Goal: Task Accomplishment & Management: Manage account settings

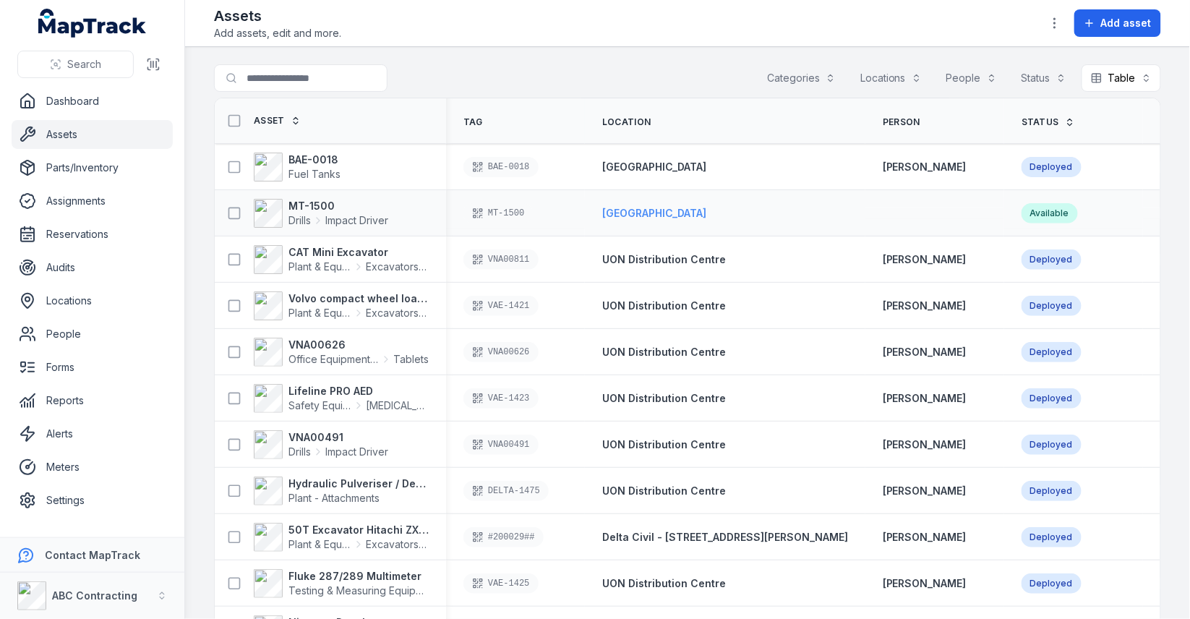
scroll to position [10, 0]
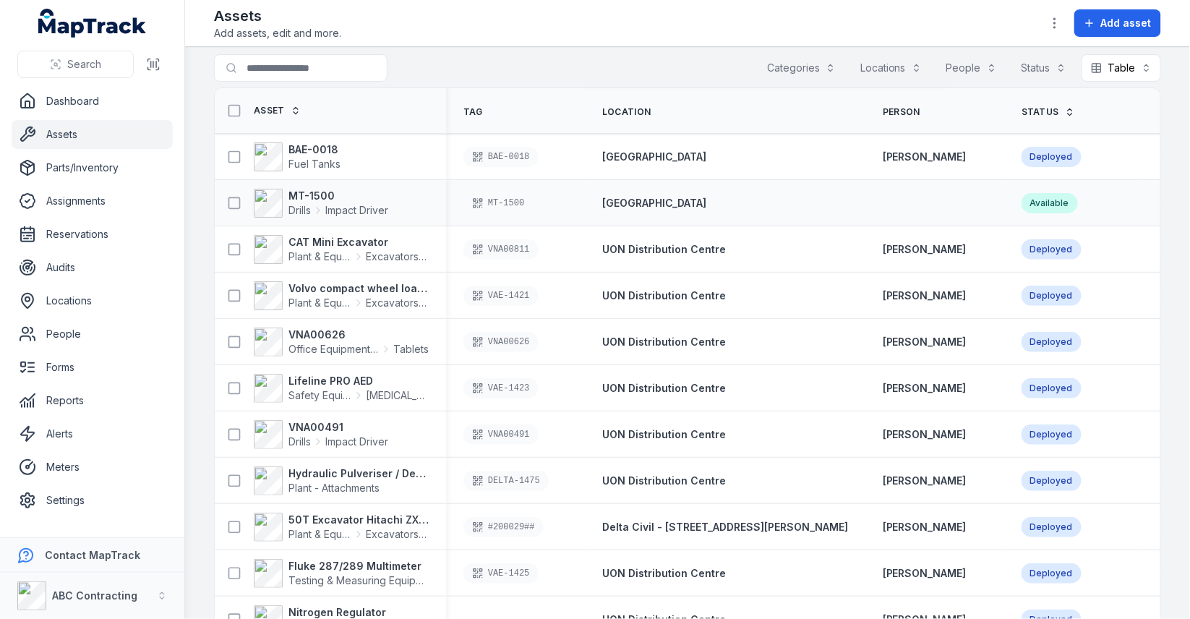
click at [583, 205] on div "MT-1500" at bounding box center [515, 203] width 139 height 32
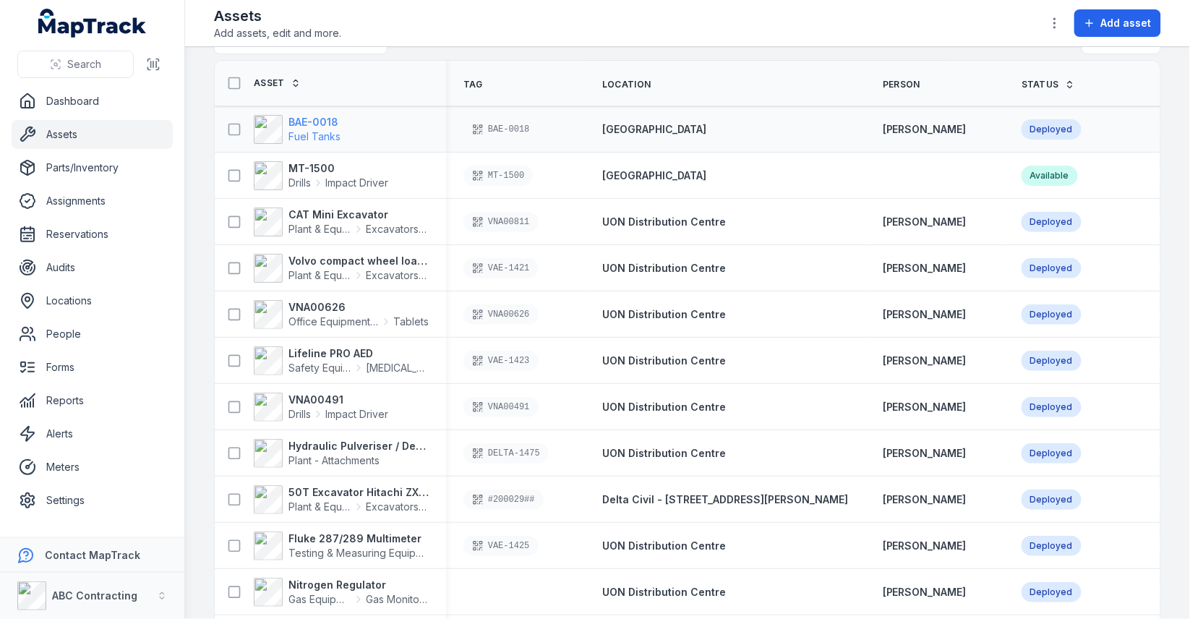
click at [312, 124] on strong "BAE-0018" at bounding box center [314, 122] width 52 height 14
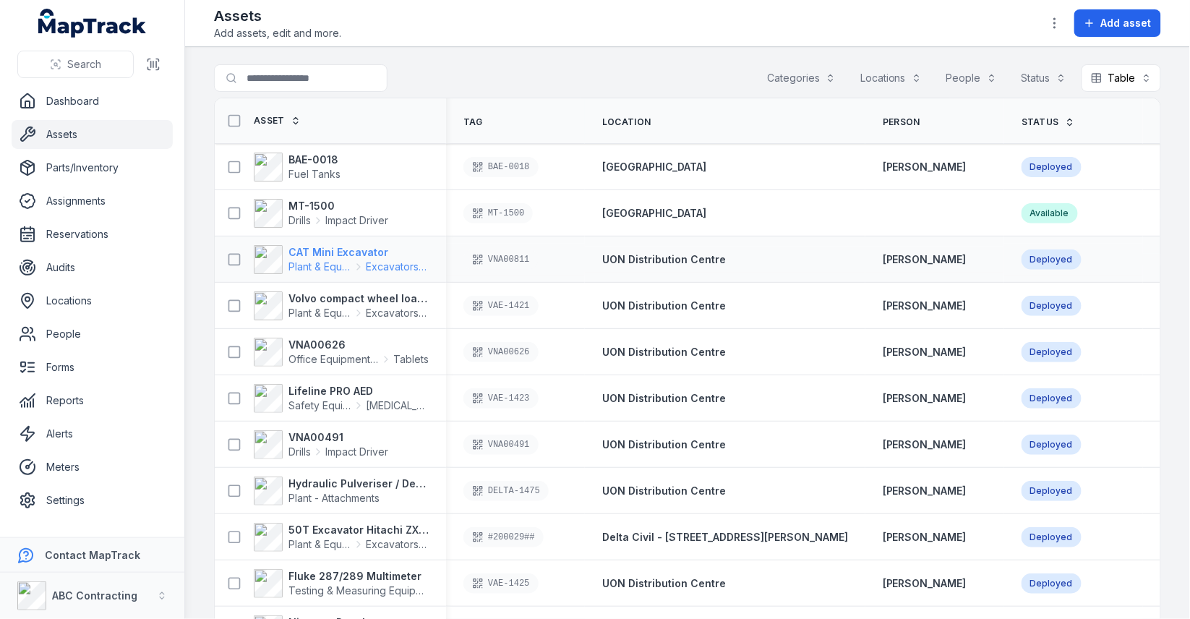
click at [385, 245] on strong "CAT Mini Excavator" at bounding box center [358, 252] width 140 height 14
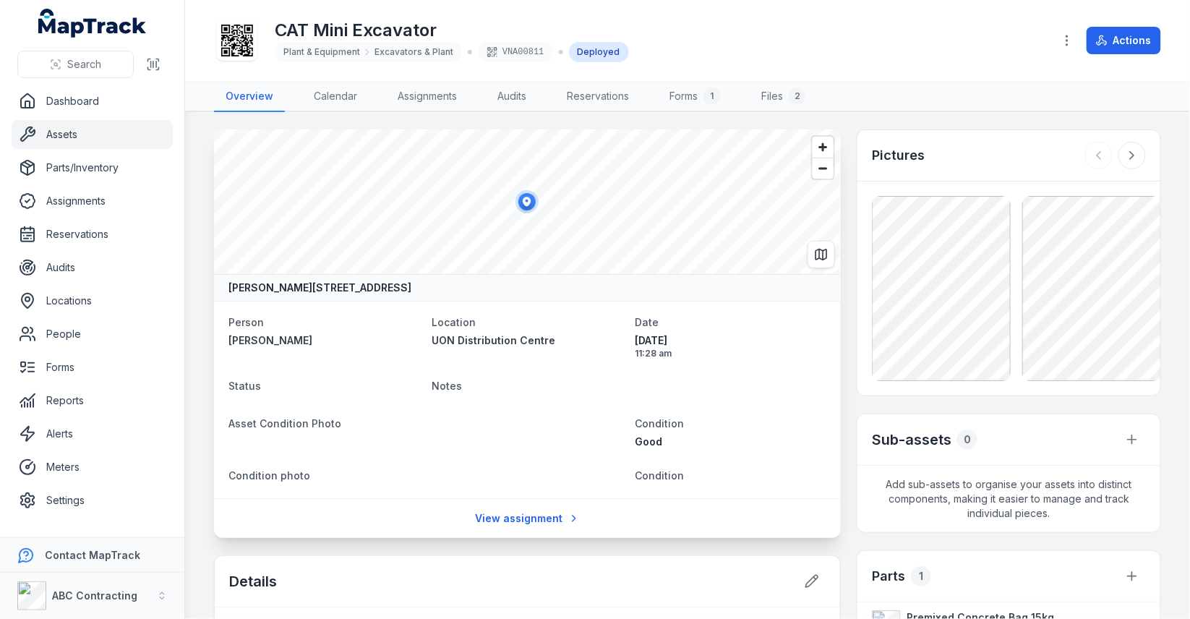
click at [285, 389] on dt "Status" at bounding box center [324, 385] width 192 height 17
click at [524, 390] on dt "Notes" at bounding box center [629, 385] width 395 height 17
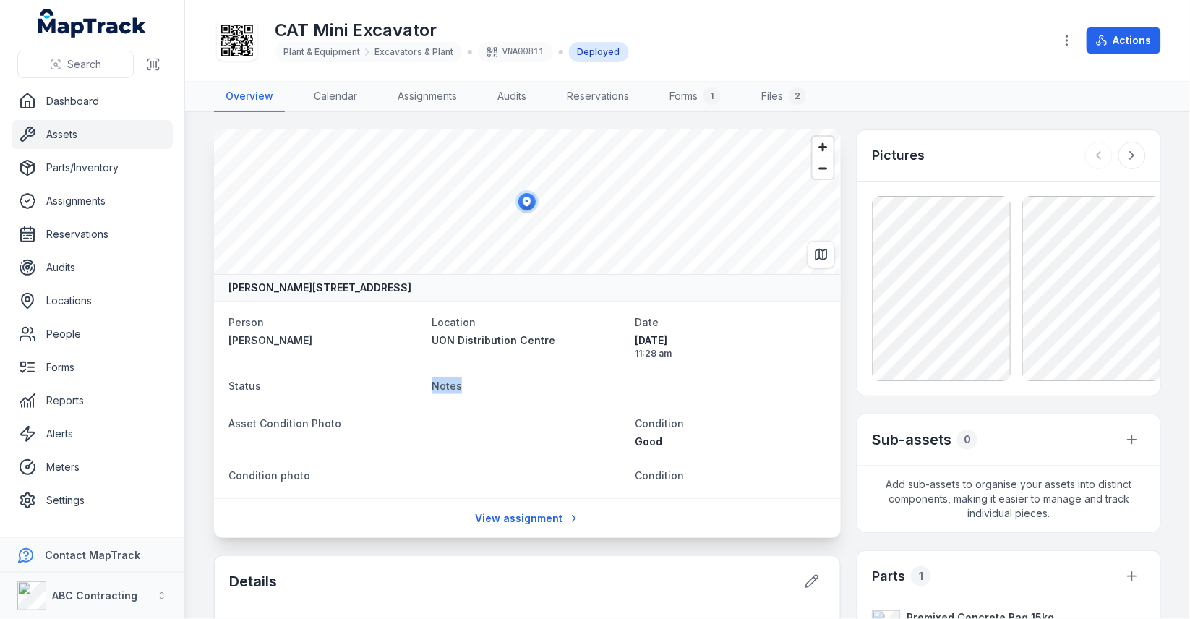
click at [524, 390] on dt "Notes" at bounding box center [629, 385] width 395 height 17
click at [111, 193] on link "Assignments" at bounding box center [92, 200] width 161 height 29
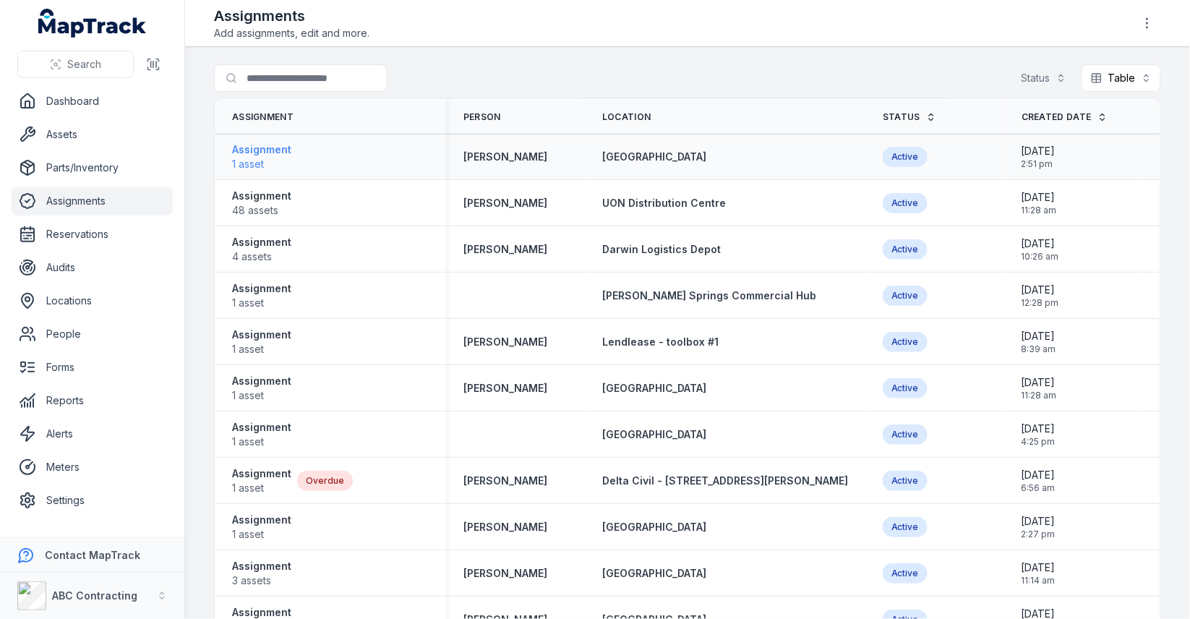
click at [254, 153] on strong "Assignment" at bounding box center [261, 149] width 59 height 14
click at [255, 194] on strong "Assignment" at bounding box center [261, 196] width 59 height 14
click at [255, 240] on strong "Assignment" at bounding box center [261, 242] width 59 height 14
click at [255, 284] on strong "Assignment" at bounding box center [261, 288] width 59 height 14
click at [249, 334] on strong "Assignment" at bounding box center [261, 334] width 59 height 14
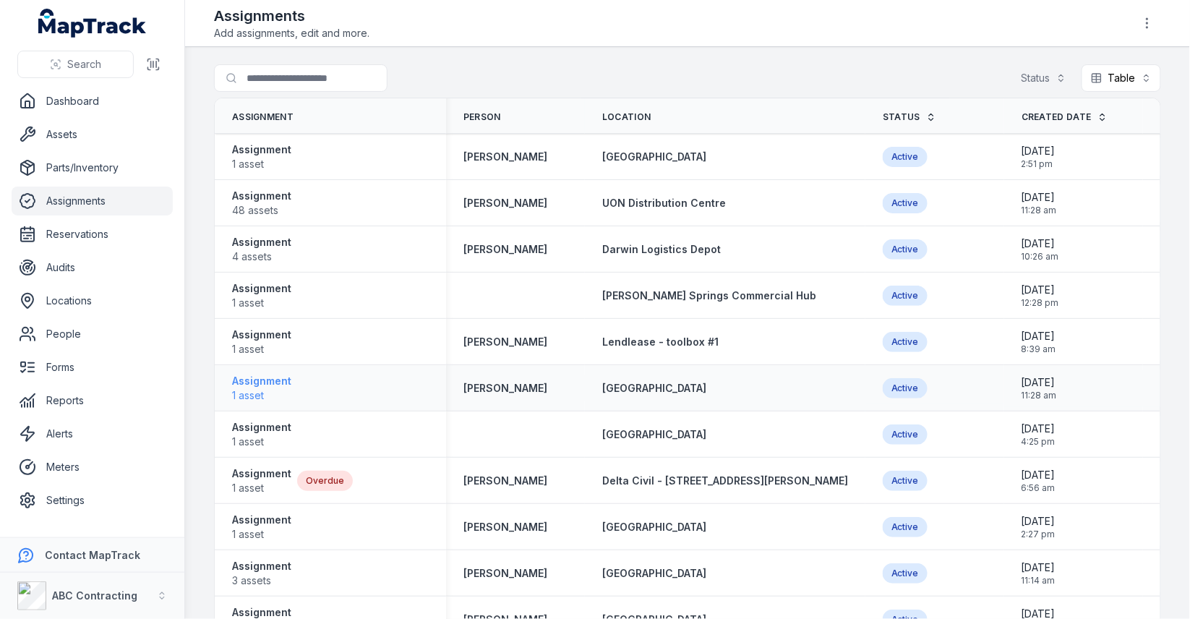
click at [249, 394] on span "1 asset" at bounding box center [261, 395] width 59 height 14
click at [254, 429] on strong "Assignment" at bounding box center [261, 427] width 59 height 14
click at [254, 458] on td "Assignment 1 asset Overdue" at bounding box center [330, 481] width 231 height 46
click at [254, 475] on strong "Assignment" at bounding box center [261, 473] width 59 height 14
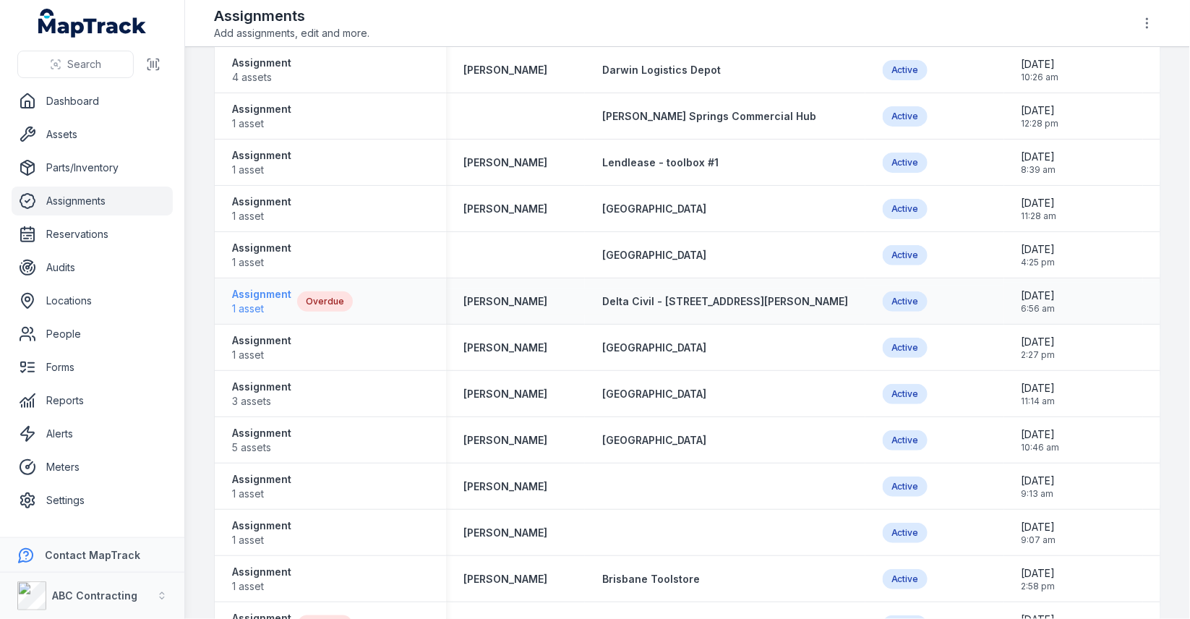
scroll to position [183, 0]
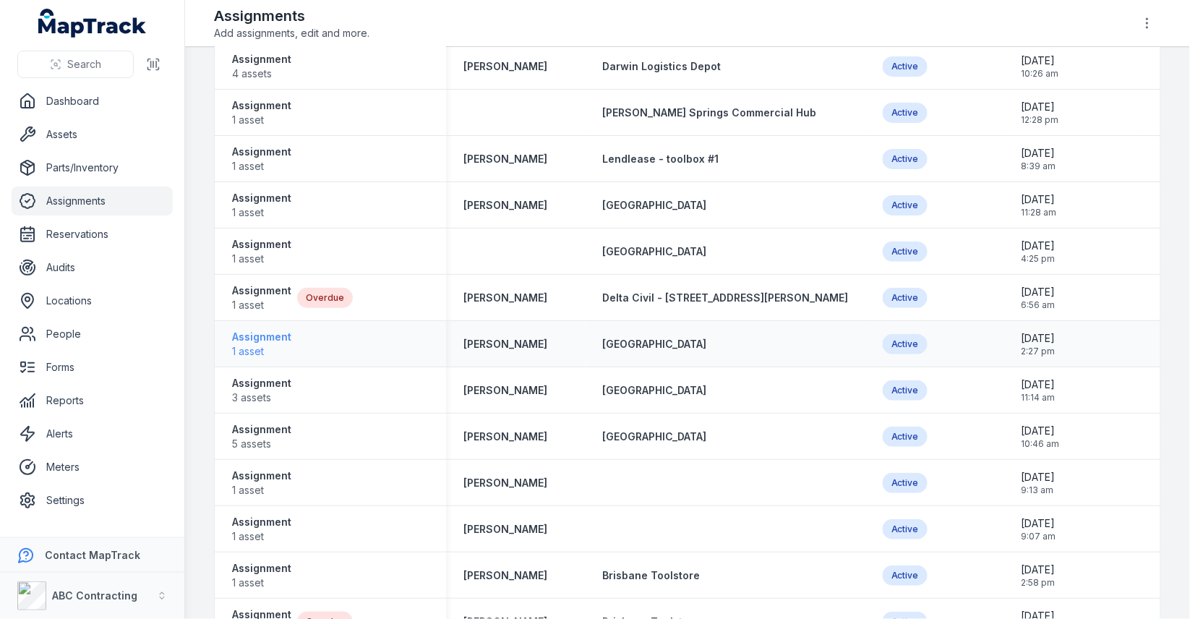
click at [256, 348] on span "1 asset" at bounding box center [261, 351] width 59 height 14
click at [256, 382] on strong "Assignment" at bounding box center [261, 383] width 59 height 14
click at [259, 448] on span "5 assets" at bounding box center [261, 444] width 59 height 14
click at [258, 479] on strong "Assignment" at bounding box center [261, 475] width 59 height 14
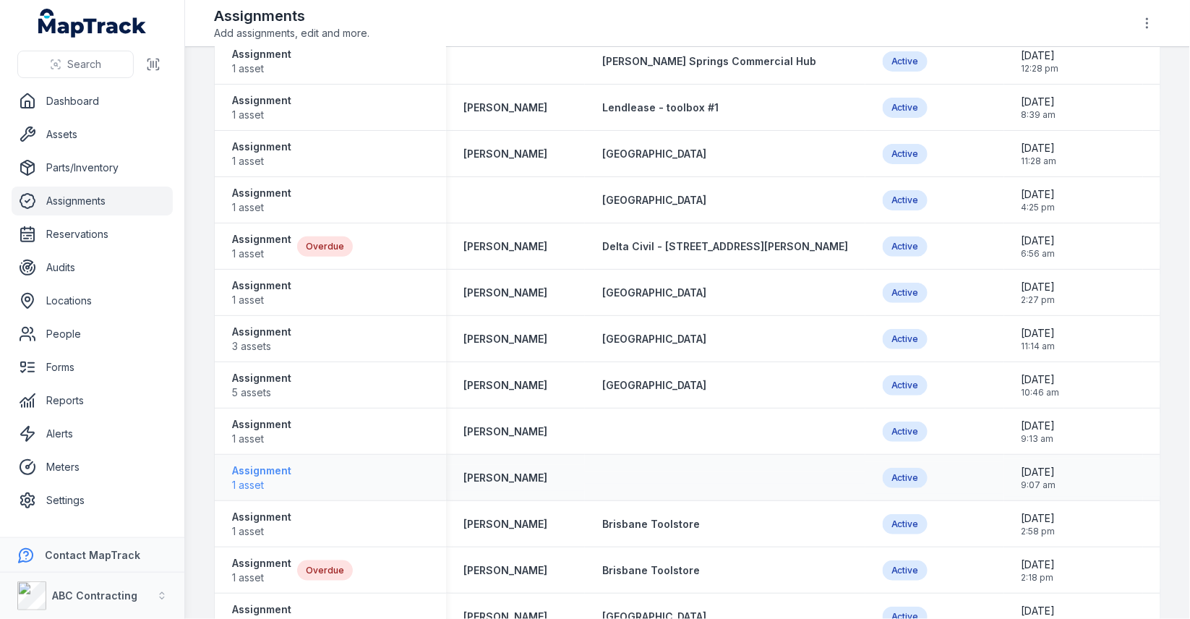
click at [258, 478] on span "1 asset" at bounding box center [261, 485] width 59 height 14
click at [257, 519] on strong "Assignment" at bounding box center [261, 517] width 59 height 14
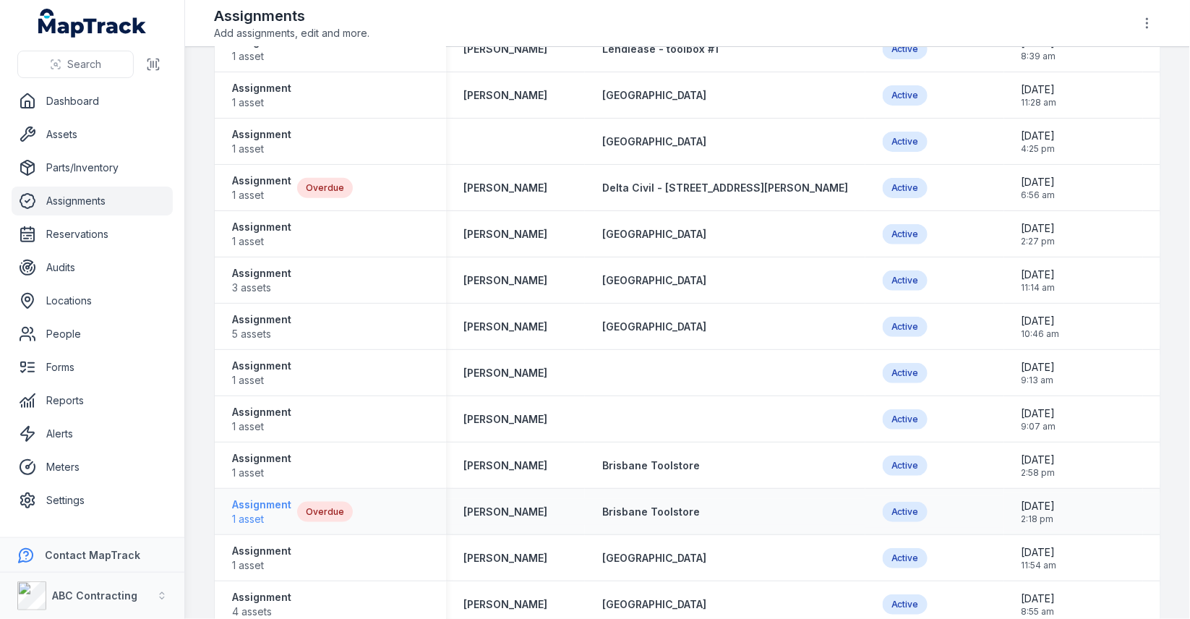
click at [257, 515] on span "1 asset" at bounding box center [261, 519] width 59 height 14
click at [254, 549] on strong "Assignment" at bounding box center [261, 551] width 59 height 14
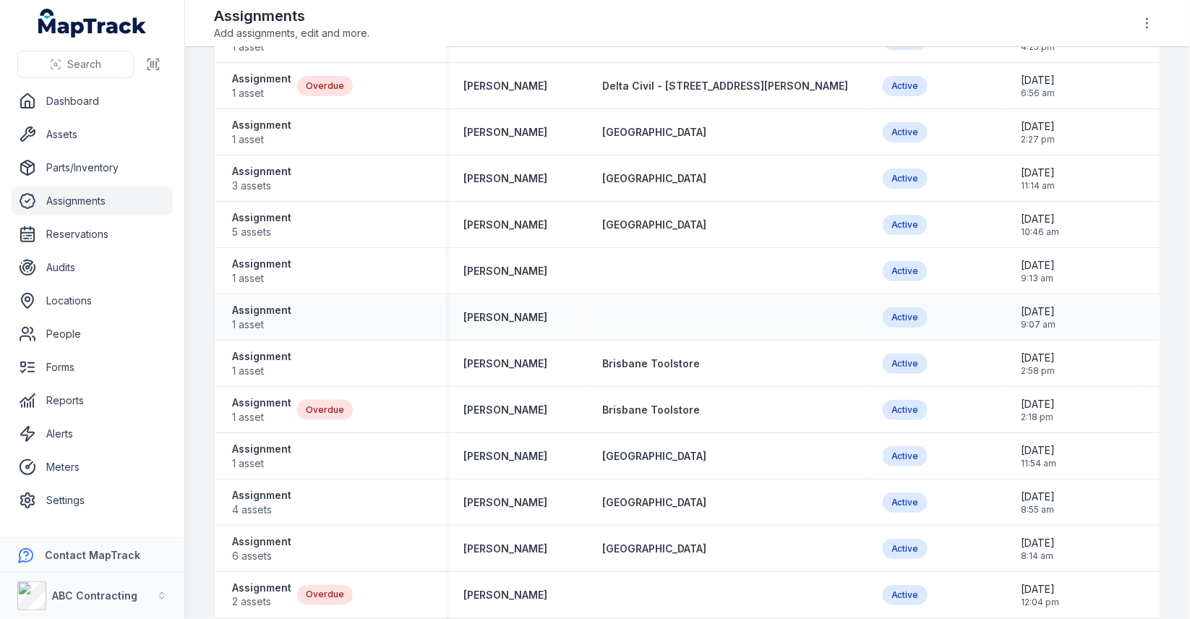
scroll to position [412, 0]
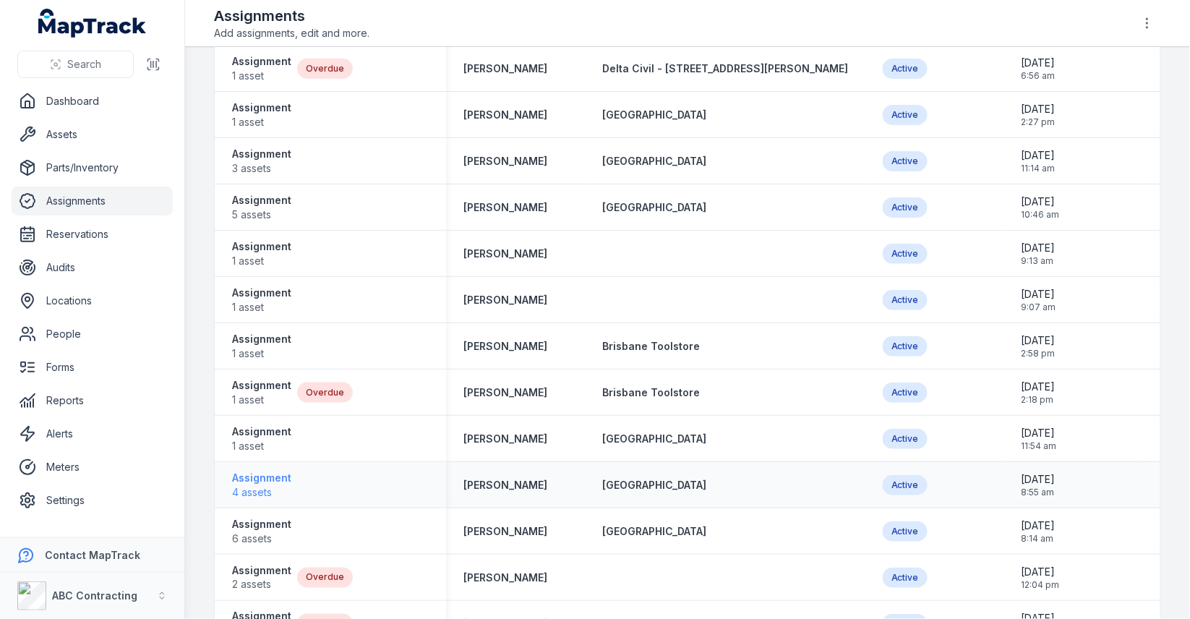
click at [273, 482] on strong "Assignment" at bounding box center [261, 478] width 59 height 14
click at [262, 539] on span "6 assets" at bounding box center [261, 538] width 59 height 14
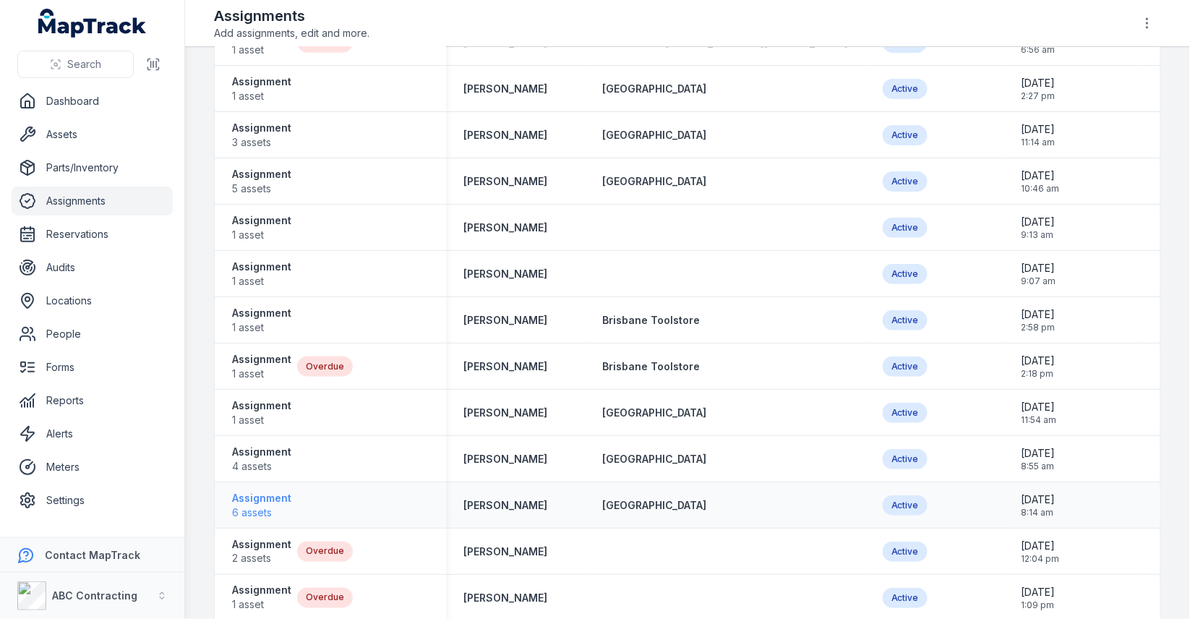
scroll to position [443, 0]
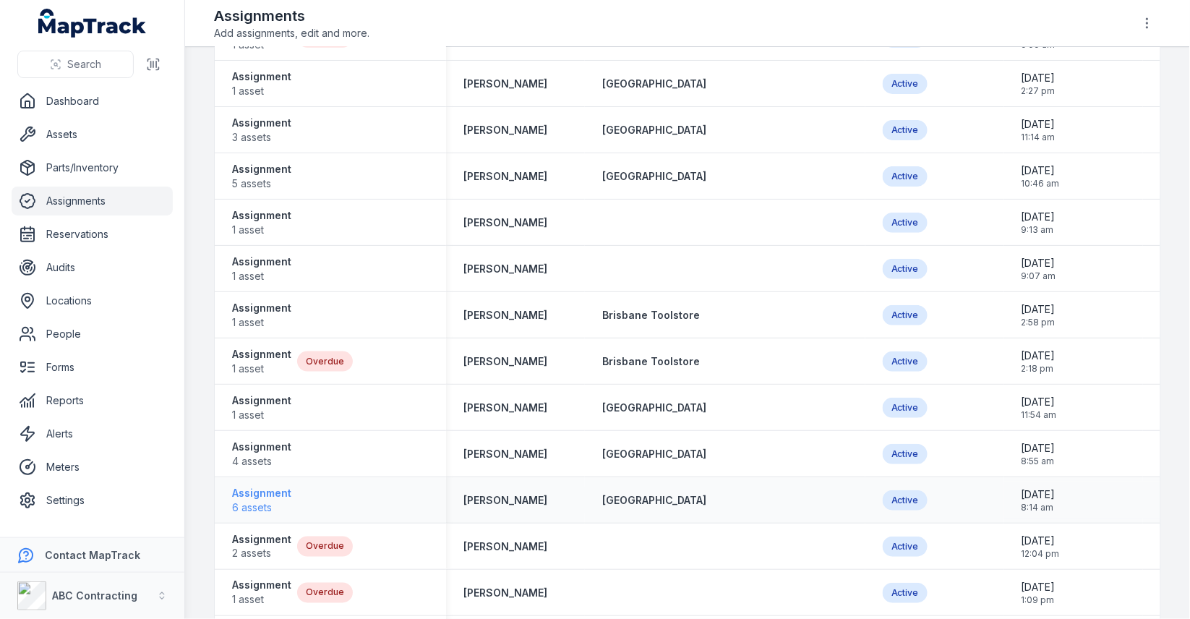
click at [262, 539] on strong "Assignment" at bounding box center [261, 539] width 59 height 14
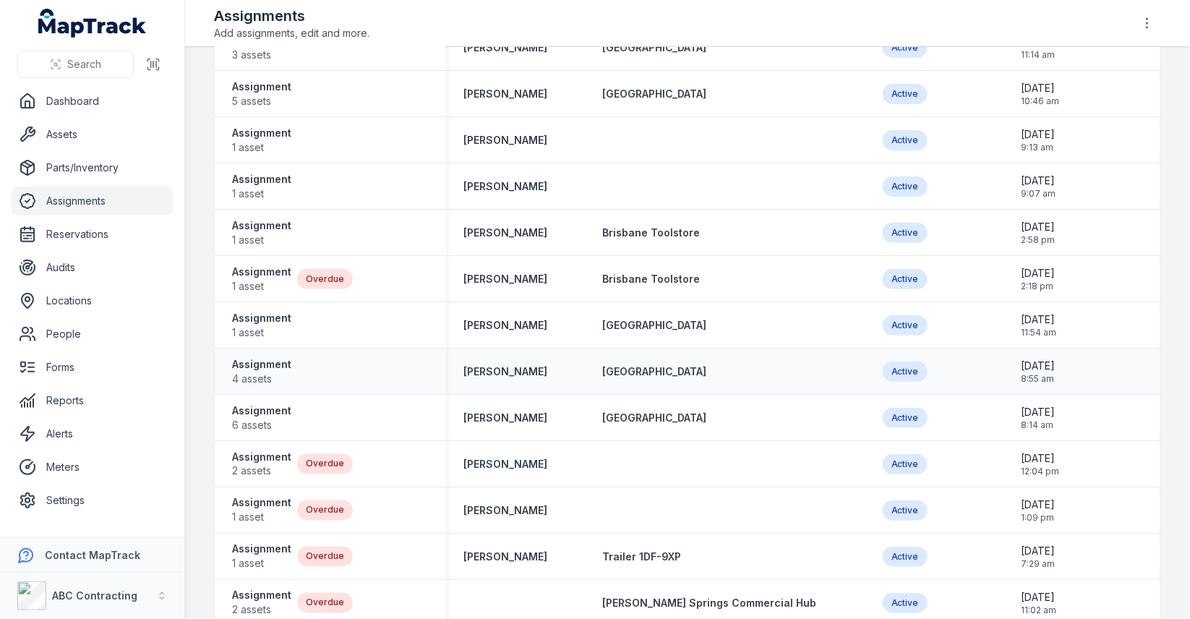
scroll to position [544, 0]
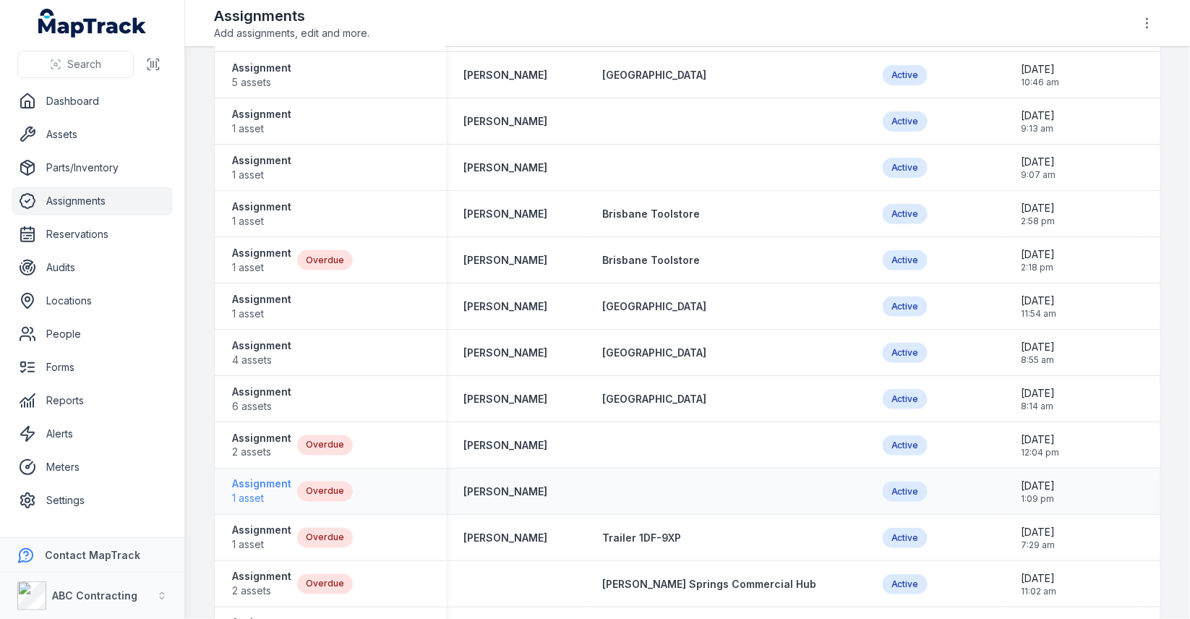
click at [259, 481] on strong "Assignment" at bounding box center [261, 484] width 59 height 14
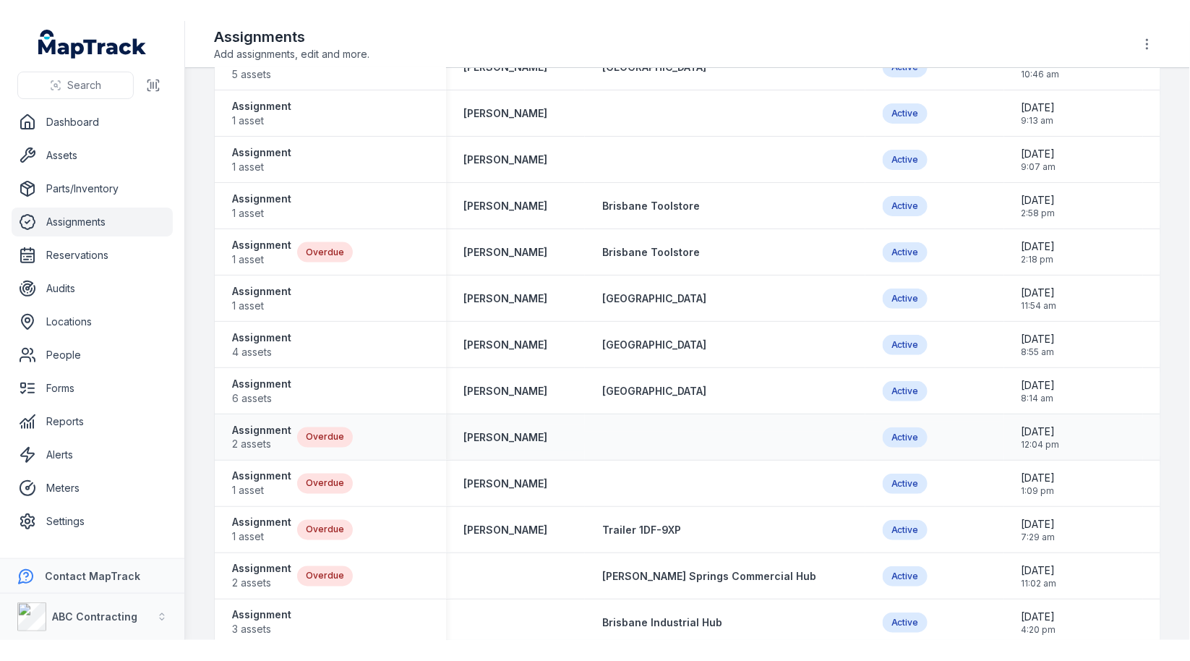
scroll to position [653, 0]
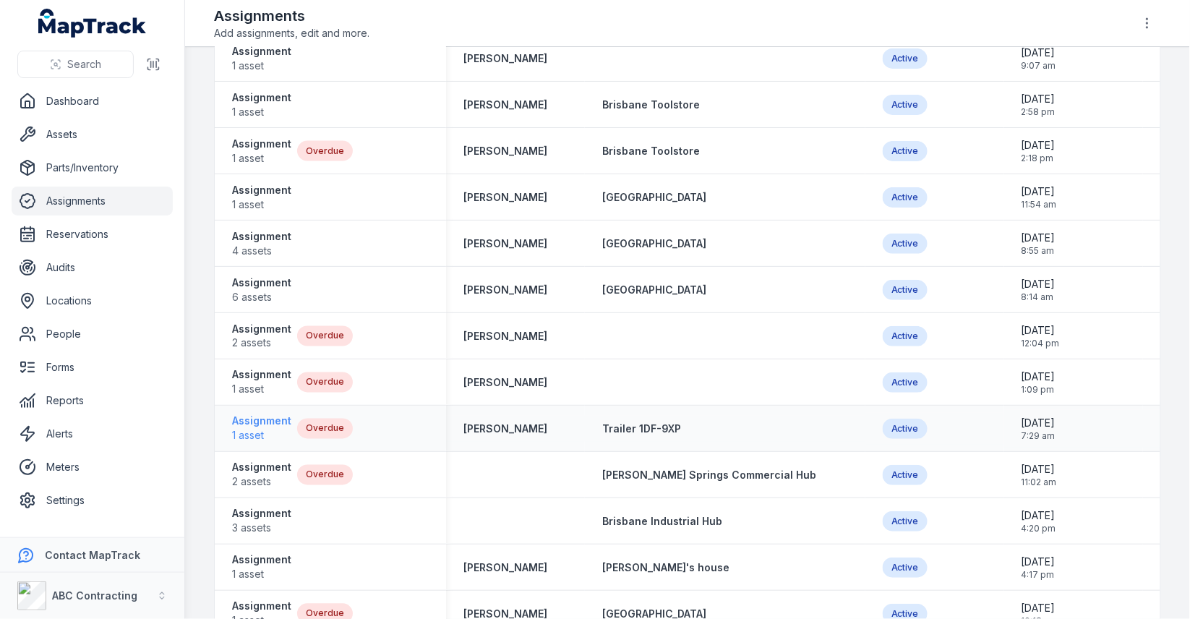
click at [276, 437] on span "1 asset" at bounding box center [261, 436] width 59 height 14
click at [276, 462] on strong "Assignment" at bounding box center [261, 467] width 59 height 14
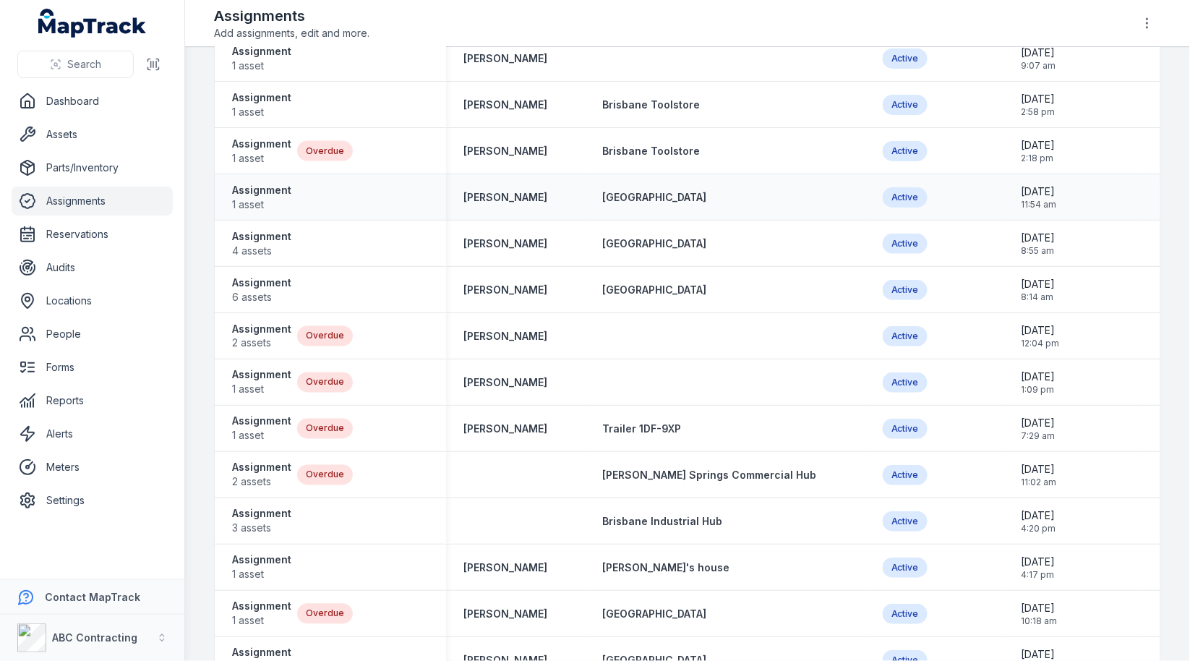
click at [751, 186] on div "Albury Industrial Park" at bounding box center [725, 197] width 280 height 26
click at [89, 169] on link "Parts/Inventory" at bounding box center [92, 167] width 161 height 29
click at [95, 166] on link "Parts/Inventory" at bounding box center [92, 167] width 161 height 29
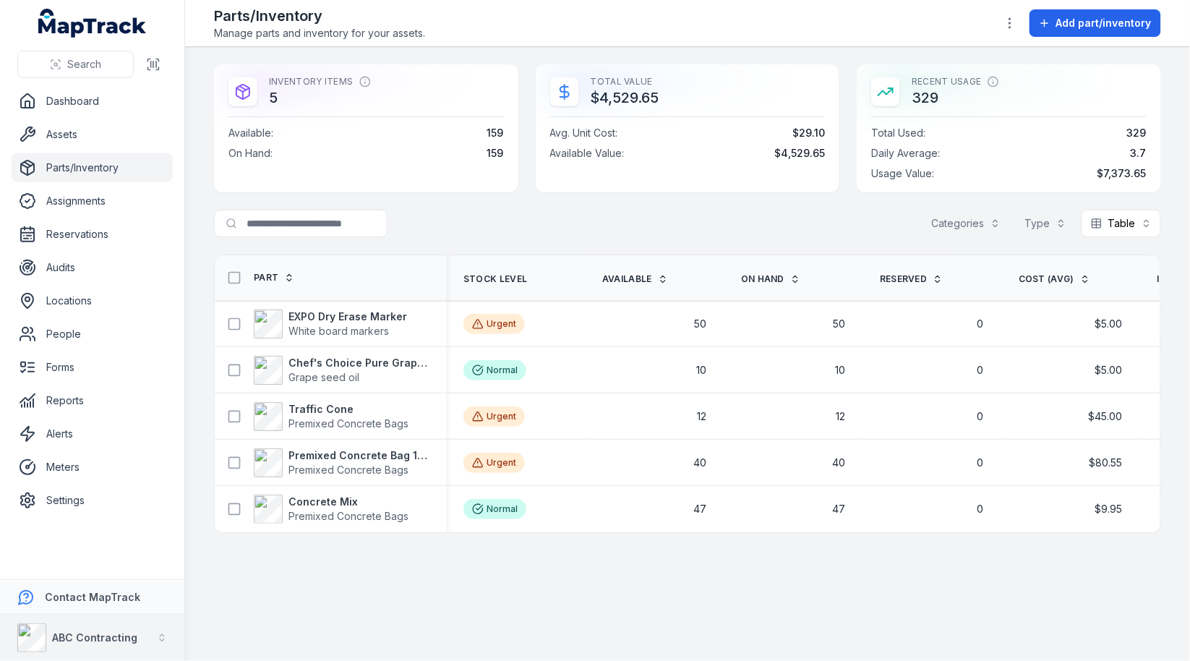
click at [82, 618] on div "ABC Contracting" at bounding box center [77, 637] width 120 height 29
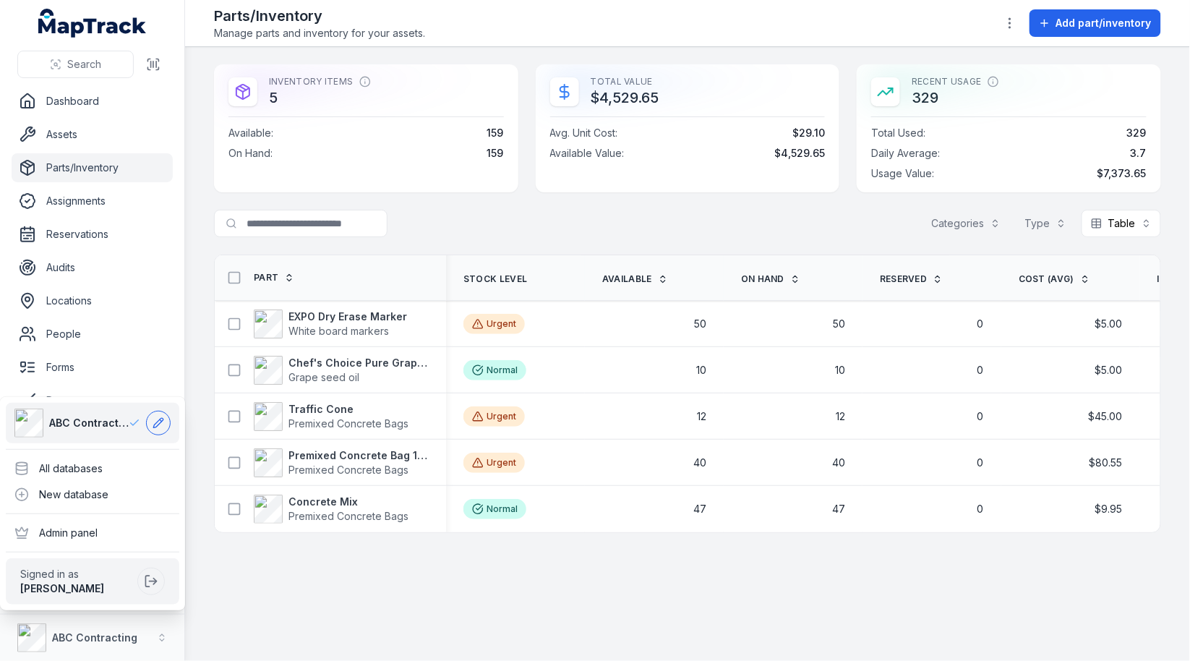
click at [161, 428] on icon at bounding box center [159, 423] width 12 height 12
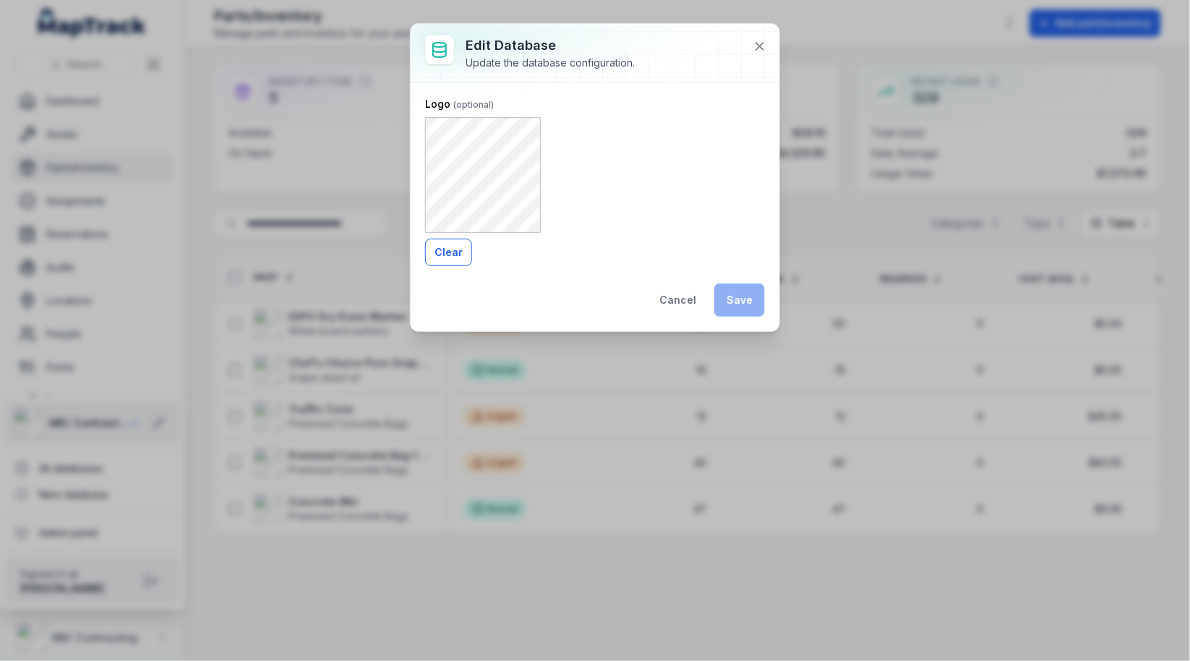
click at [449, 250] on button "Clear" at bounding box center [448, 252] width 47 height 27
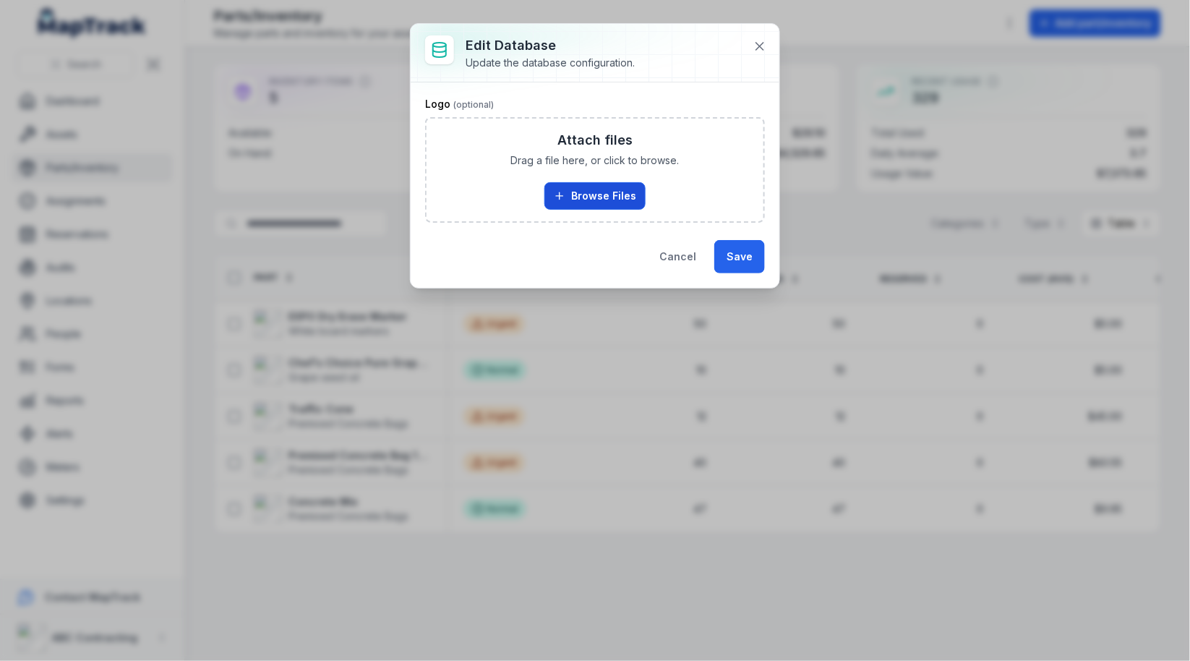
click at [578, 192] on button "Browse Files" at bounding box center [594, 195] width 101 height 27
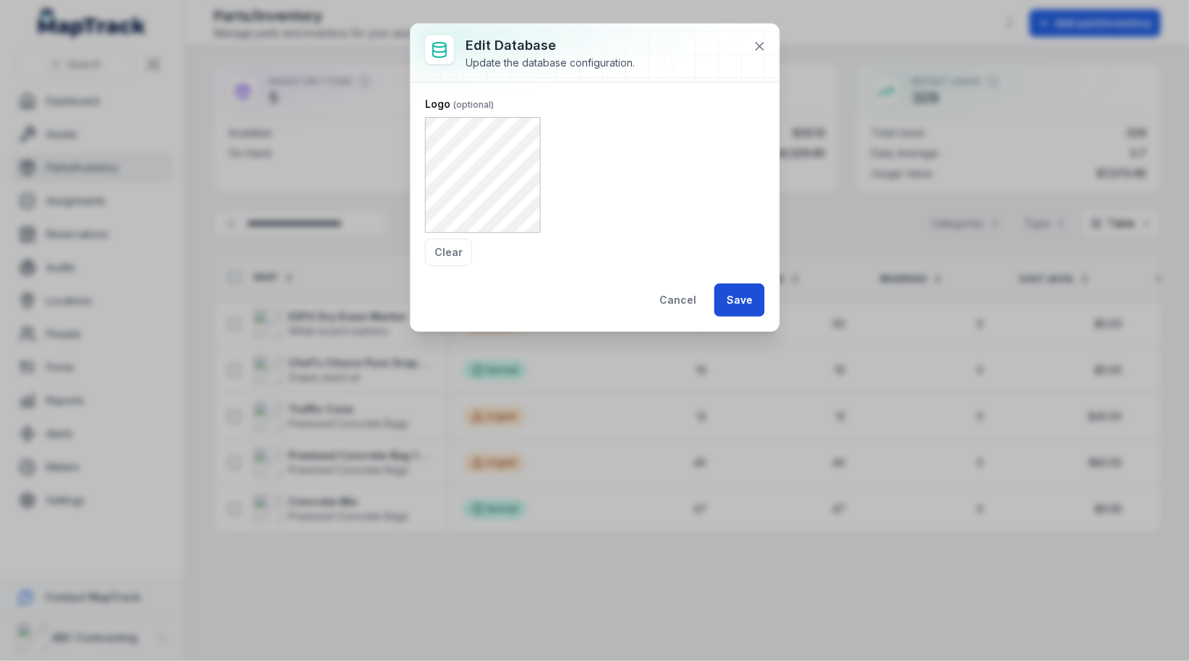
click at [735, 297] on button "Save" at bounding box center [739, 299] width 51 height 33
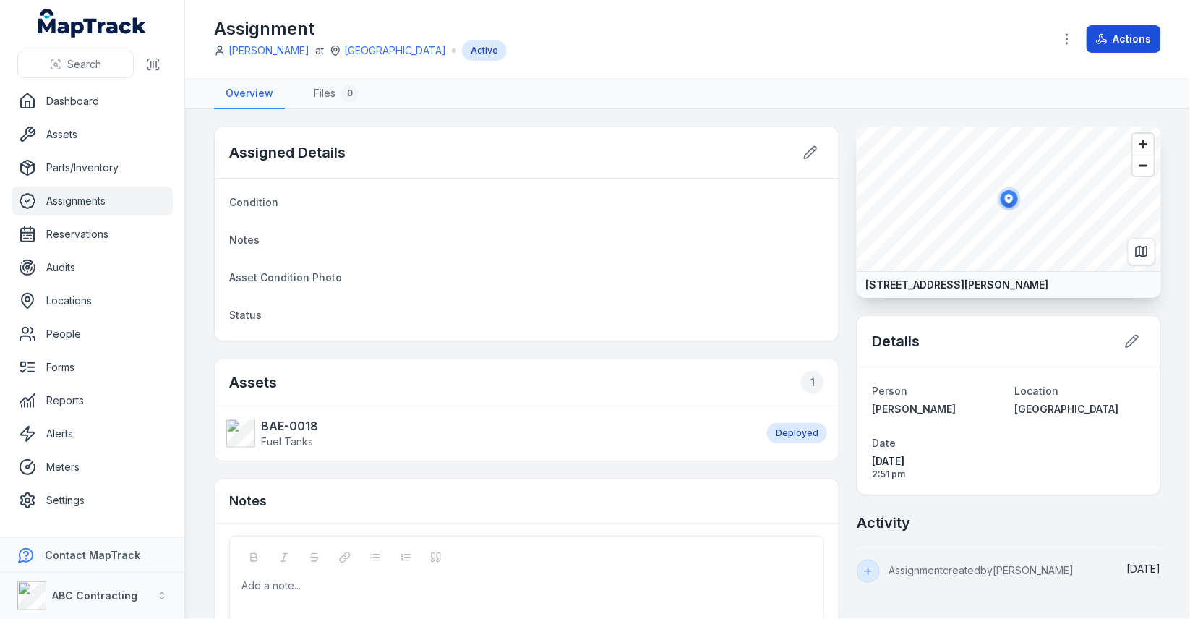
click at [1104, 46] on button "Actions" at bounding box center [1123, 38] width 74 height 27
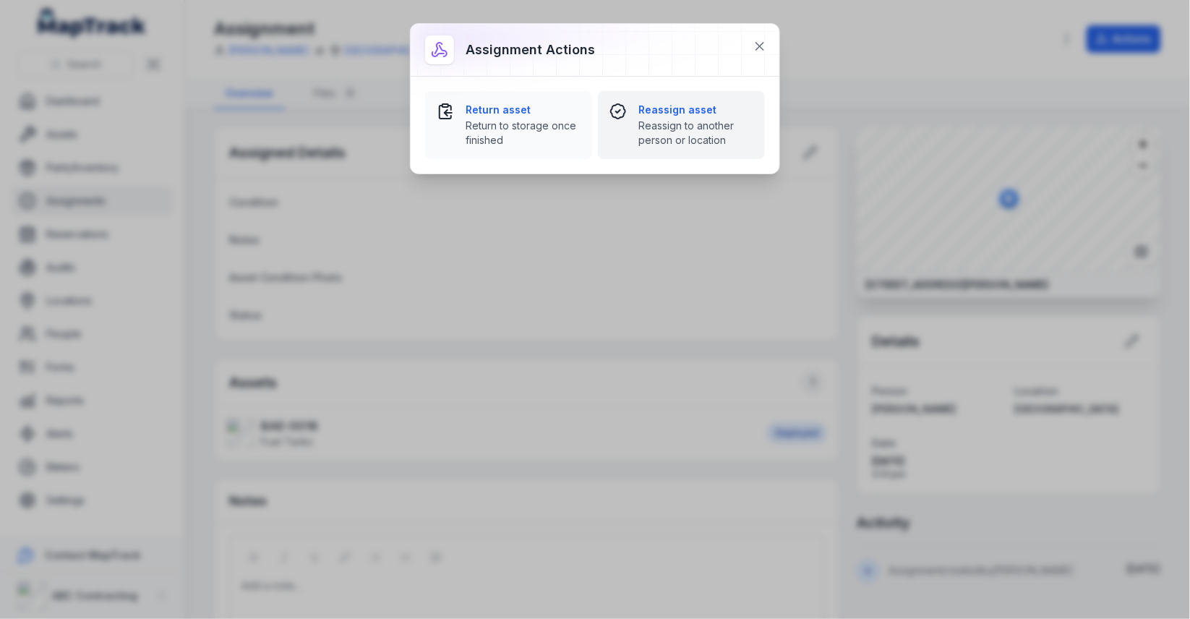
click at [647, 140] on span "Reassign to another person or location" at bounding box center [695, 133] width 115 height 29
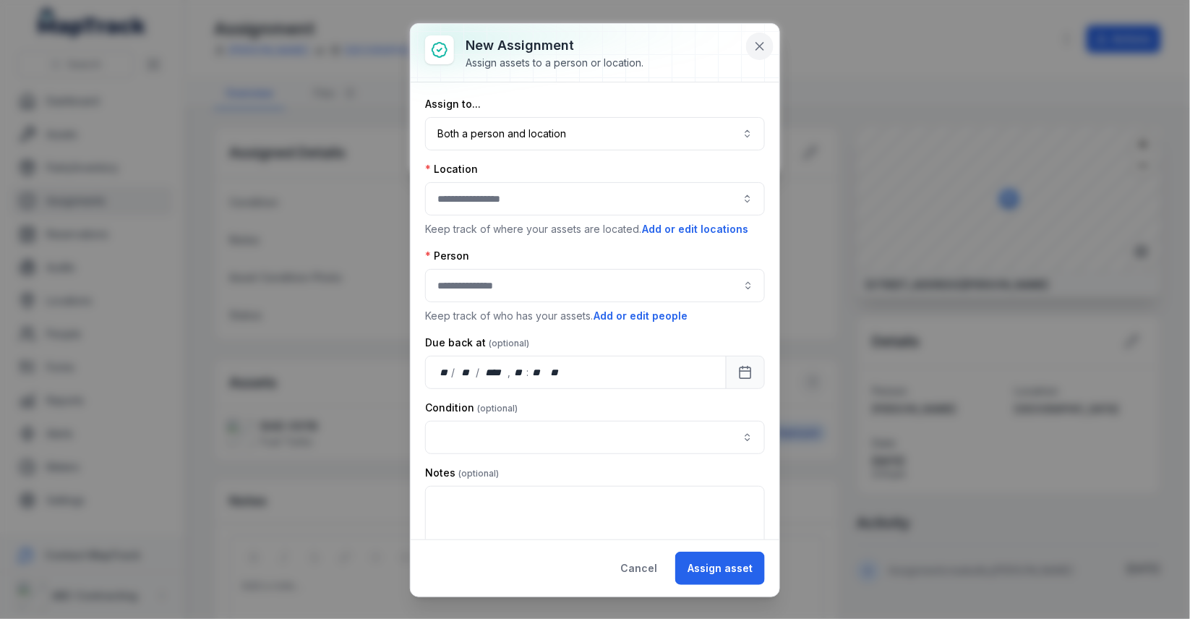
click at [752, 46] on button at bounding box center [759, 46] width 27 height 27
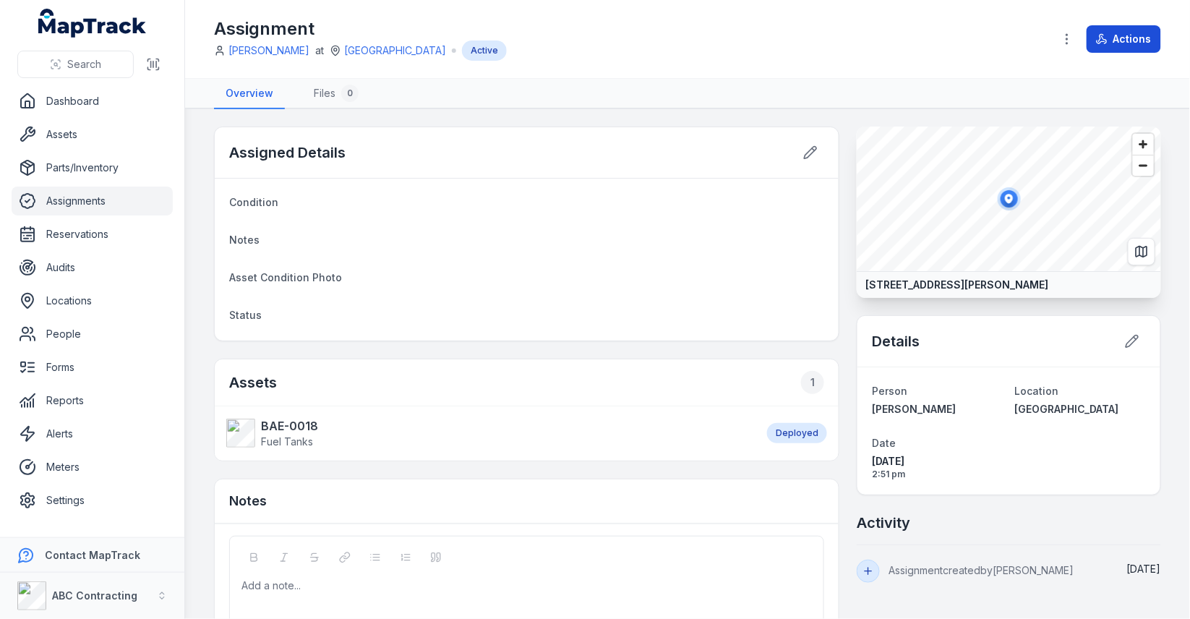
click at [1104, 38] on icon at bounding box center [1102, 39] width 12 height 12
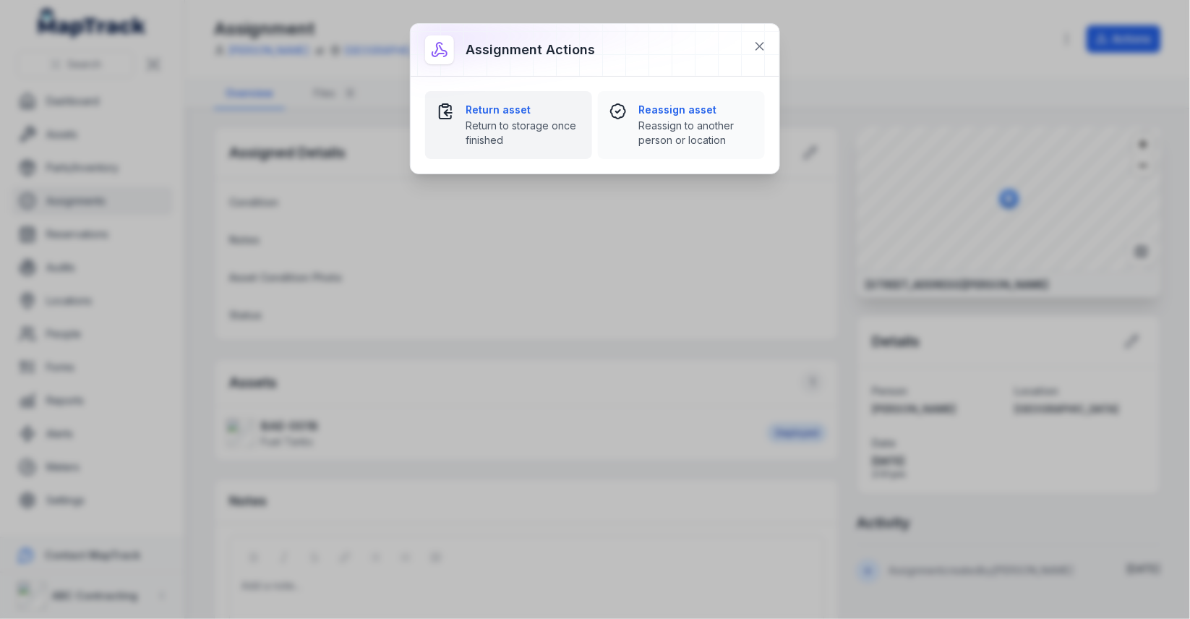
click at [542, 147] on button "Return asset Return to storage once finished" at bounding box center [508, 125] width 167 height 68
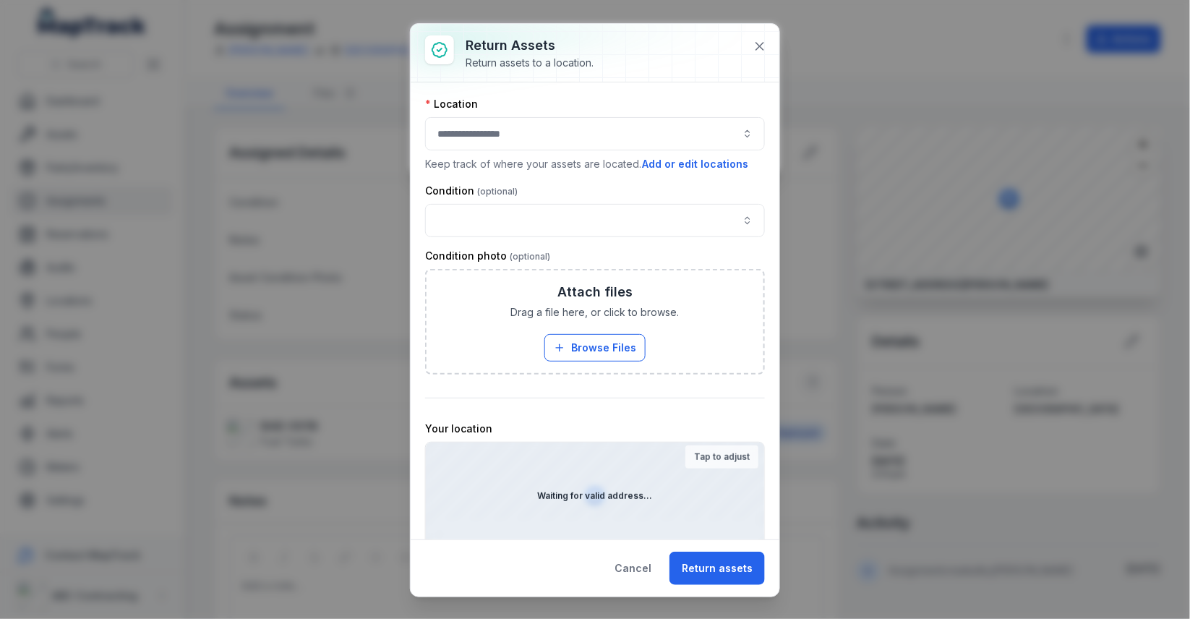
click at [575, 134] on div at bounding box center [595, 133] width 340 height 33
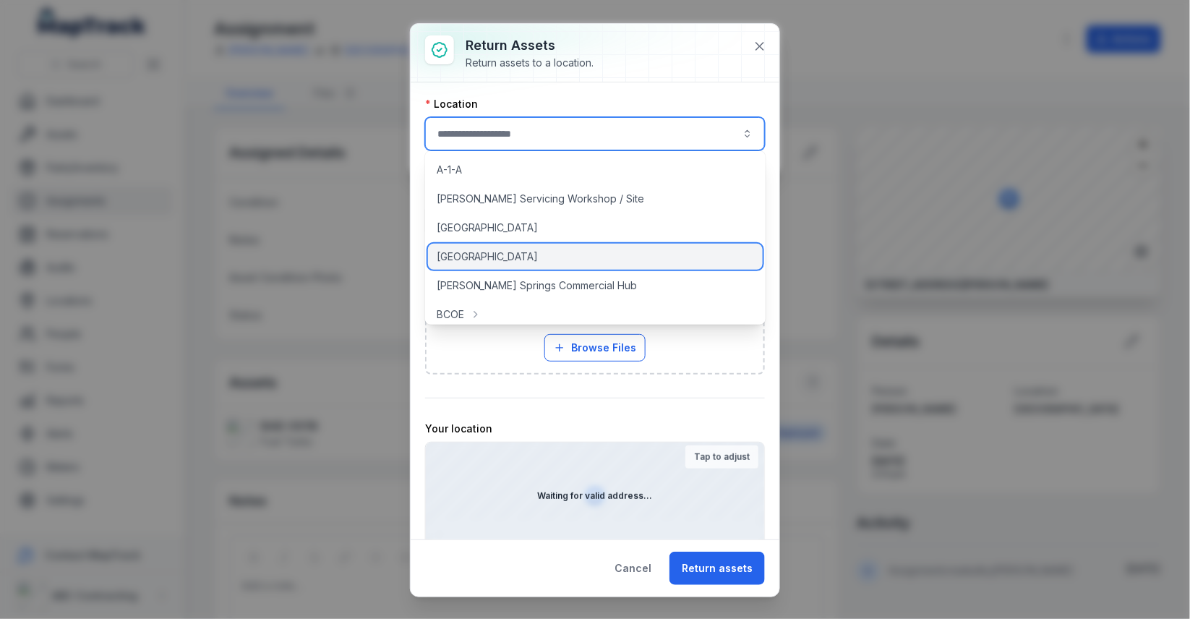
click at [559, 250] on div "[GEOGRAPHIC_DATA]" at bounding box center [595, 257] width 335 height 26
type input "**********"
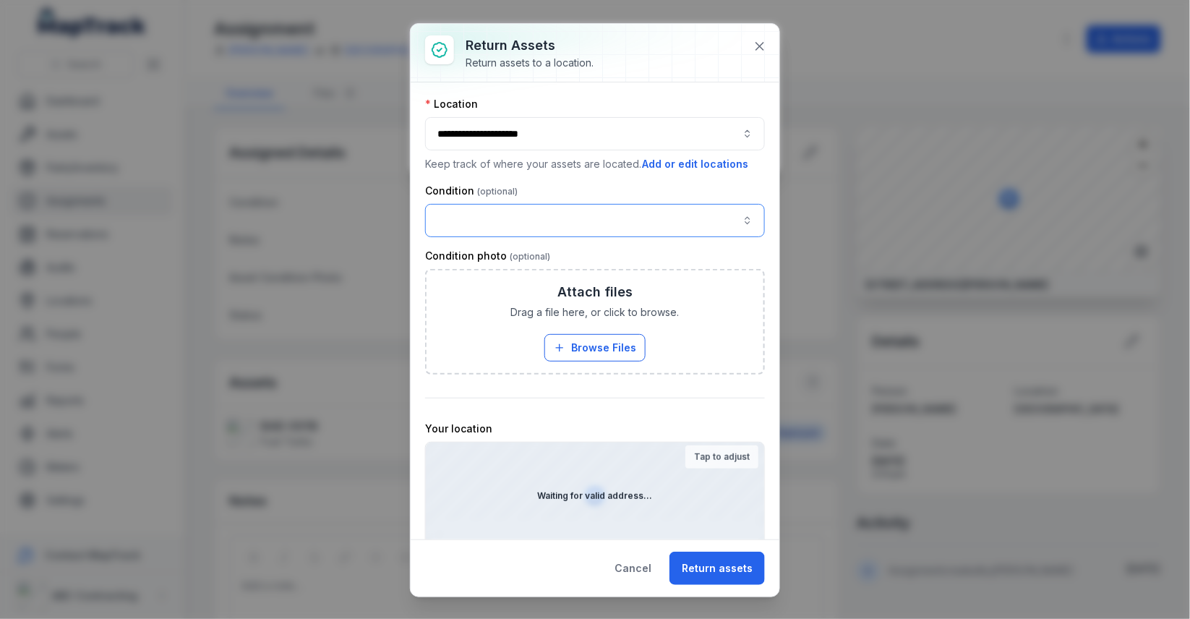
click at [558, 221] on button "button" at bounding box center [595, 220] width 340 height 33
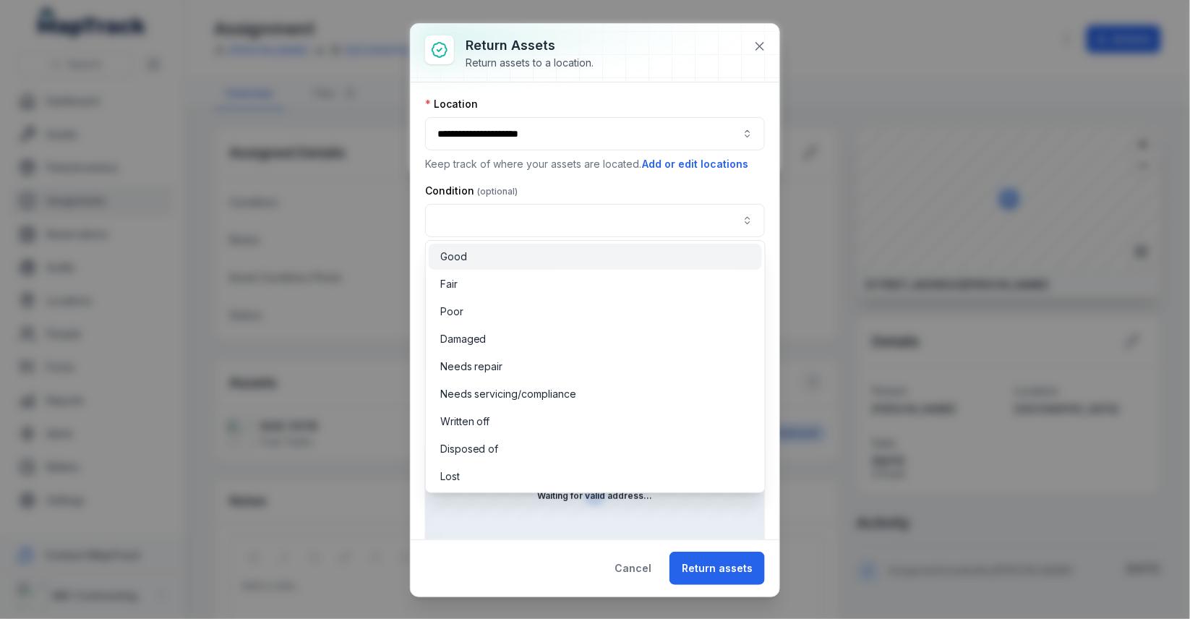
click at [568, 258] on div "Good" at bounding box center [595, 256] width 310 height 14
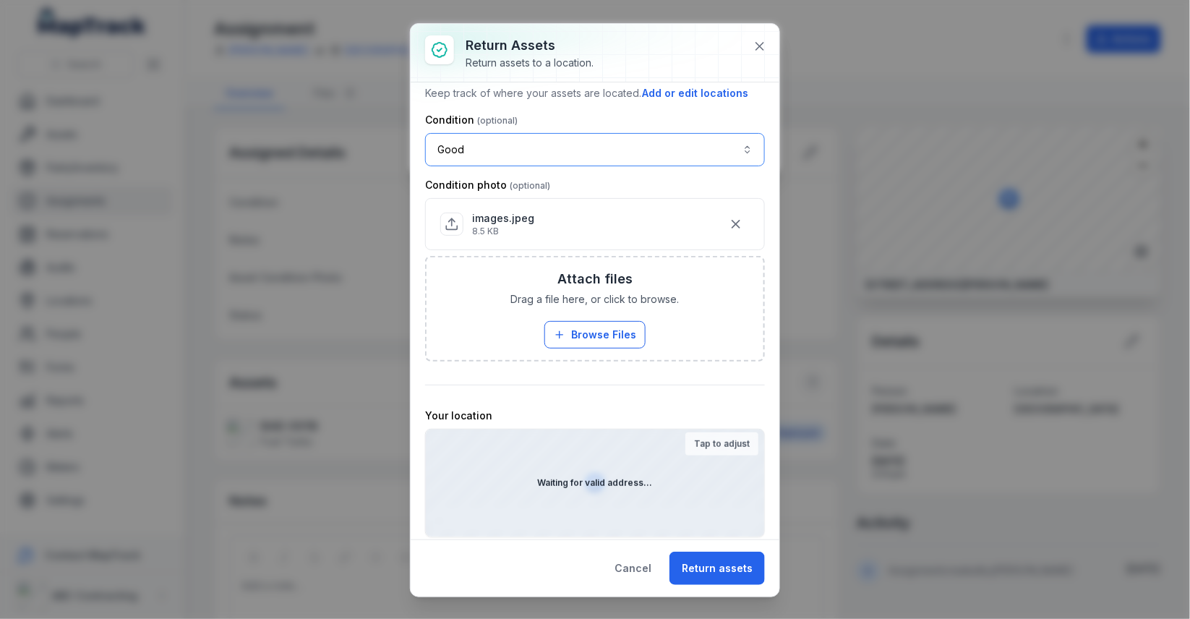
scroll to position [106, 0]
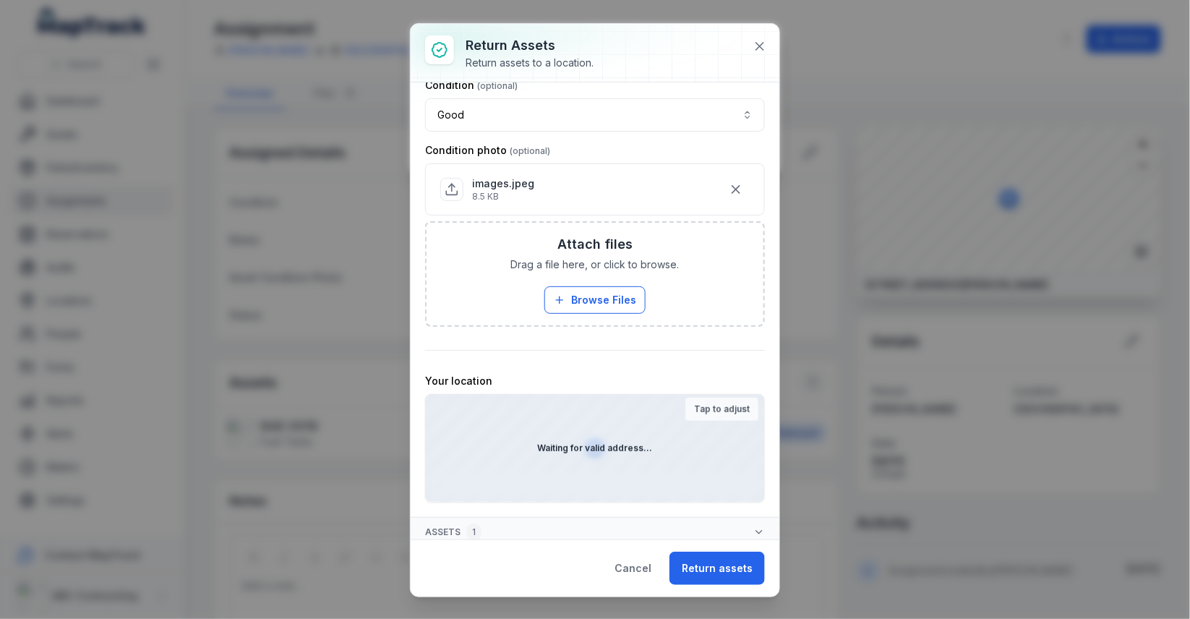
click at [724, 403] on strong "Tap to adjust" at bounding box center [722, 409] width 56 height 12
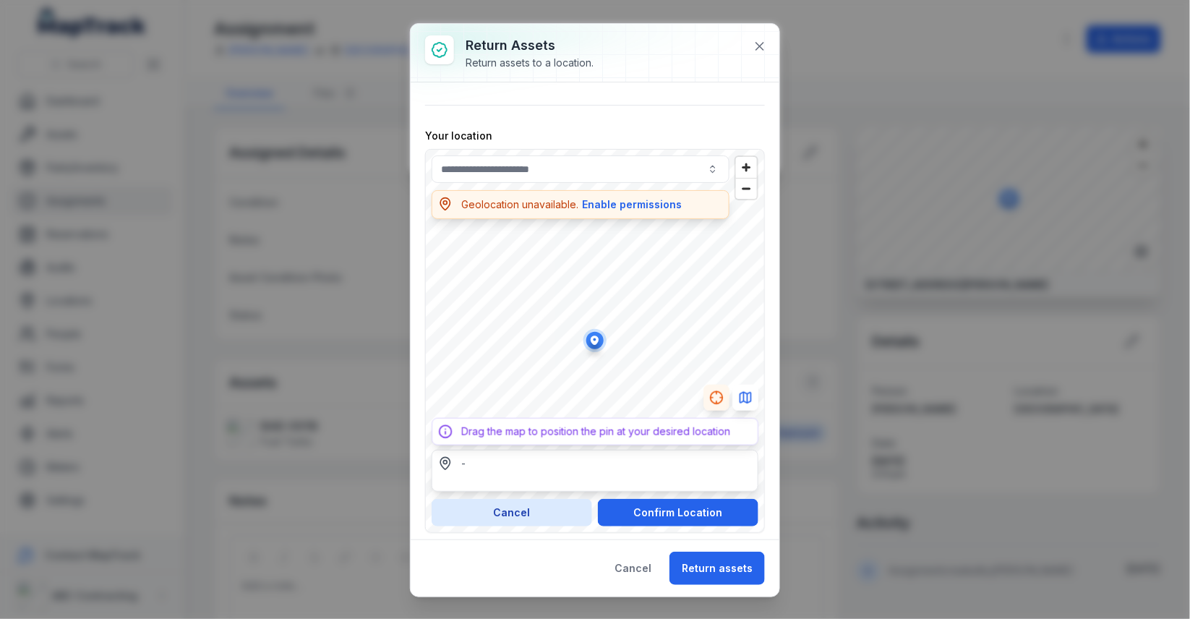
scroll to position [354, 0]
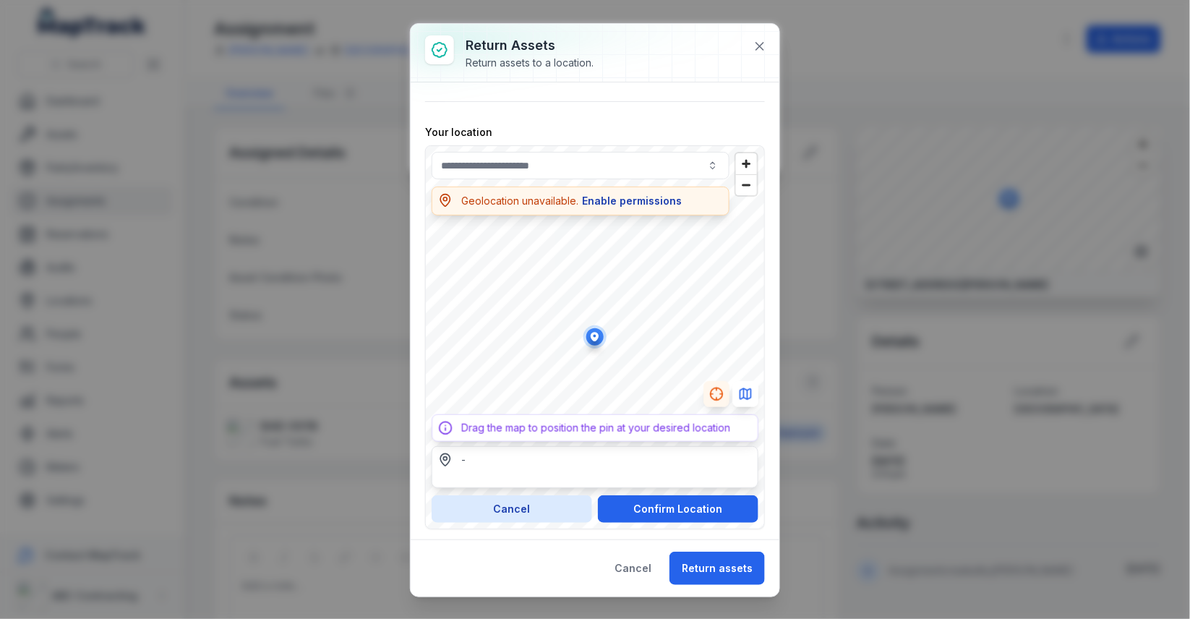
click at [630, 193] on button "Enable permissions" at bounding box center [631, 201] width 101 height 16
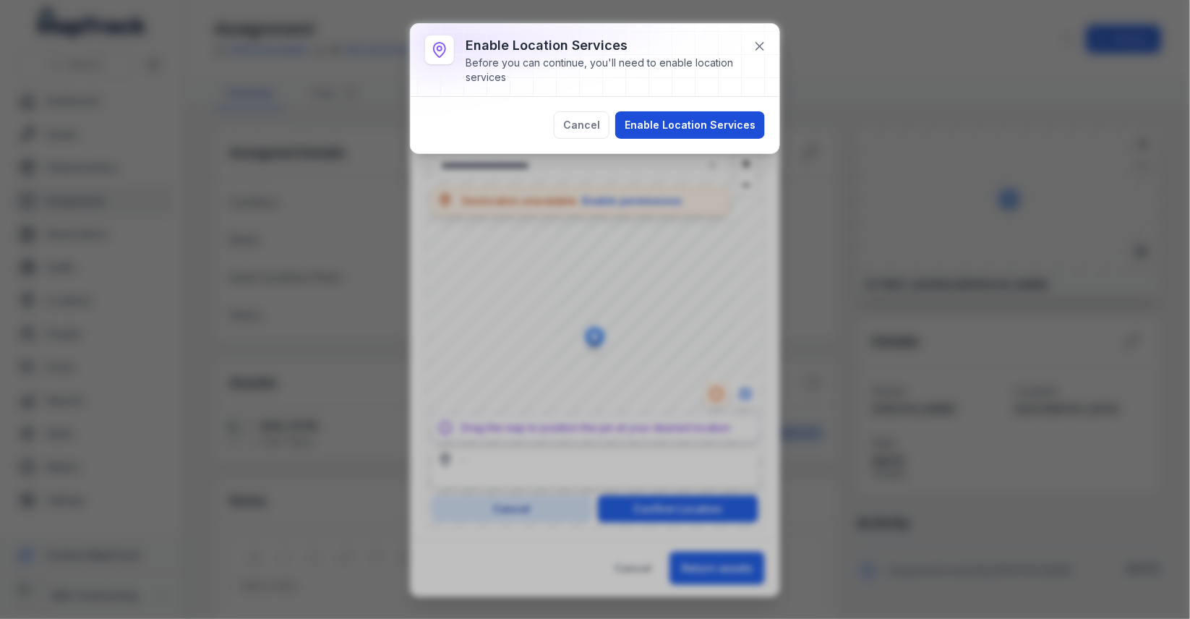
click at [664, 118] on button "Enable Location Services" at bounding box center [690, 124] width 150 height 27
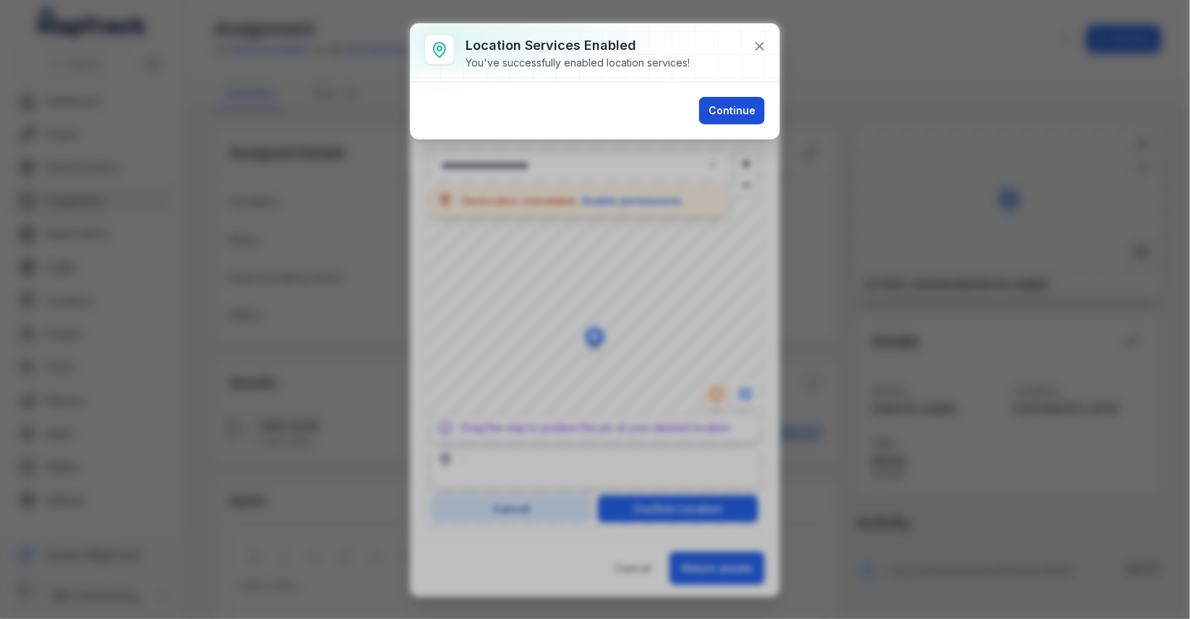
click at [741, 106] on button "Continue" at bounding box center [732, 110] width 66 height 27
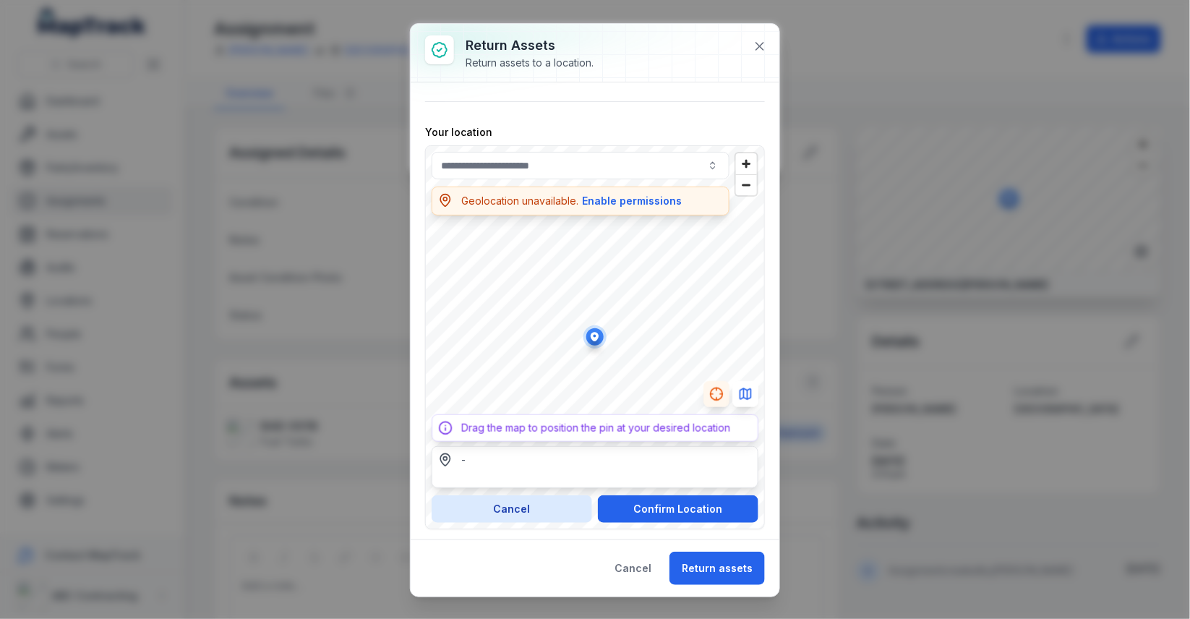
click at [656, 98] on div "**********" at bounding box center [595, 136] width 340 height 786
click at [611, 198] on button "Enable permissions" at bounding box center [631, 201] width 101 height 16
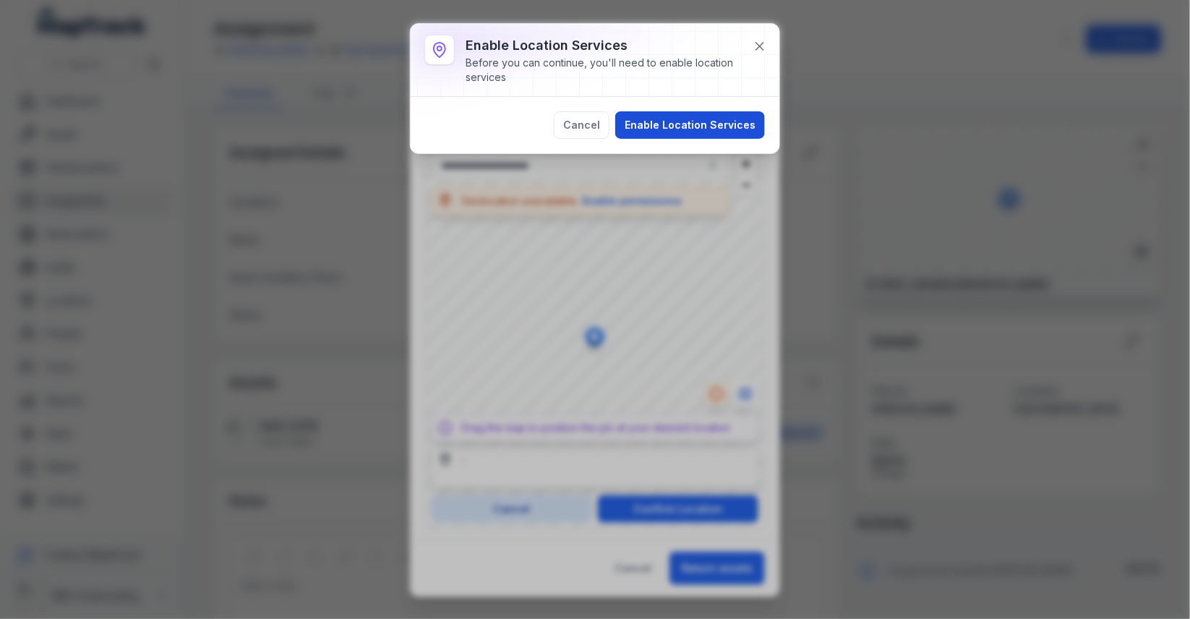
click at [652, 114] on button "Enable Location Services" at bounding box center [690, 124] width 150 height 27
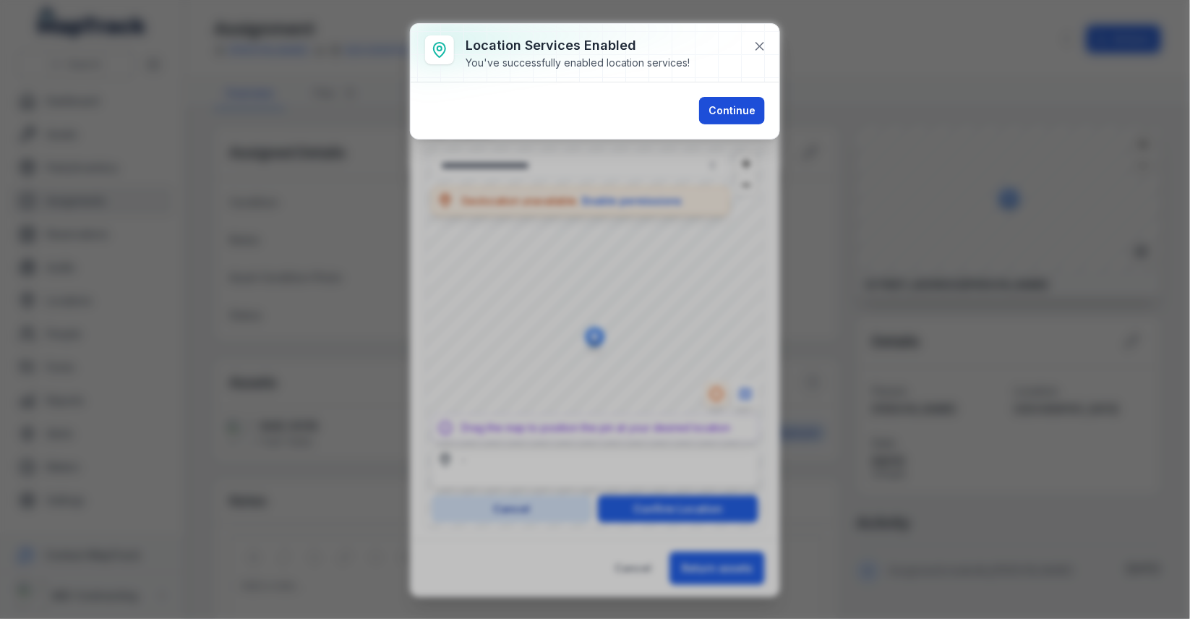
click at [708, 106] on button "Continue" at bounding box center [732, 110] width 66 height 27
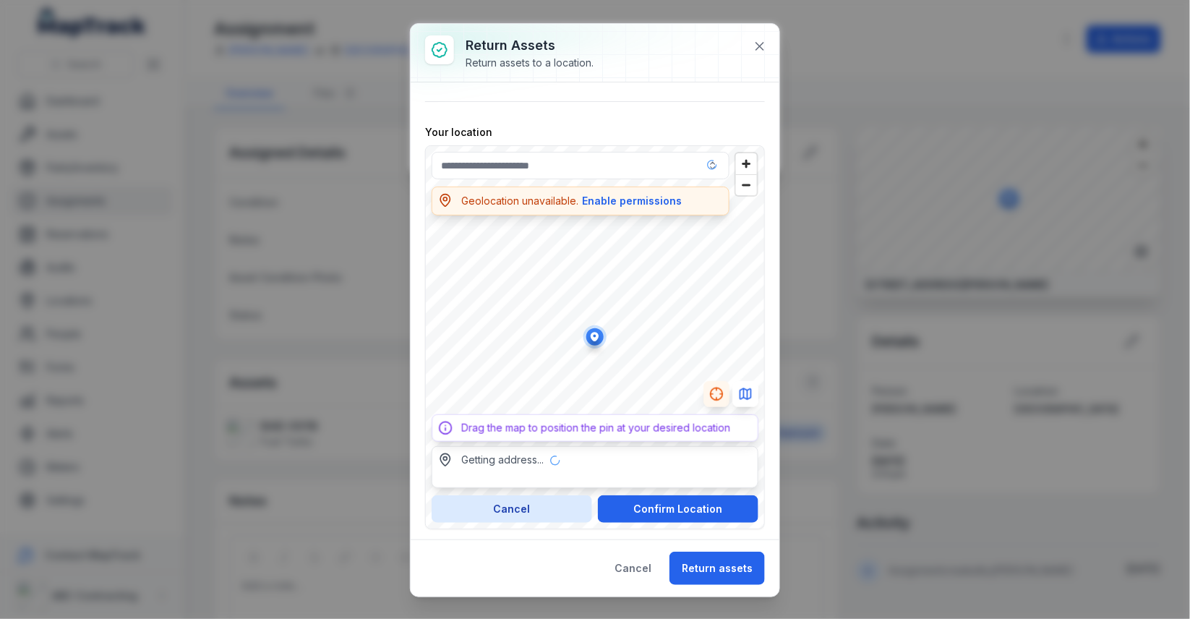
type input "**********"
click at [650, 205] on div "Geolocation unavailable. Enable permissions" at bounding box center [581, 200] width 298 height 29
click at [648, 194] on button "Enable permissions" at bounding box center [631, 201] width 101 height 16
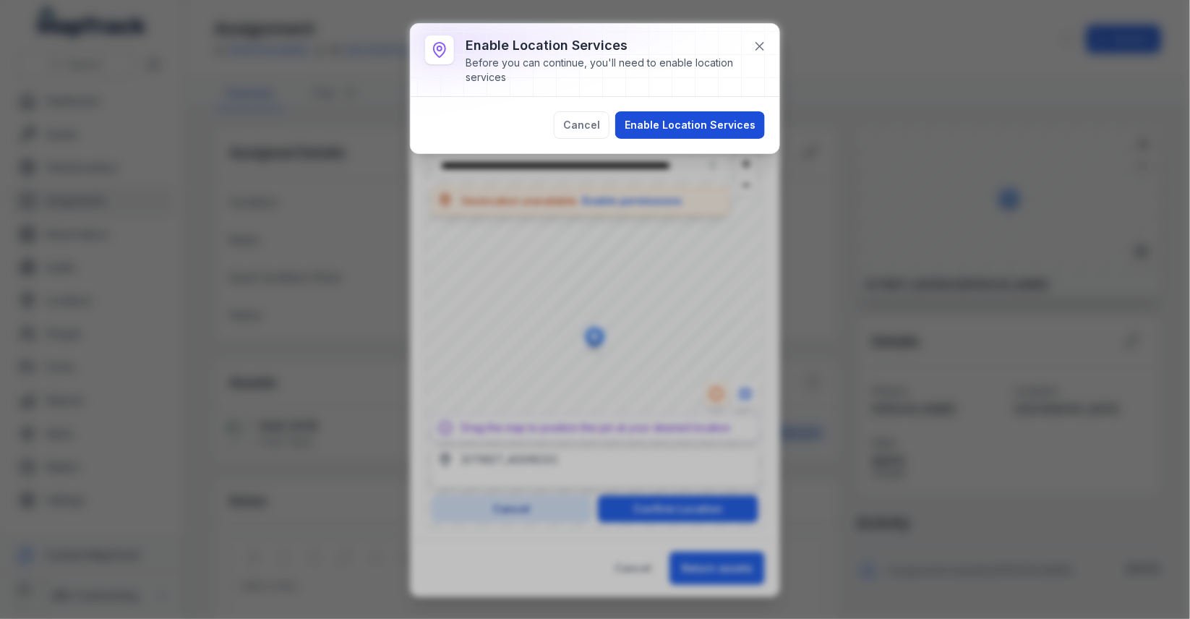
click at [685, 128] on button "Enable Location Services" at bounding box center [690, 124] width 150 height 27
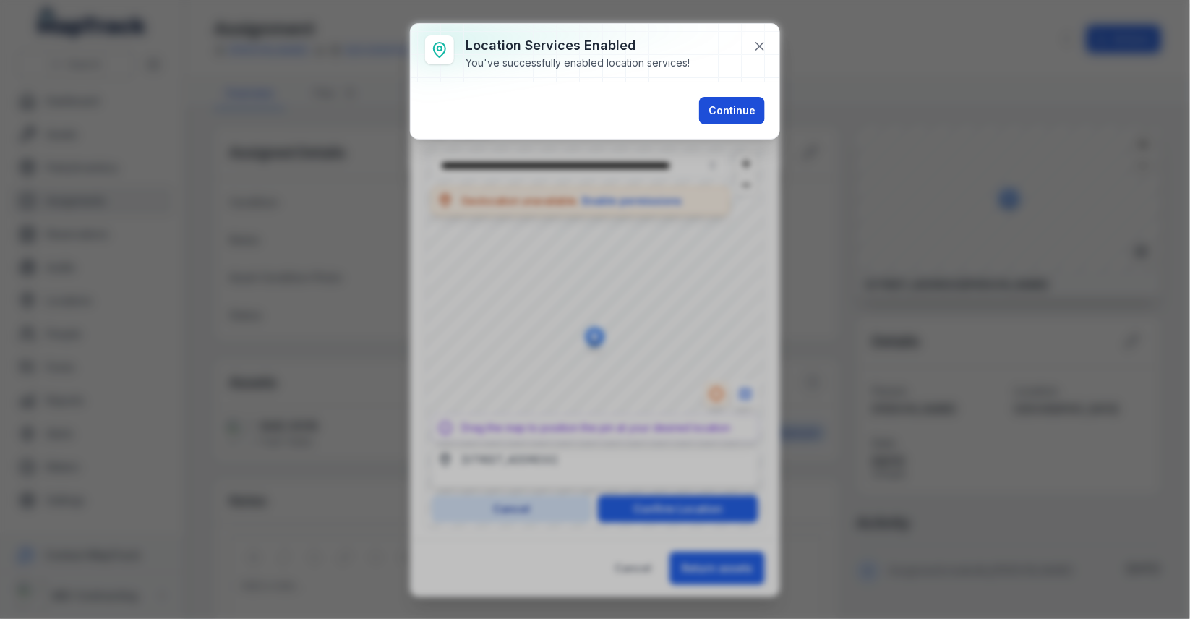
click at [711, 120] on button "Continue" at bounding box center [732, 110] width 66 height 27
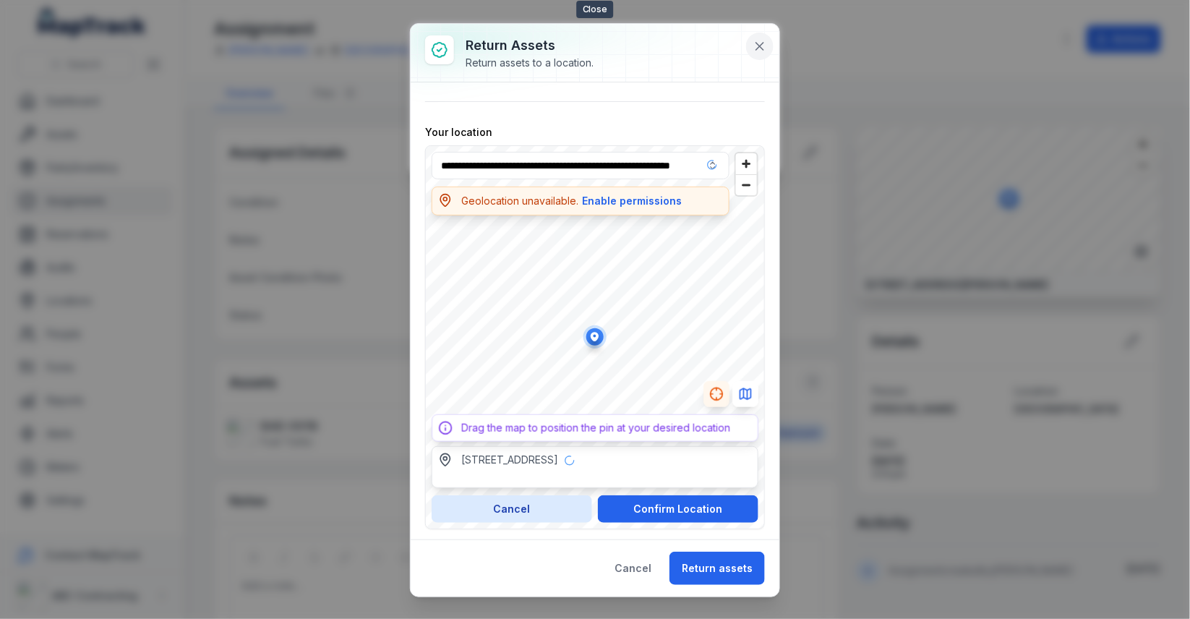
click at [760, 53] on button at bounding box center [759, 46] width 27 height 27
type input "**********"
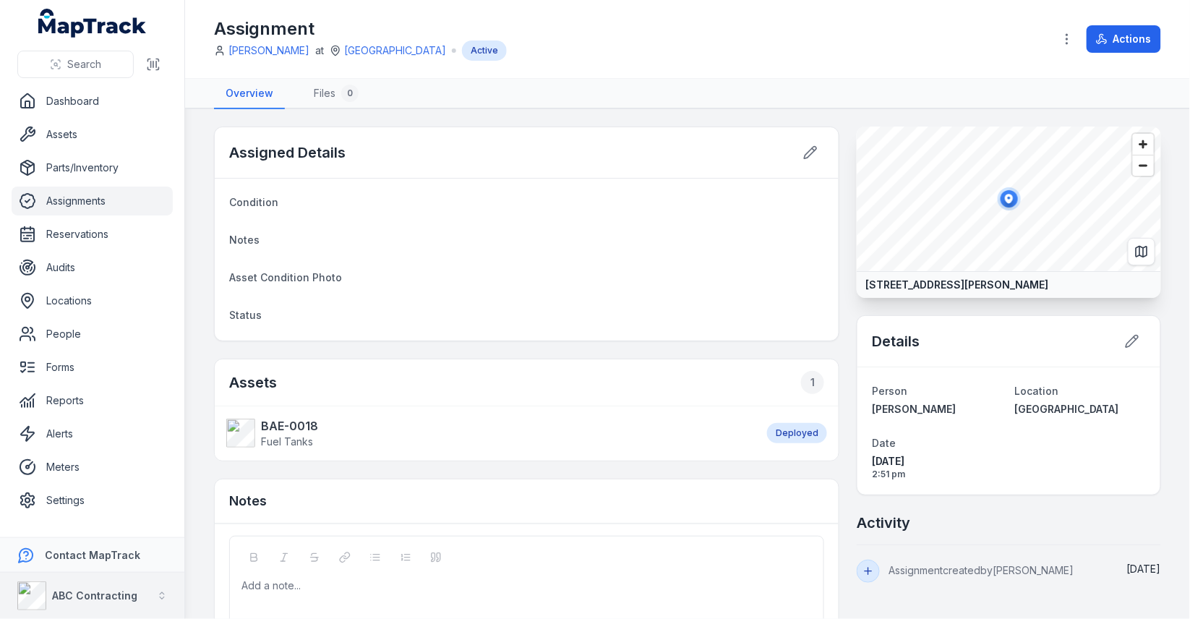
click at [64, 595] on strong "ABC Contracting" at bounding box center [94, 595] width 85 height 12
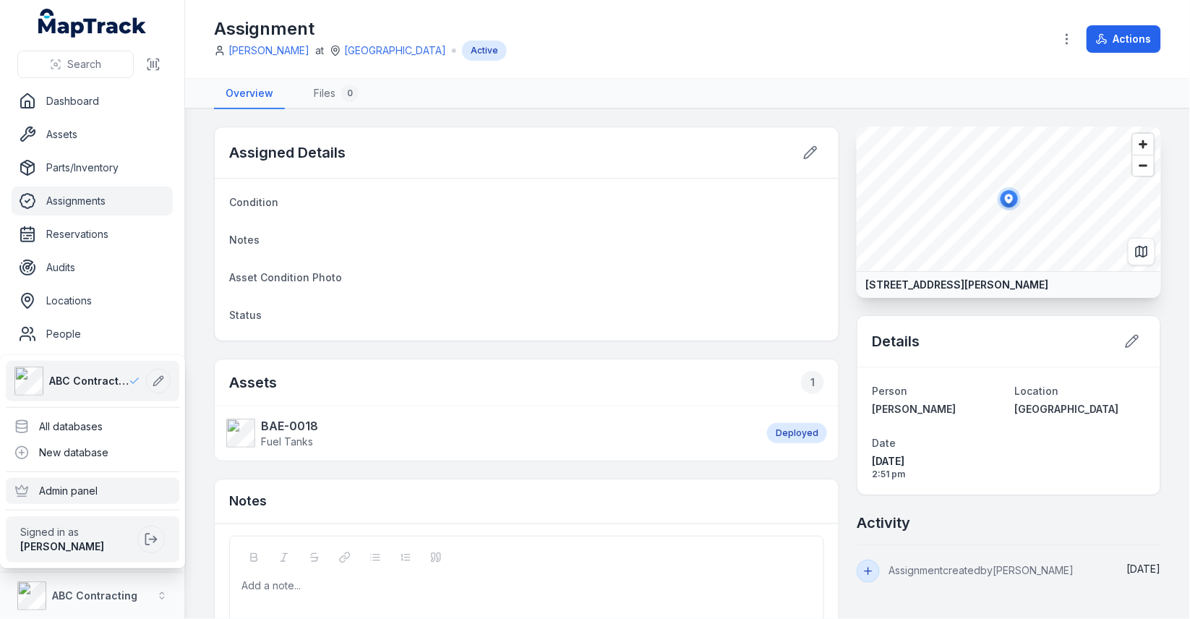
click at [98, 488] on div "Admin panel" at bounding box center [92, 491] width 173 height 26
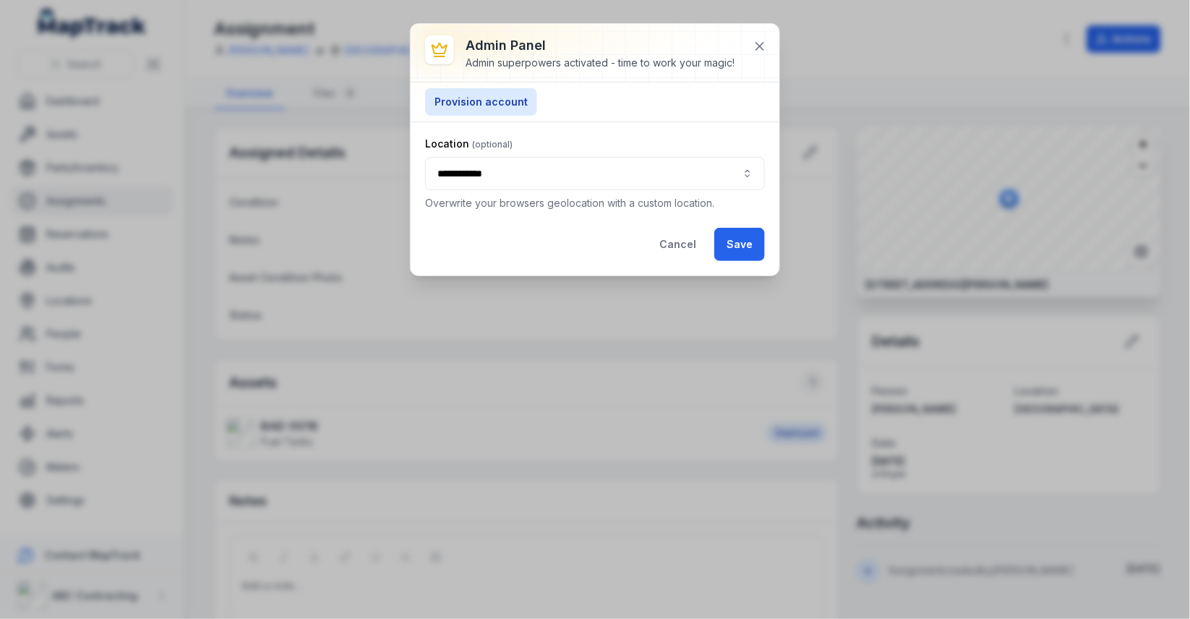
click at [488, 178] on div "**********" at bounding box center [595, 173] width 340 height 33
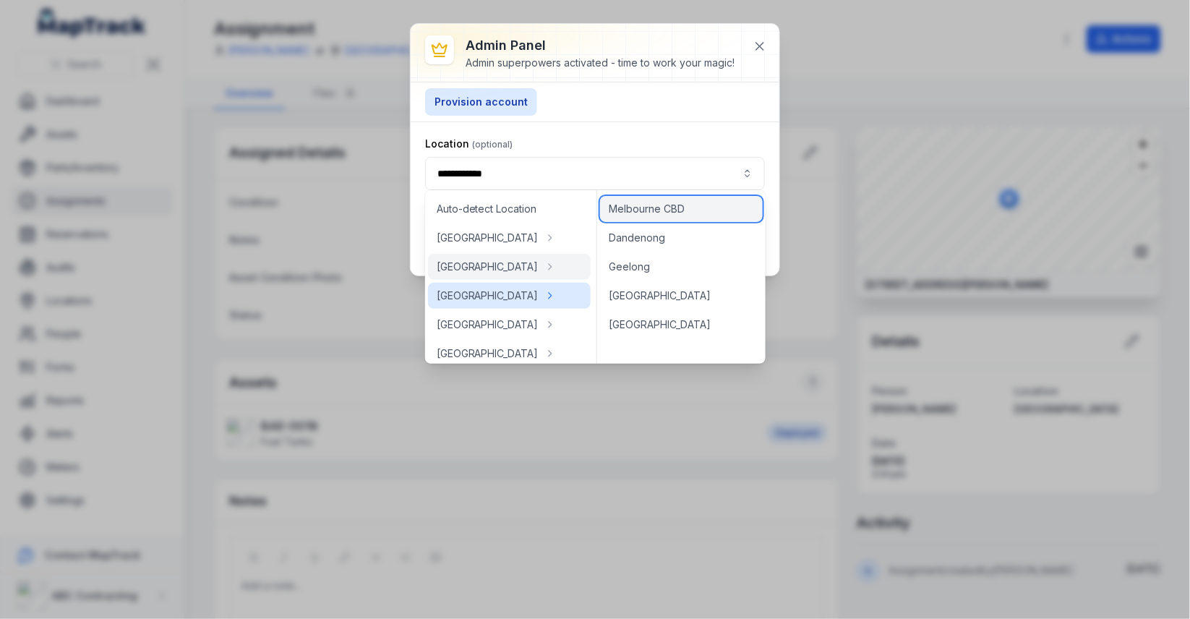
click at [666, 216] on span "Melbourne CBD" at bounding box center [647, 209] width 76 height 14
type input "**********"
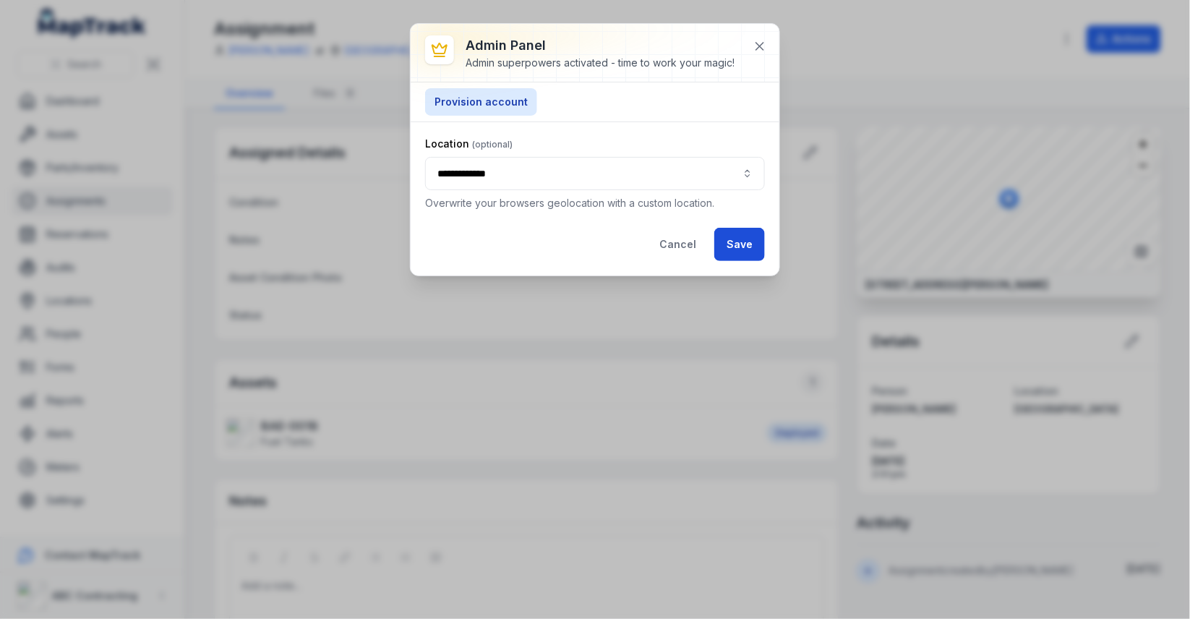
click at [739, 242] on button "Save" at bounding box center [739, 244] width 51 height 33
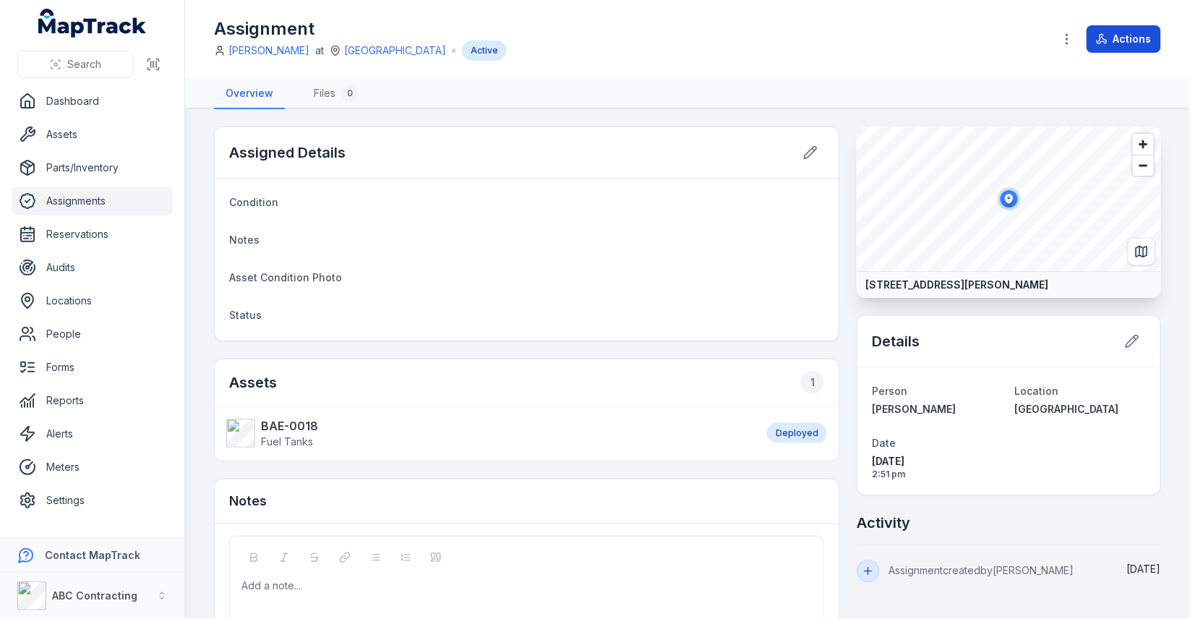
click at [1102, 43] on icon at bounding box center [1101, 41] width 8 height 3
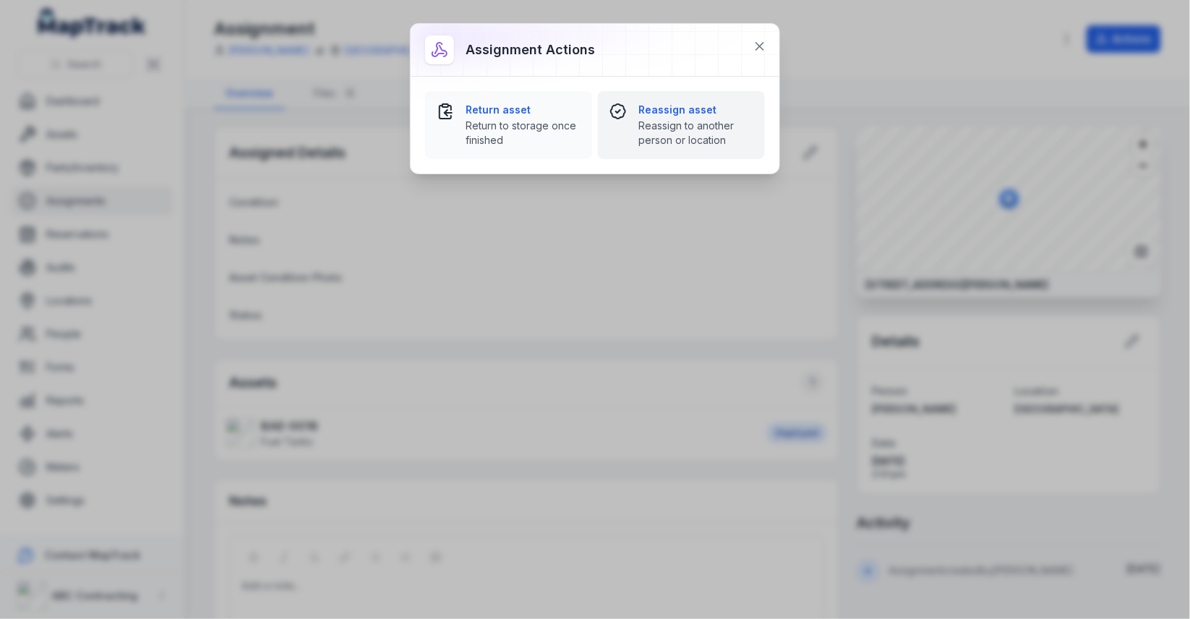
click at [665, 129] on span "Reassign to another person or location" at bounding box center [695, 133] width 115 height 29
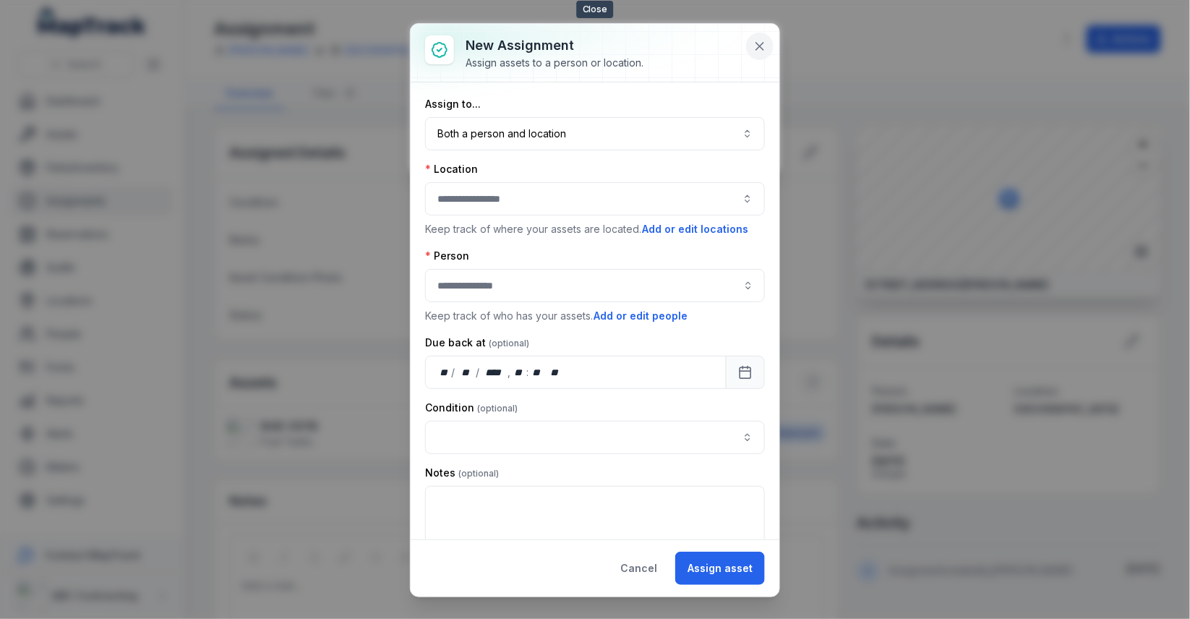
click at [759, 43] on icon at bounding box center [759, 46] width 7 height 7
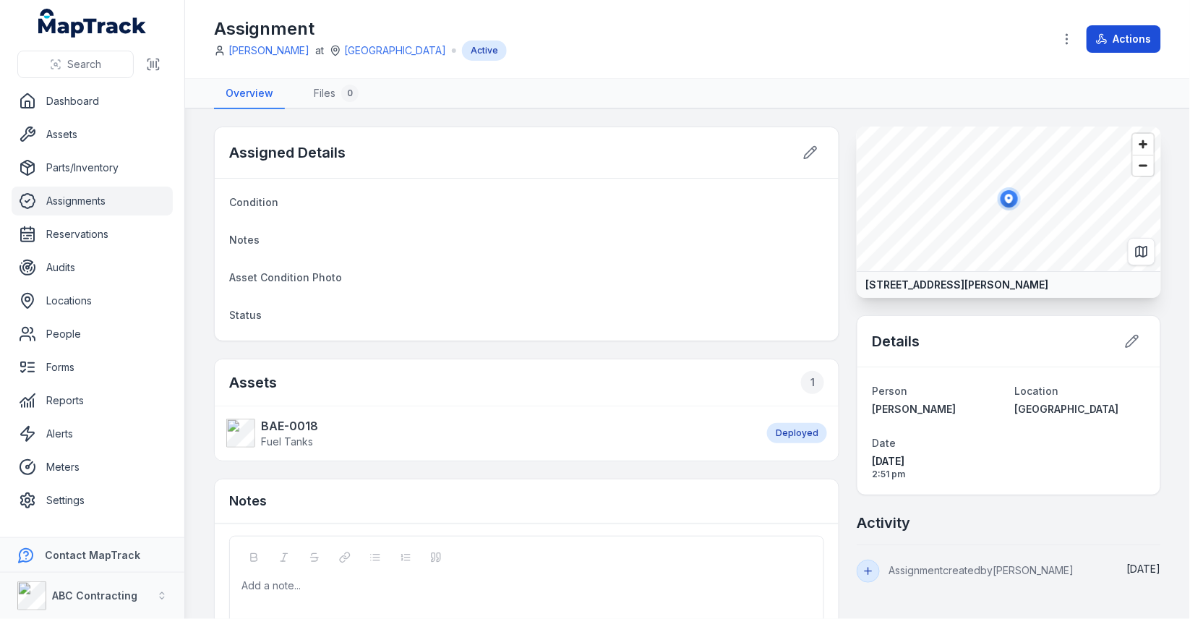
click at [1114, 32] on button "Actions" at bounding box center [1123, 38] width 74 height 27
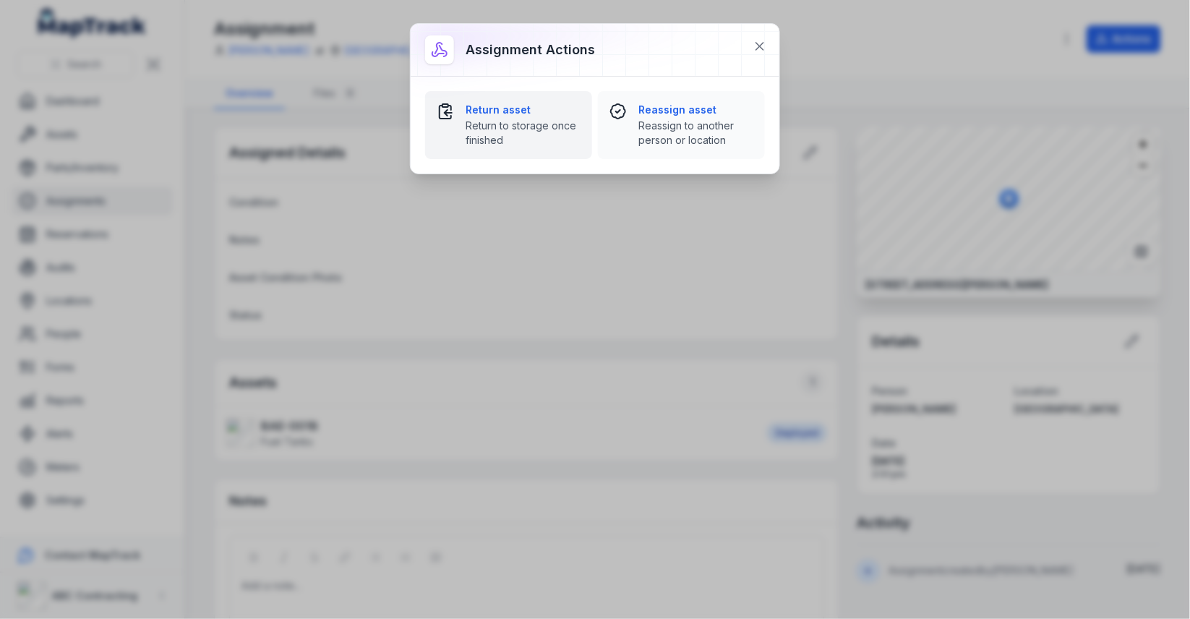
click at [509, 135] on span "Return to storage once finished" at bounding box center [522, 133] width 115 height 29
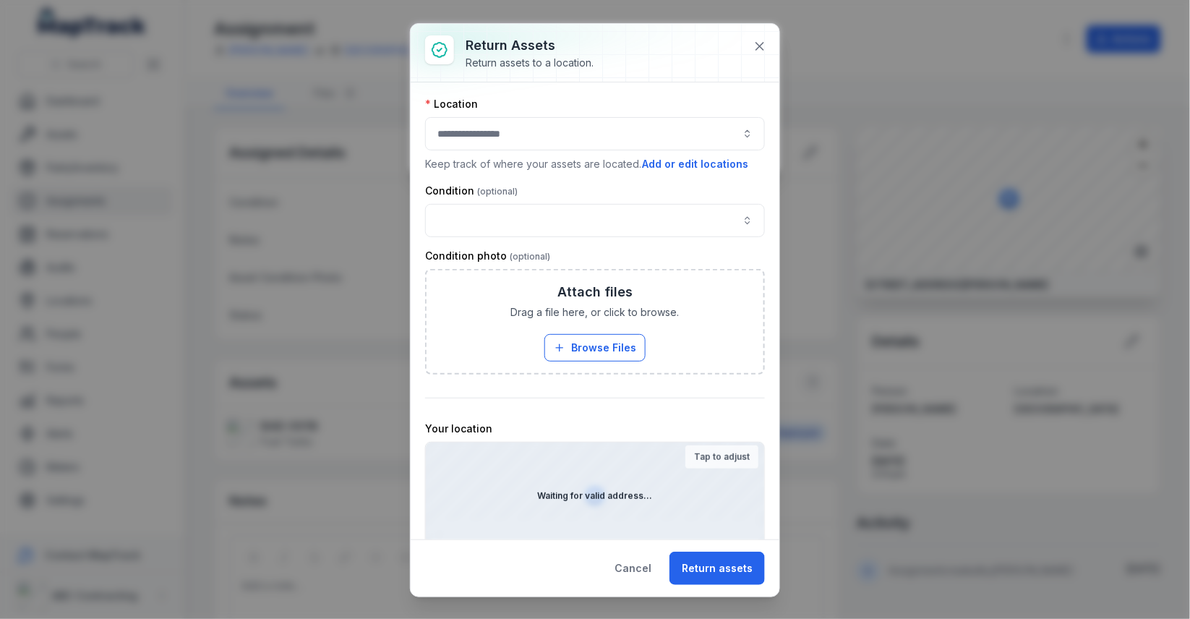
click at [516, 124] on div at bounding box center [595, 133] width 340 height 33
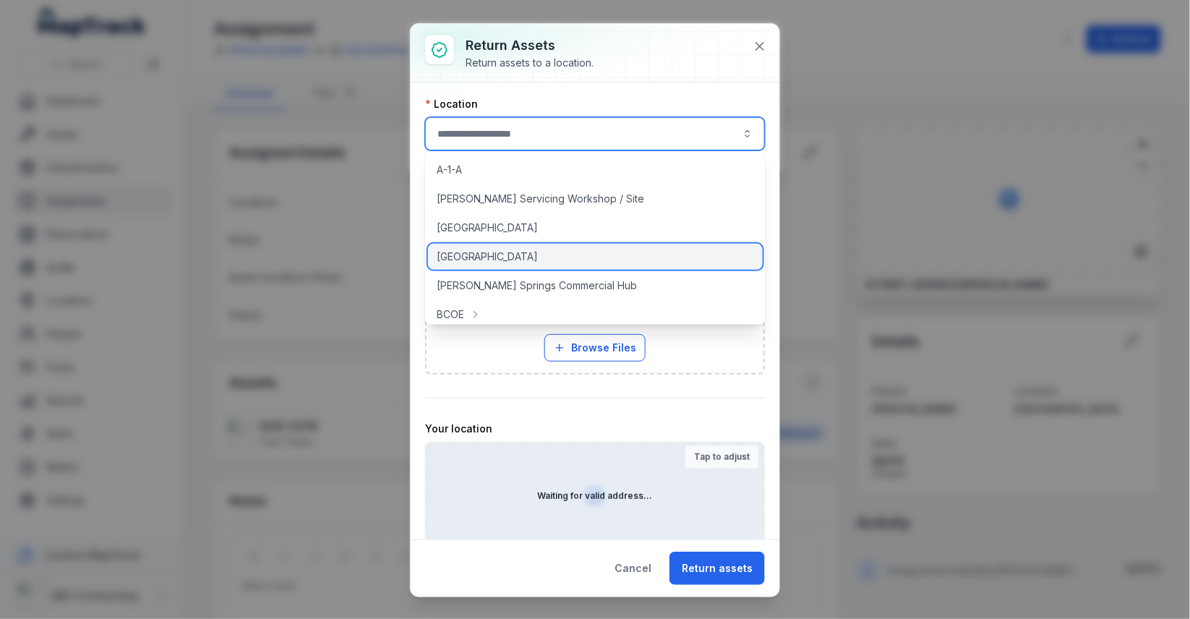
click at [526, 252] on span "Albury Industrial Park" at bounding box center [488, 256] width 102 height 14
type input "**********"
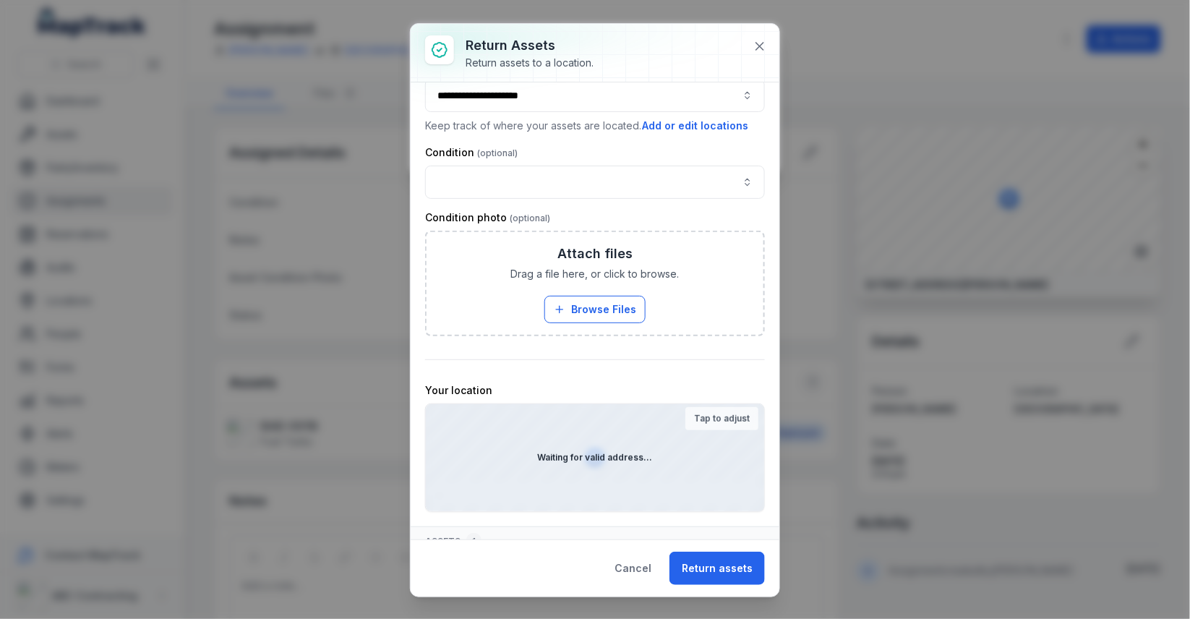
scroll to position [49, 0]
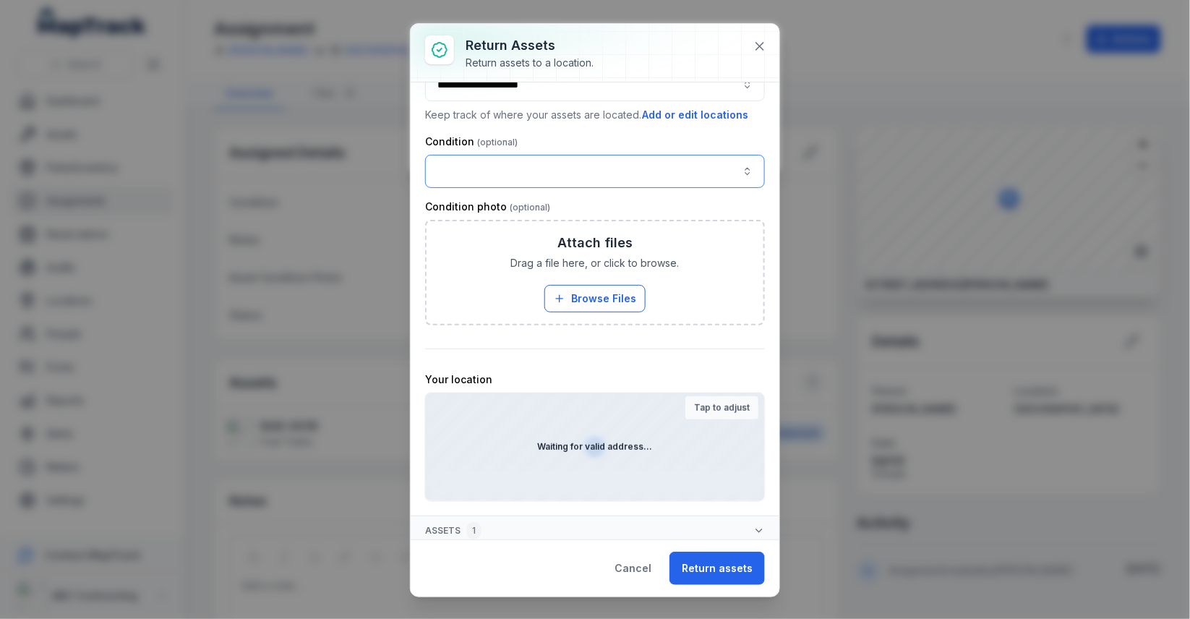
click at [564, 163] on button "button" at bounding box center [595, 171] width 340 height 33
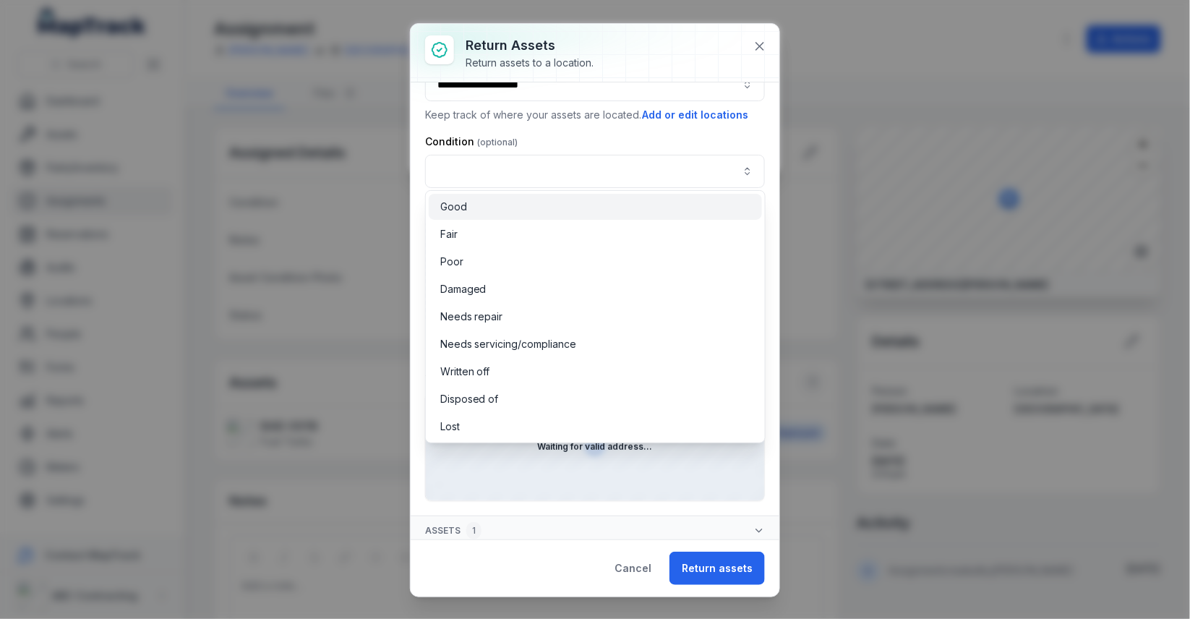
click at [539, 217] on div "Good" at bounding box center [595, 207] width 333 height 26
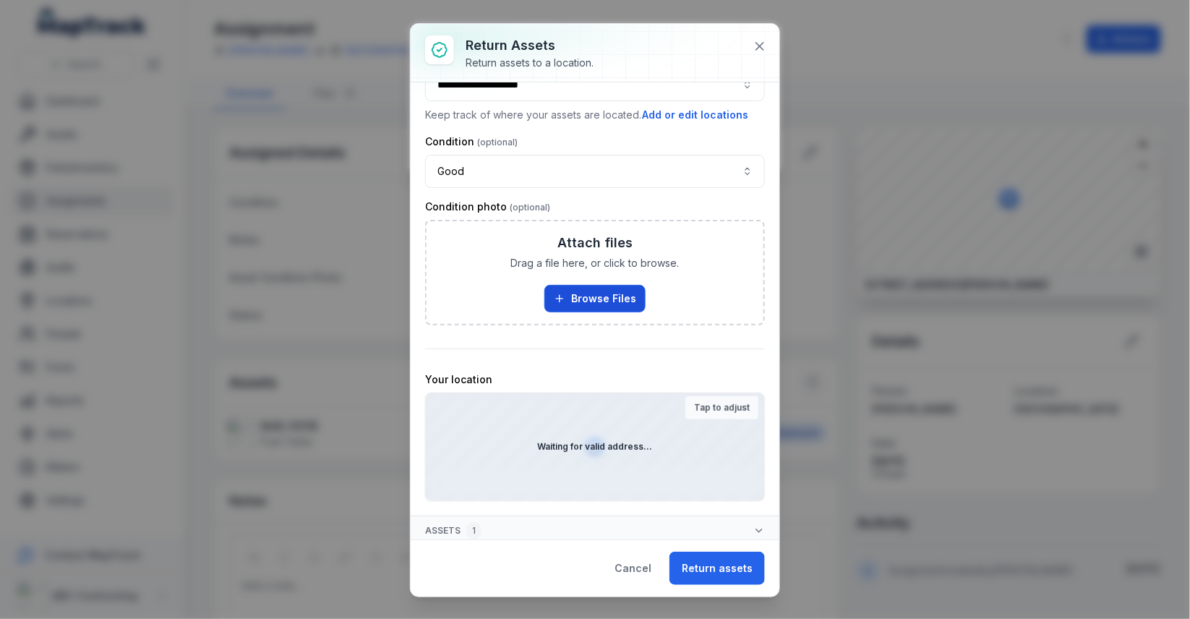
click at [587, 299] on button "Browse Files" at bounding box center [594, 298] width 101 height 27
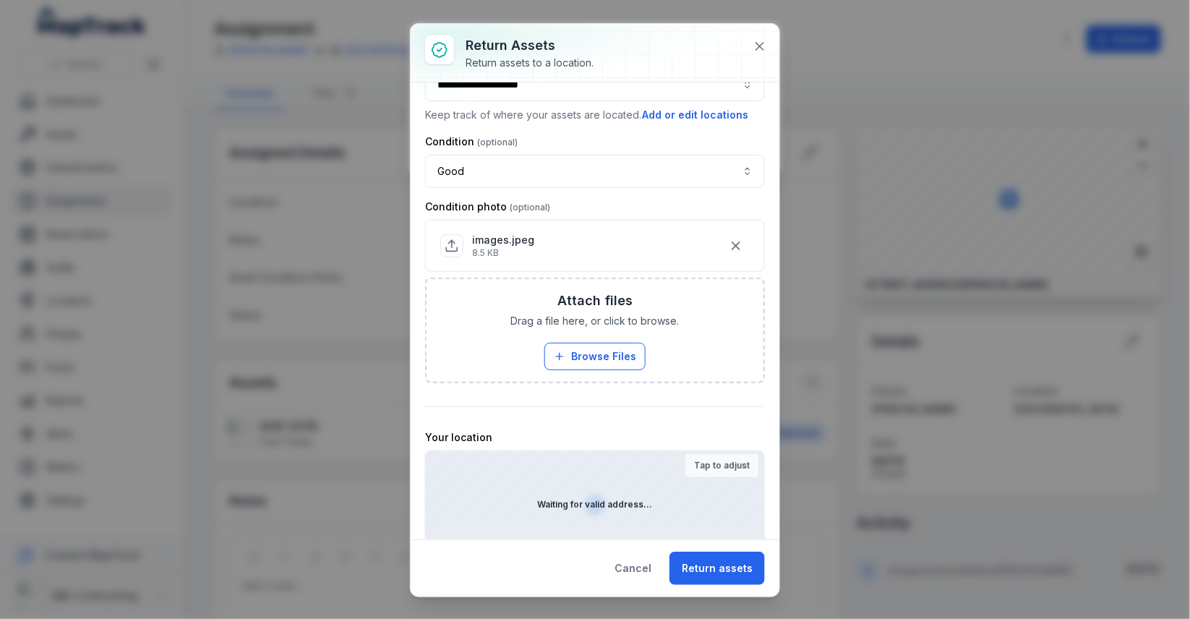
scroll to position [106, 0]
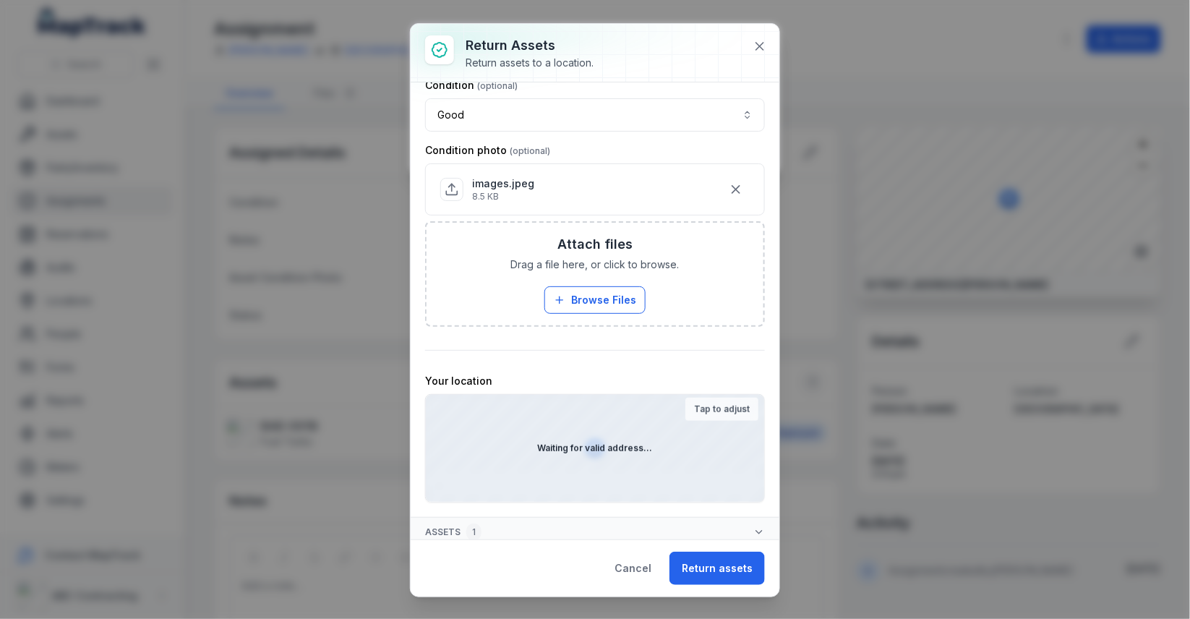
click at [700, 410] on div "Tap to adjust" at bounding box center [721, 409] width 73 height 23
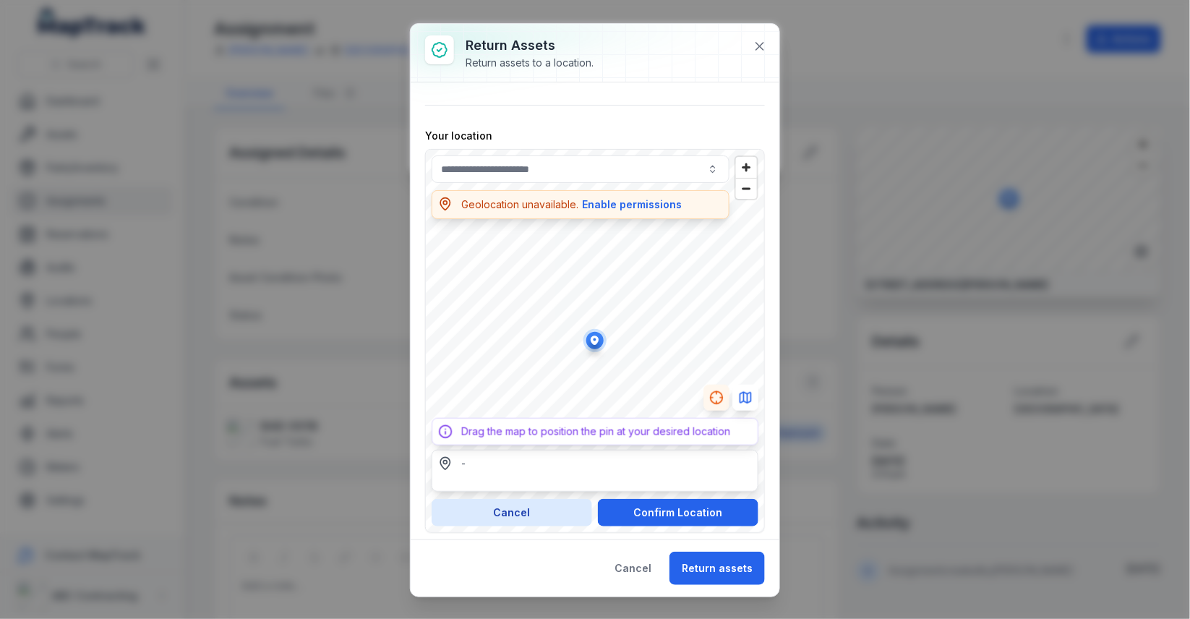
scroll to position [354, 0]
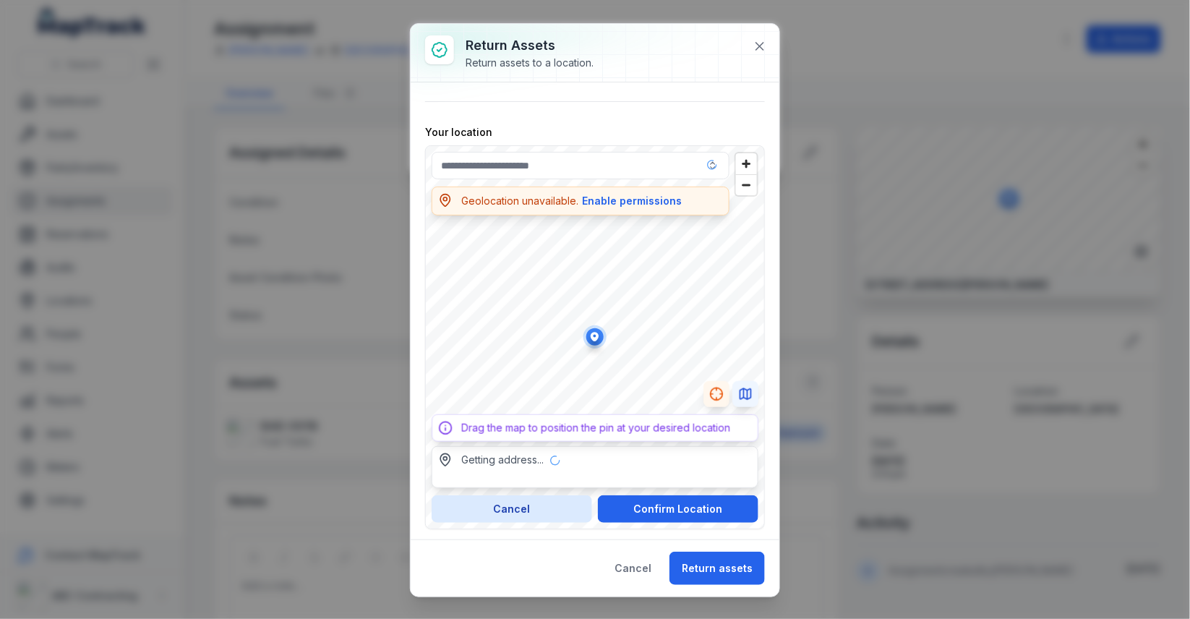
type input "**********"
click at [744, 389] on icon "Switch to Map View" at bounding box center [744, 392] width 0 height 9
click at [606, 195] on button "Enable permissions" at bounding box center [631, 201] width 101 height 16
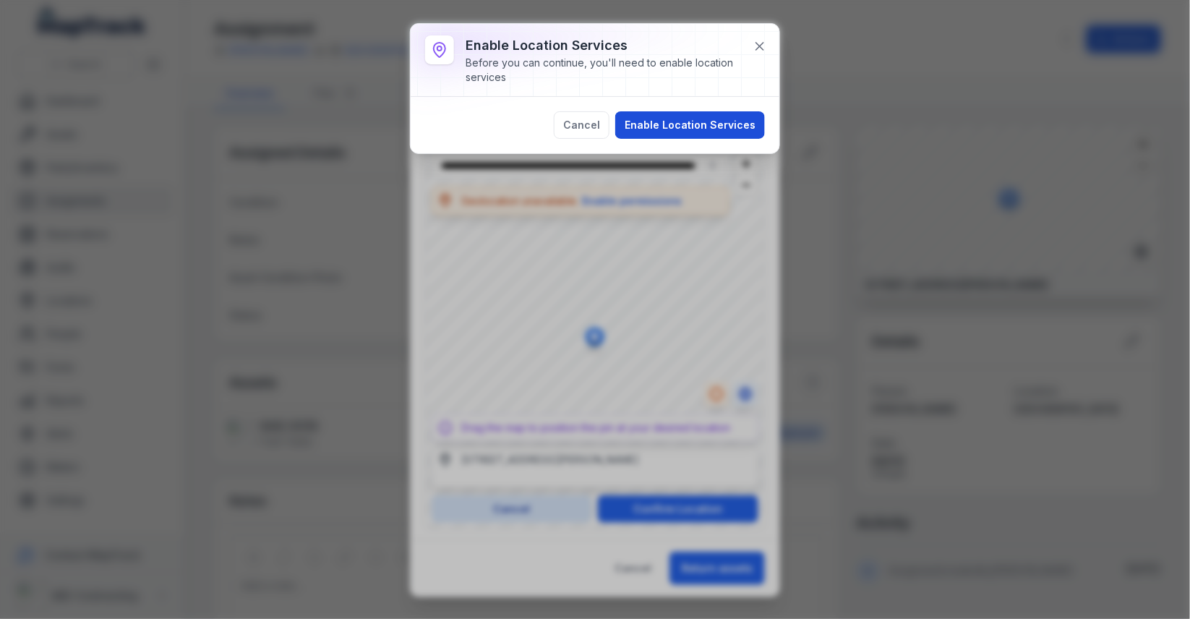
click at [689, 119] on button "Enable Location Services" at bounding box center [690, 124] width 150 height 27
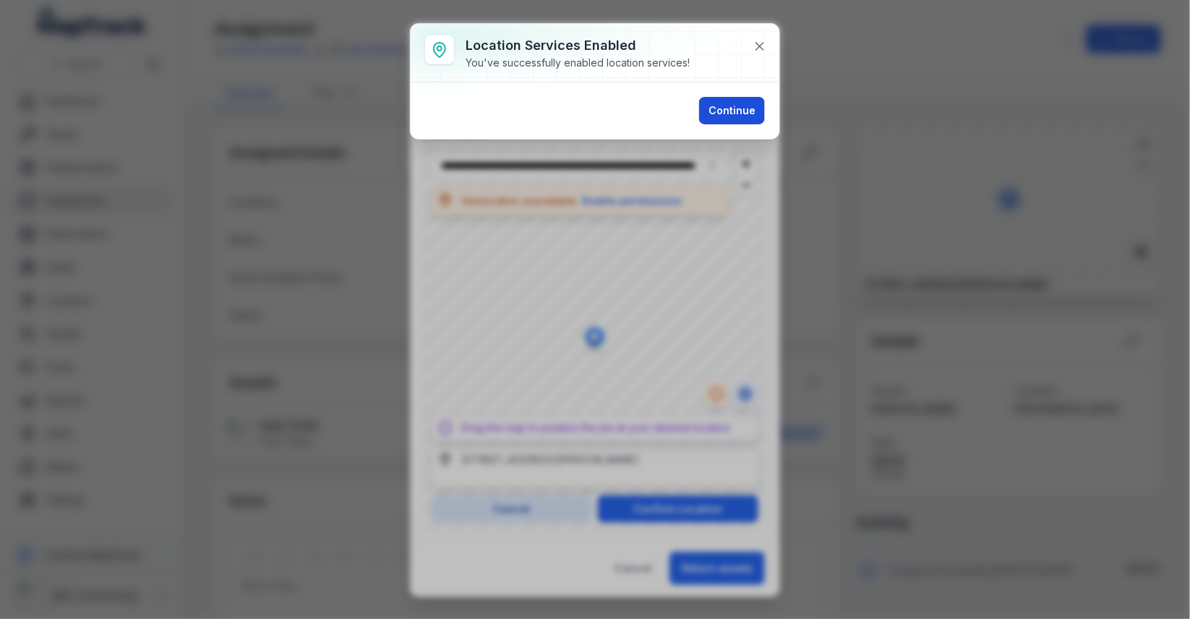
click at [729, 103] on button "Continue" at bounding box center [732, 110] width 66 height 27
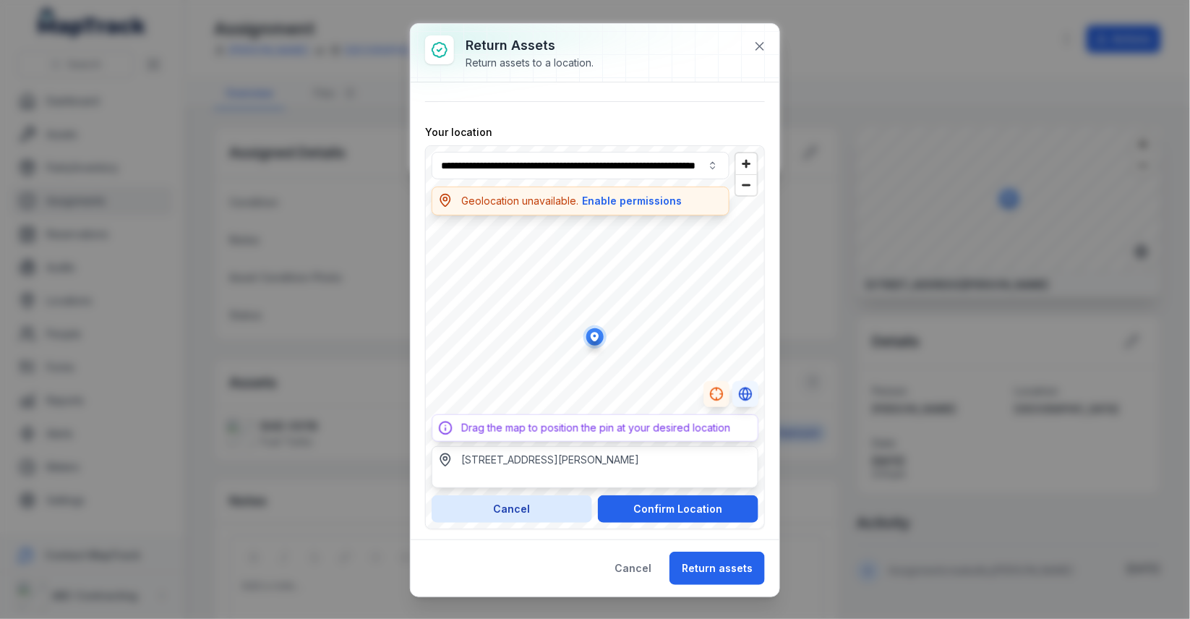
click at [749, 387] on icon "Switch to Satellite View" at bounding box center [745, 394] width 14 height 14
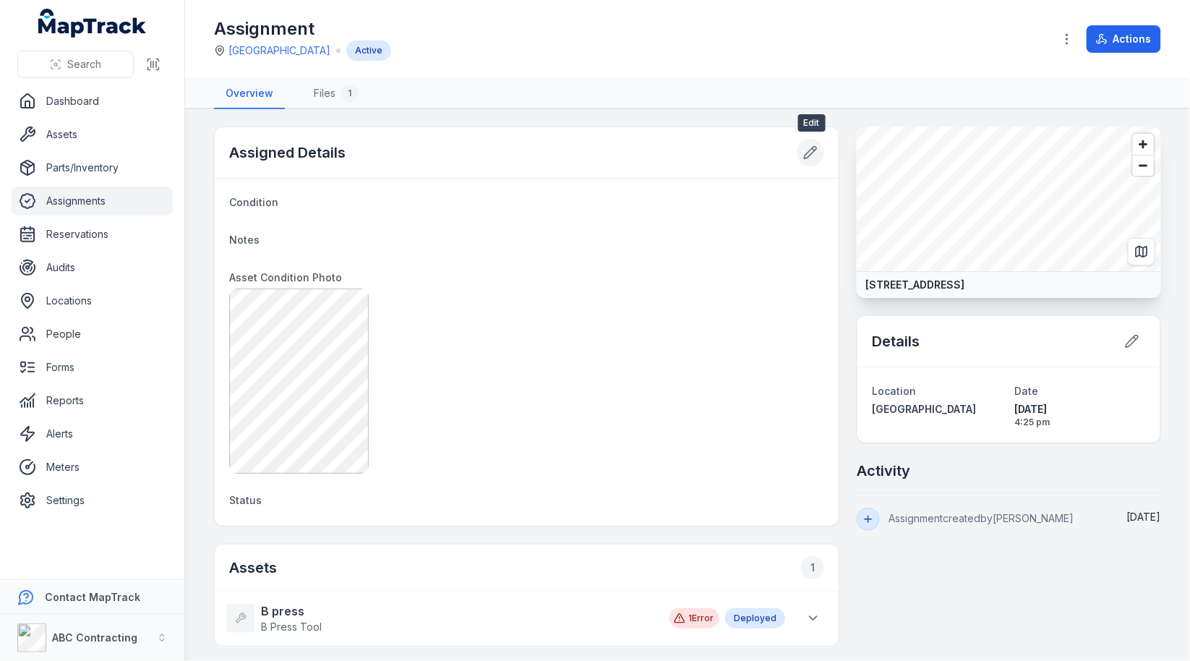
click at [817, 150] on icon at bounding box center [810, 152] width 14 height 14
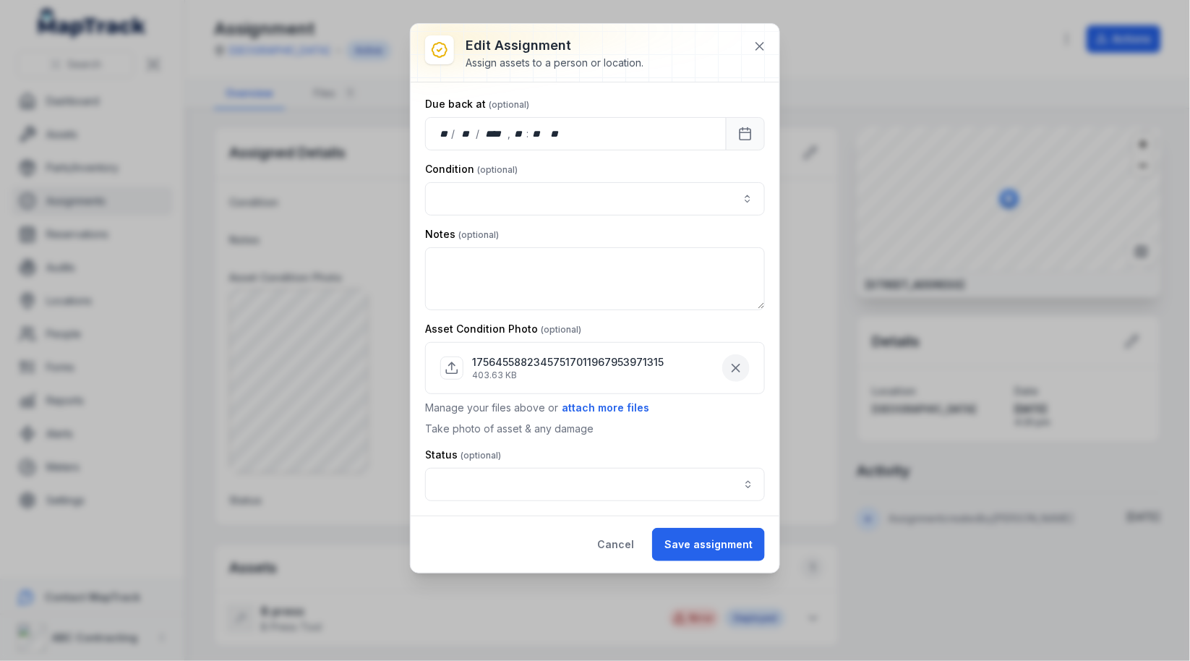
click at [743, 363] on icon "button" at bounding box center [736, 368] width 14 height 14
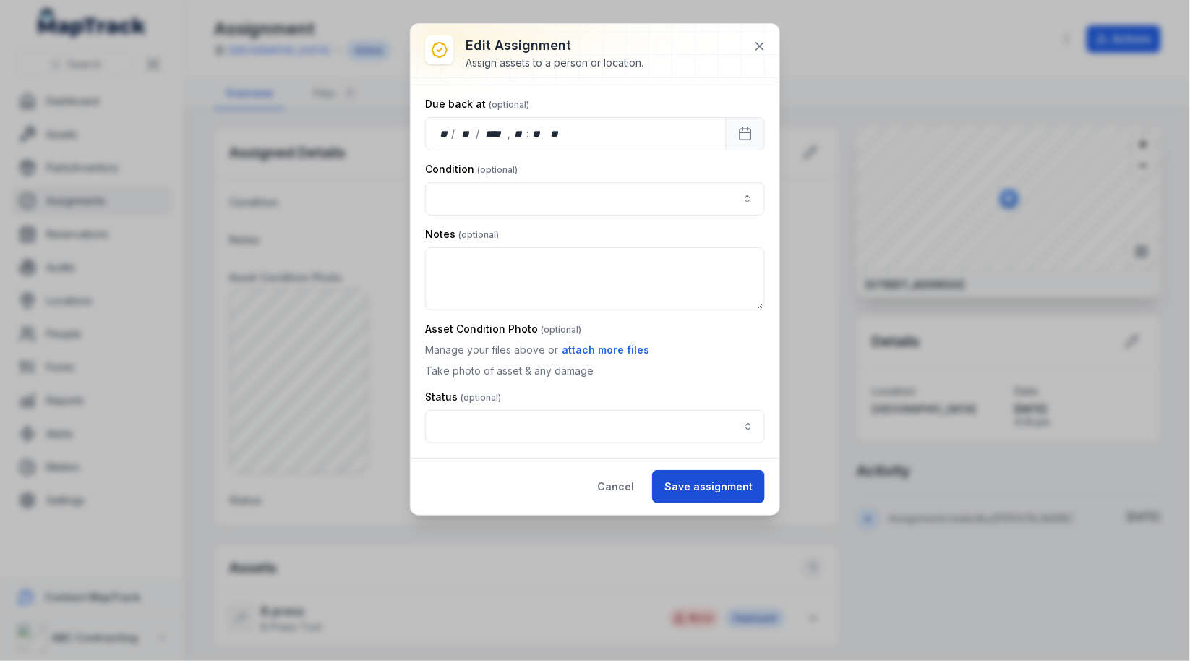
click at [740, 487] on button "Save assignment" at bounding box center [708, 486] width 113 height 33
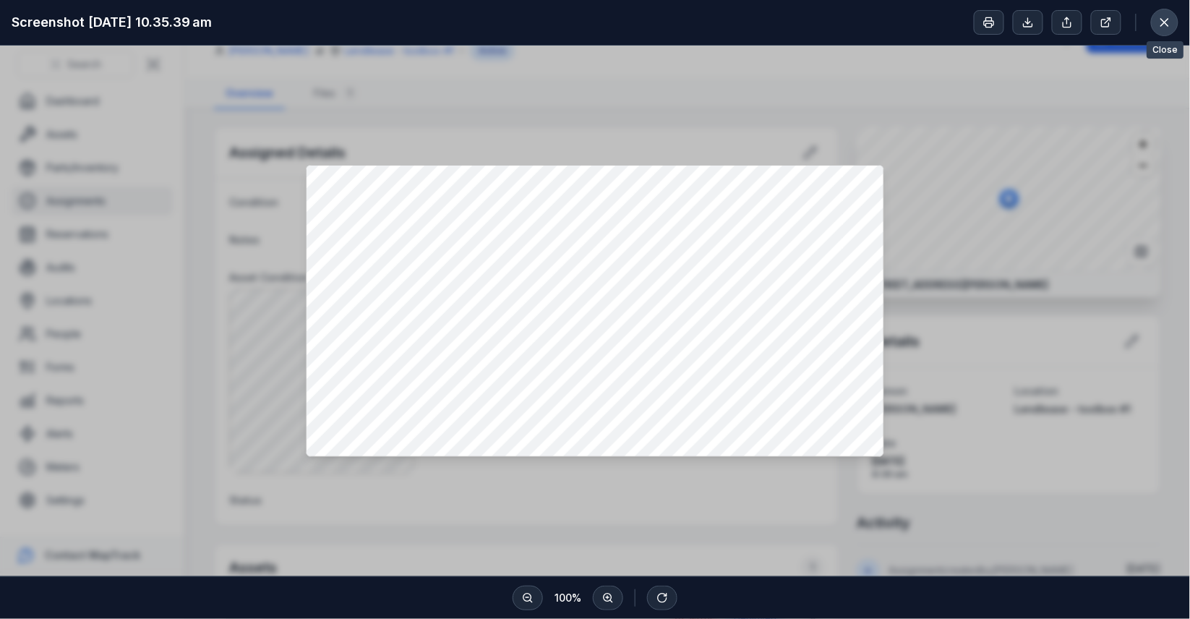
click at [1167, 17] on icon at bounding box center [1164, 22] width 14 height 14
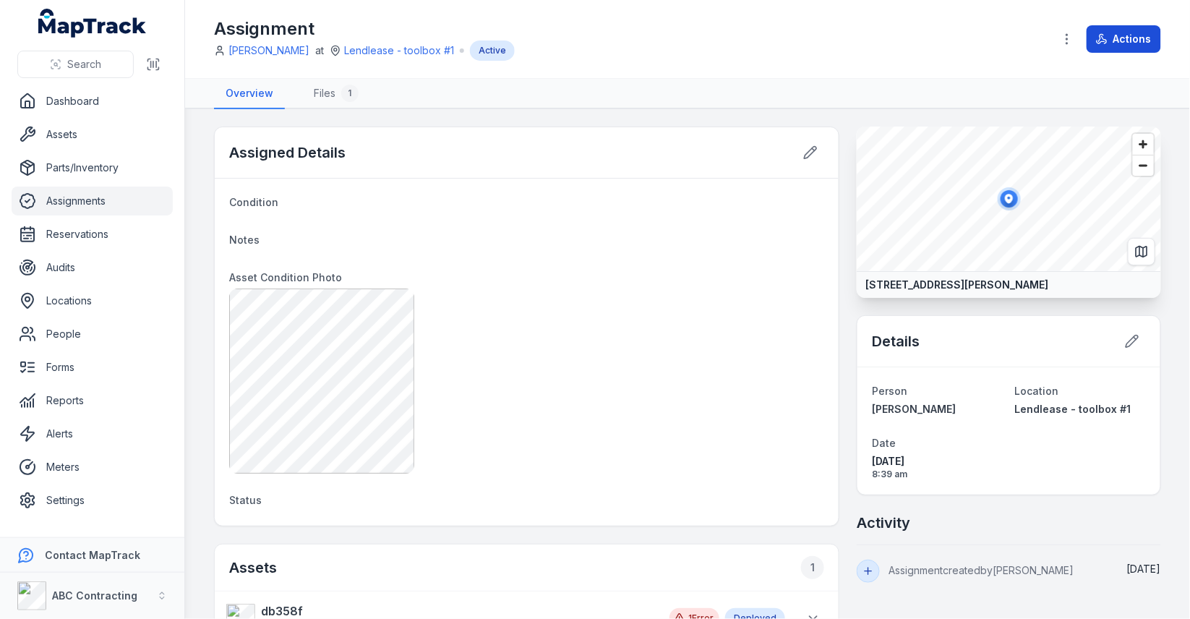
click at [1112, 38] on button "Actions" at bounding box center [1123, 38] width 74 height 27
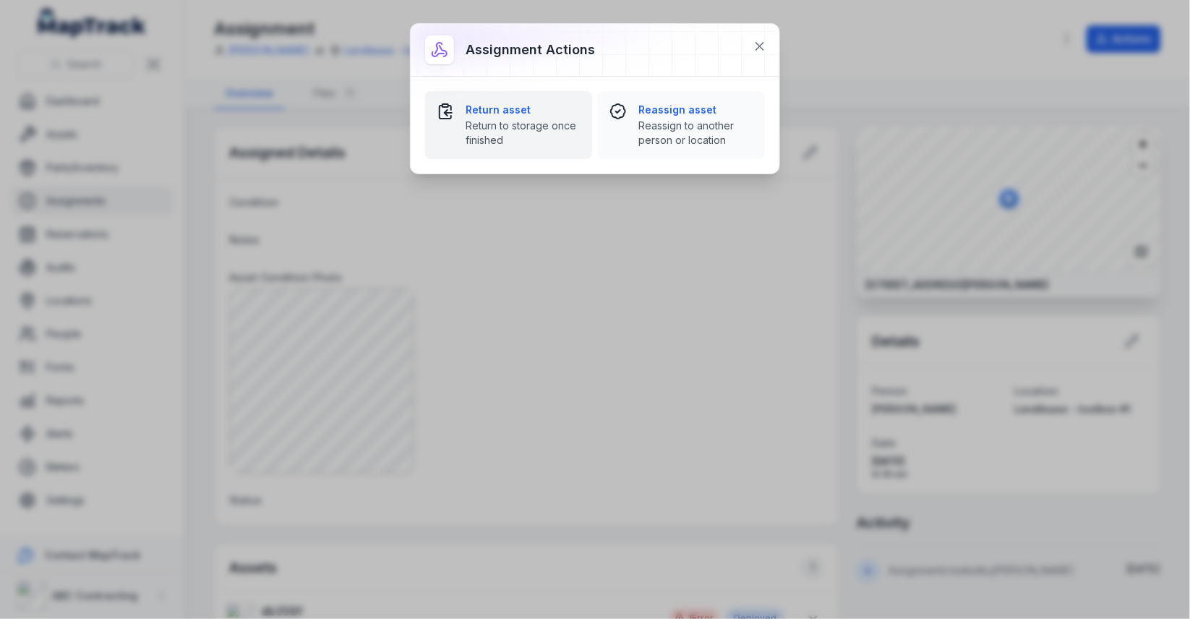
click at [545, 136] on span "Return to storage once finished" at bounding box center [522, 133] width 115 height 29
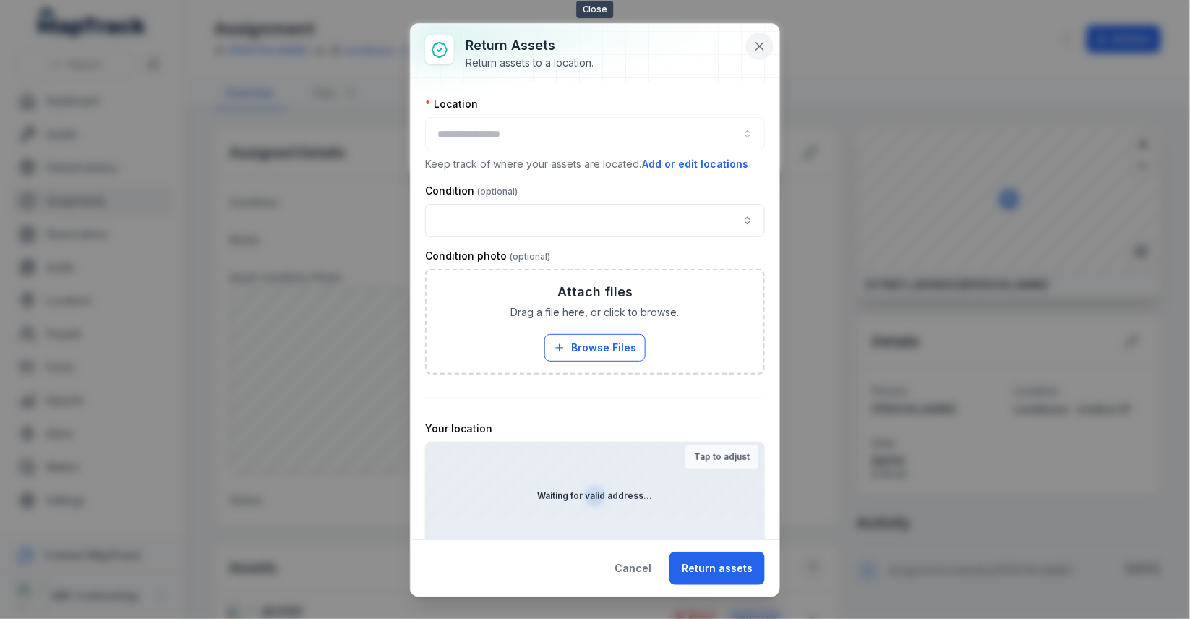
click at [768, 42] on button at bounding box center [759, 46] width 27 height 27
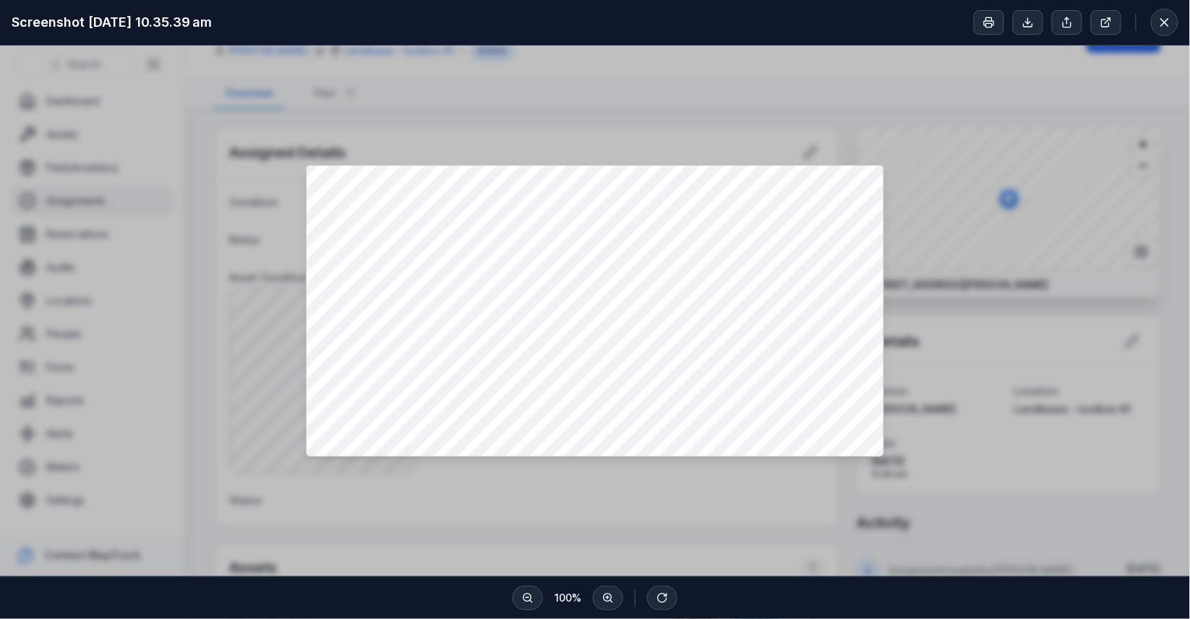
click at [983, 346] on div at bounding box center [595, 311] width 1190 height 531
click at [605, 120] on div at bounding box center [595, 311] width 1190 height 531
click at [1163, 11] on button at bounding box center [1164, 22] width 27 height 27
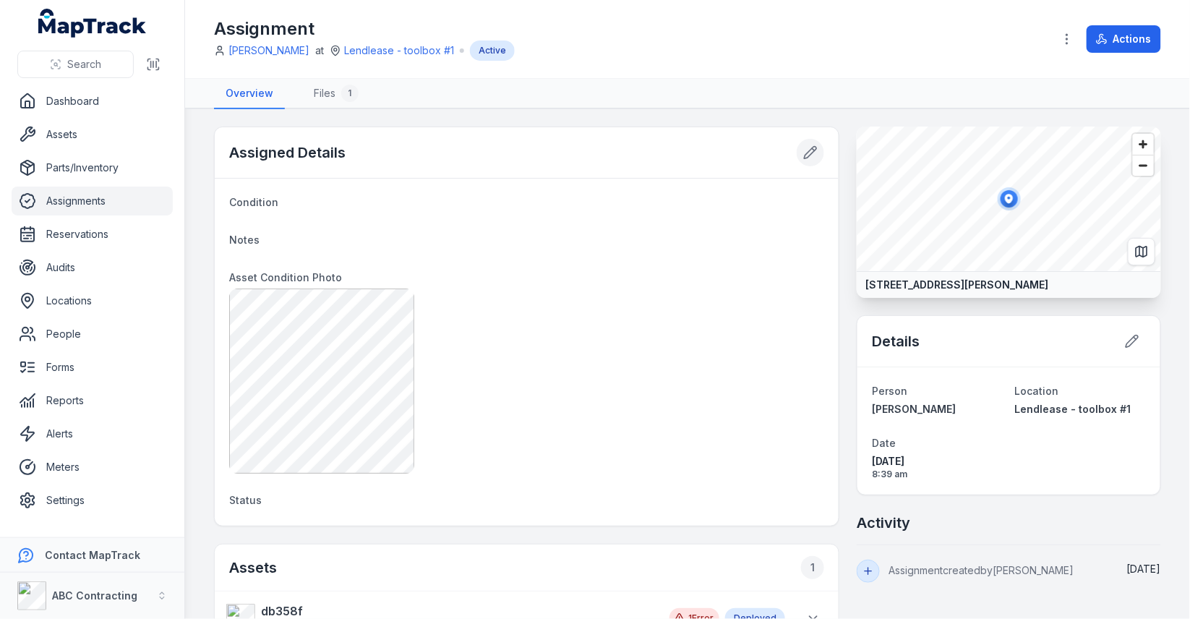
click at [823, 151] on button at bounding box center [810, 152] width 27 height 27
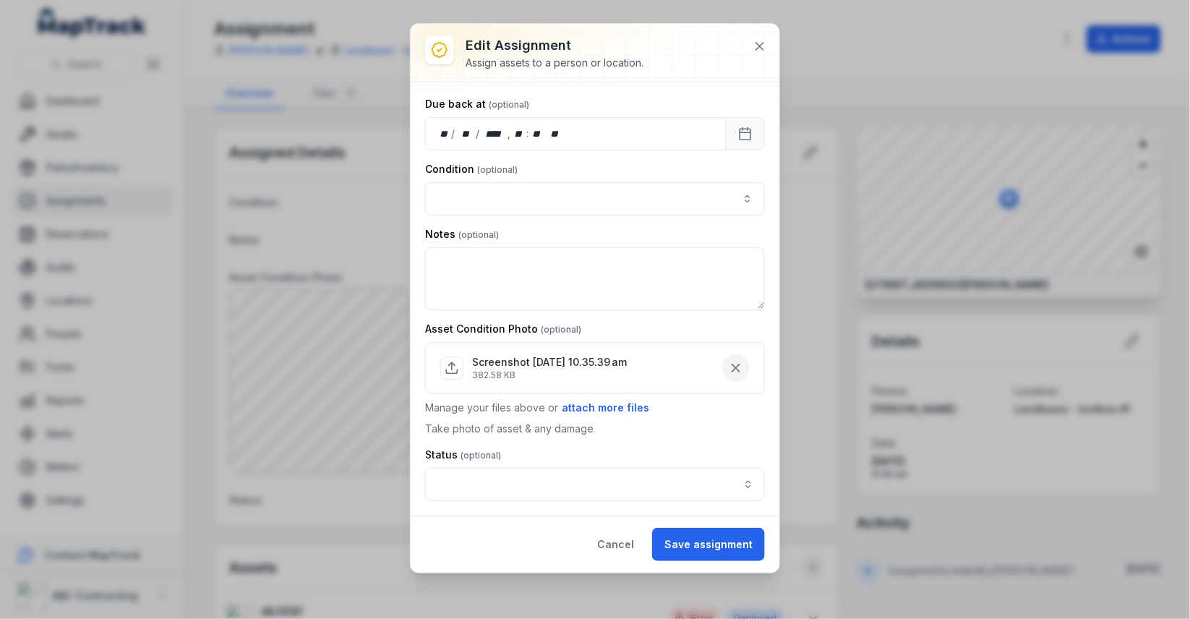
click at [733, 365] on icon "button" at bounding box center [736, 368] width 14 height 14
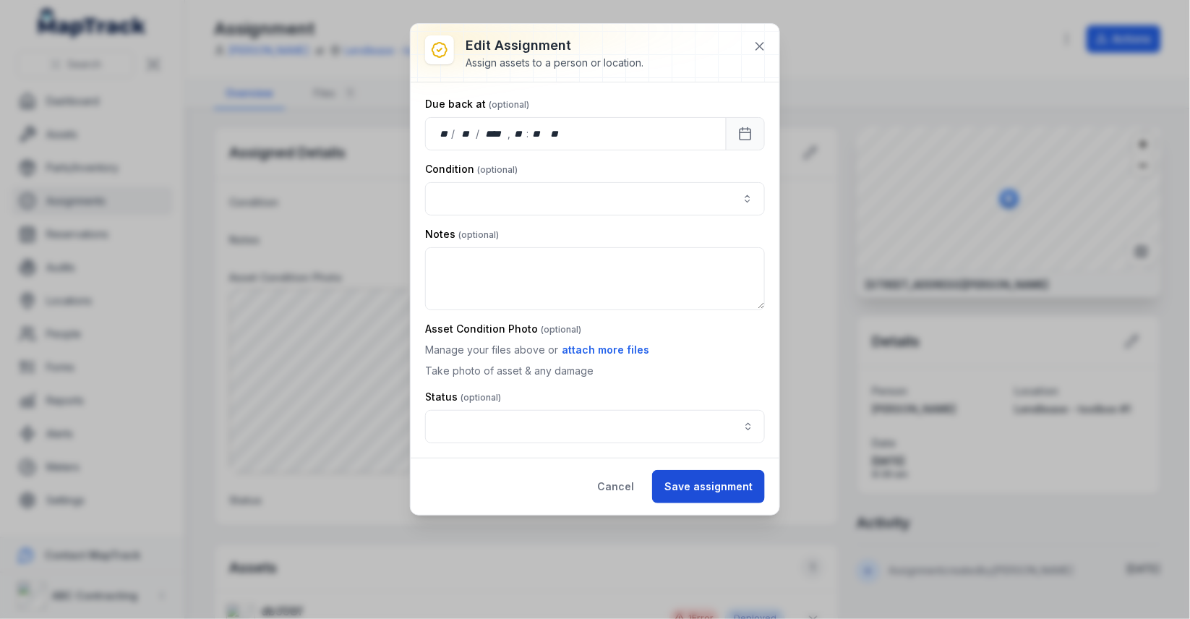
click at [737, 486] on button "Save assignment" at bounding box center [708, 486] width 113 height 33
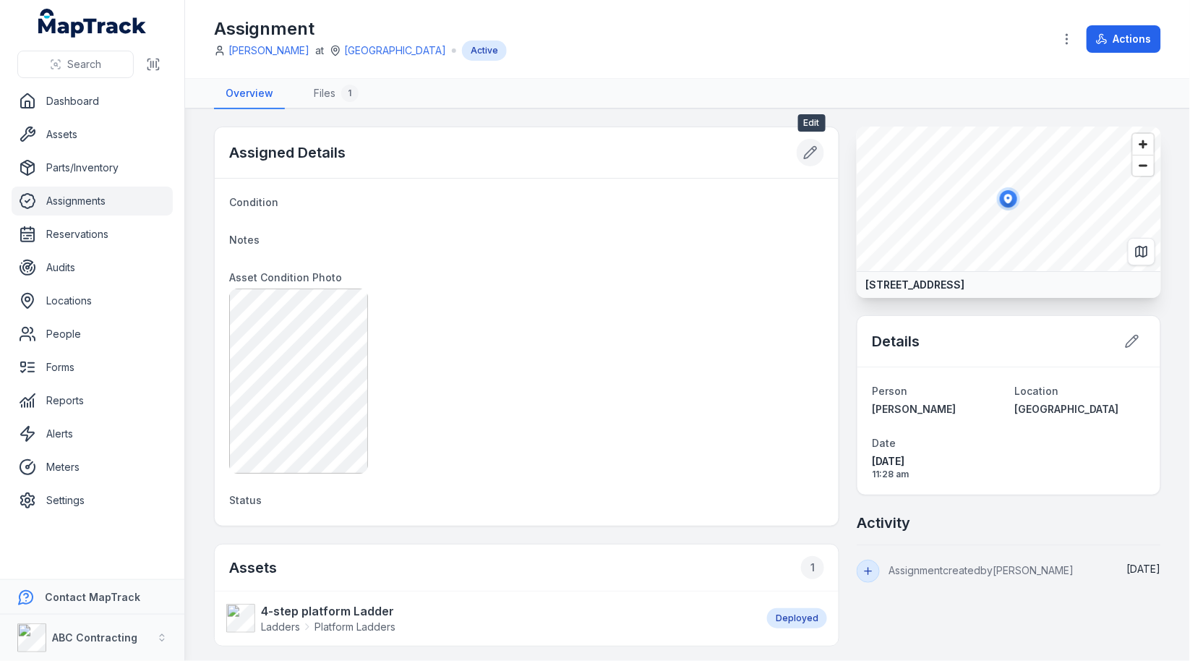
click at [810, 153] on icon at bounding box center [811, 153] width 12 height 12
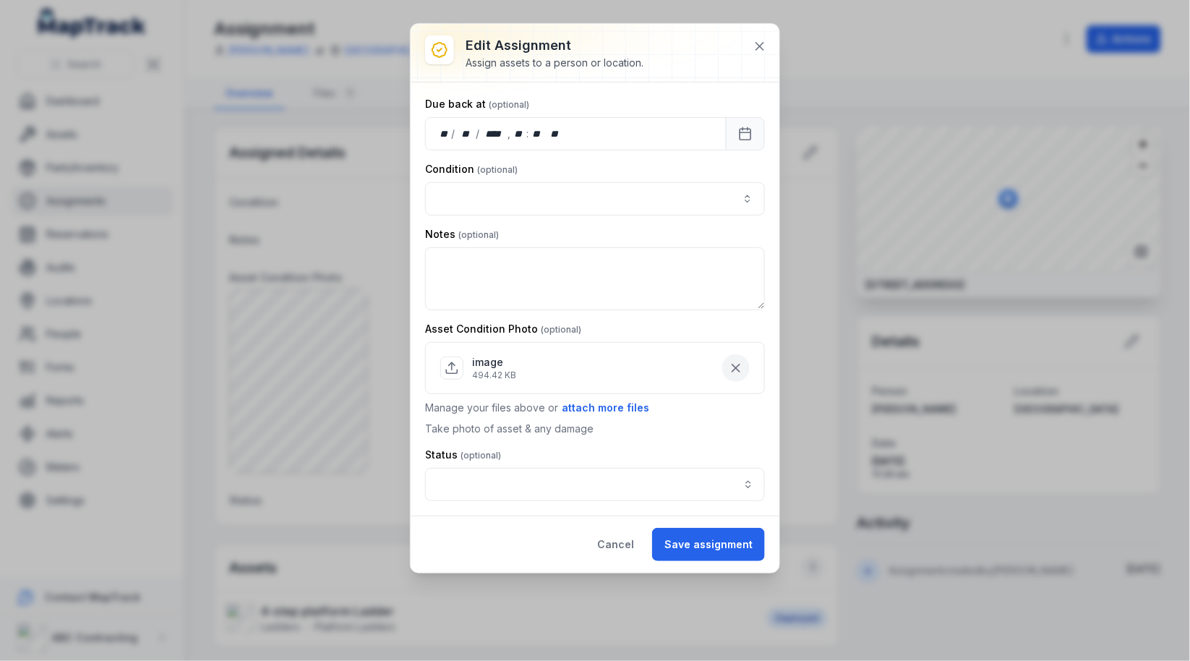
click at [743, 363] on icon "button" at bounding box center [736, 368] width 14 height 14
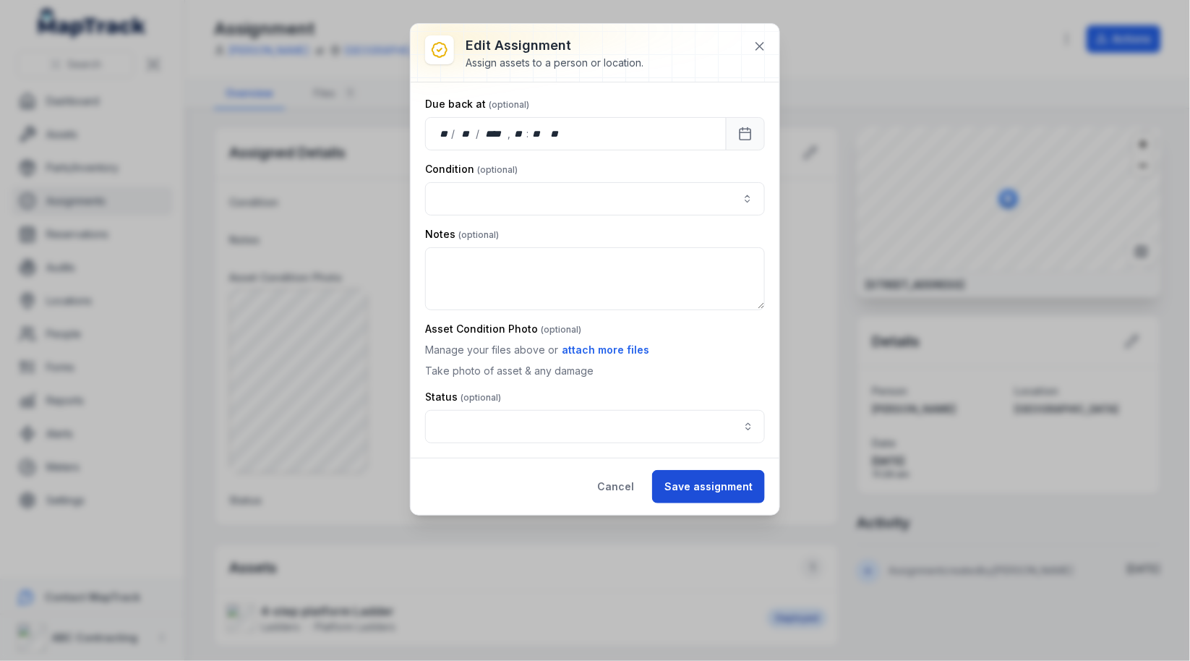
click at [715, 474] on button "Save assignment" at bounding box center [708, 486] width 113 height 33
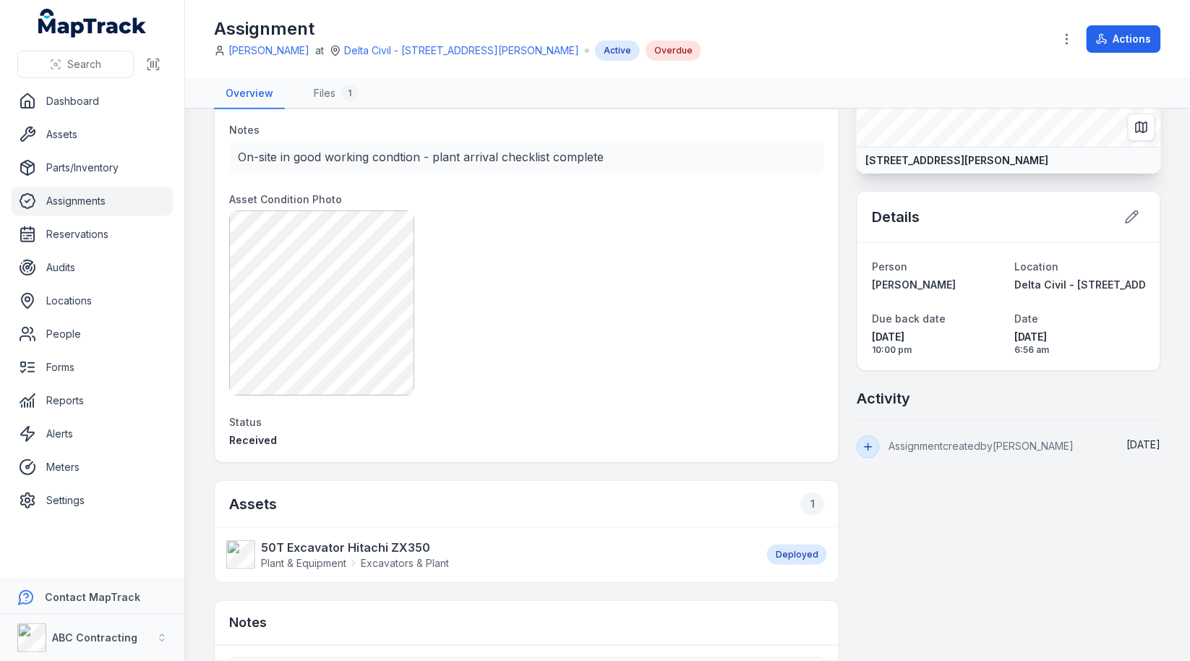
scroll to position [266, 0]
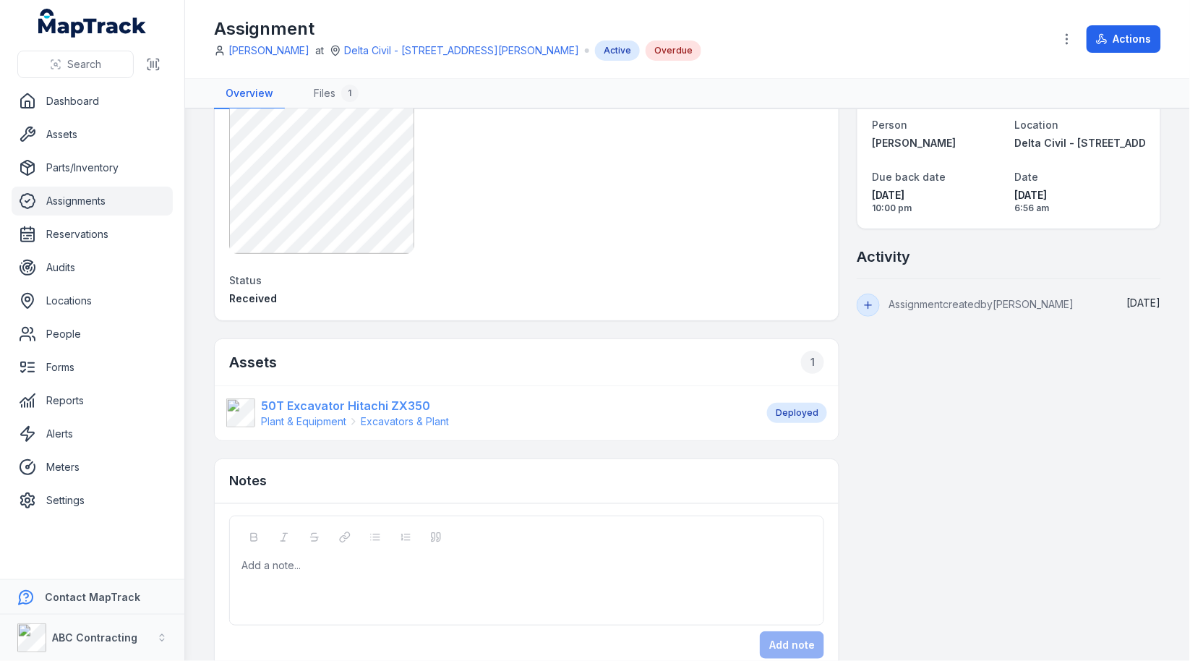
click at [301, 405] on strong "50T Excavator Hitachi ZX350" at bounding box center [355, 405] width 188 height 17
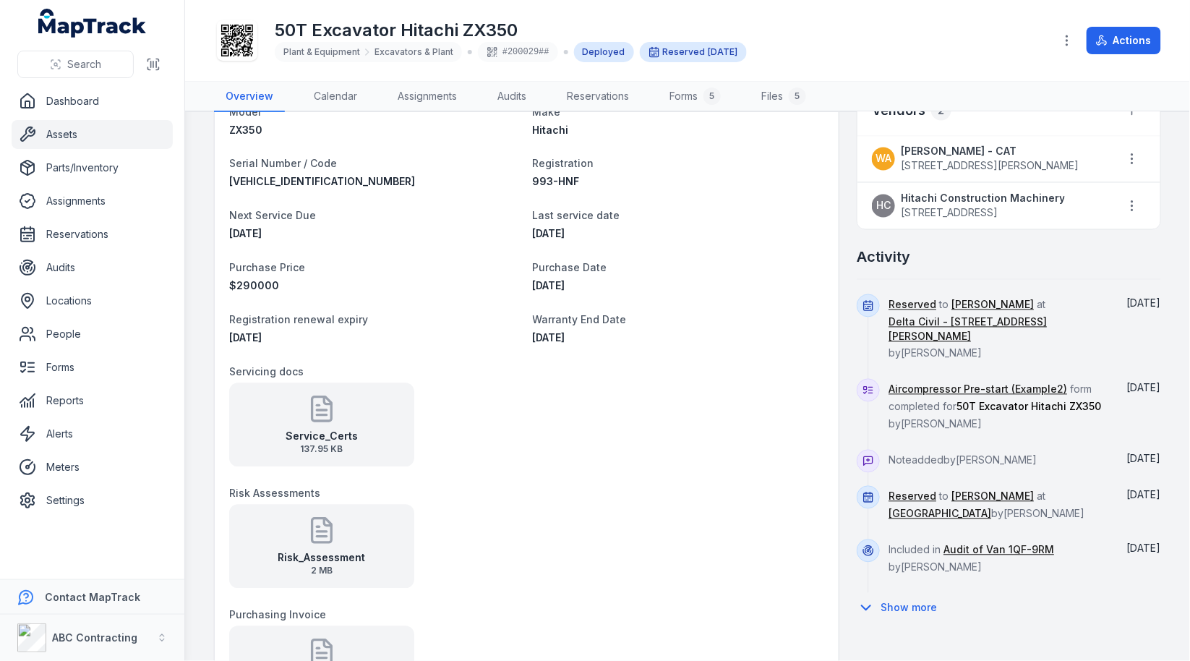
scroll to position [434, 0]
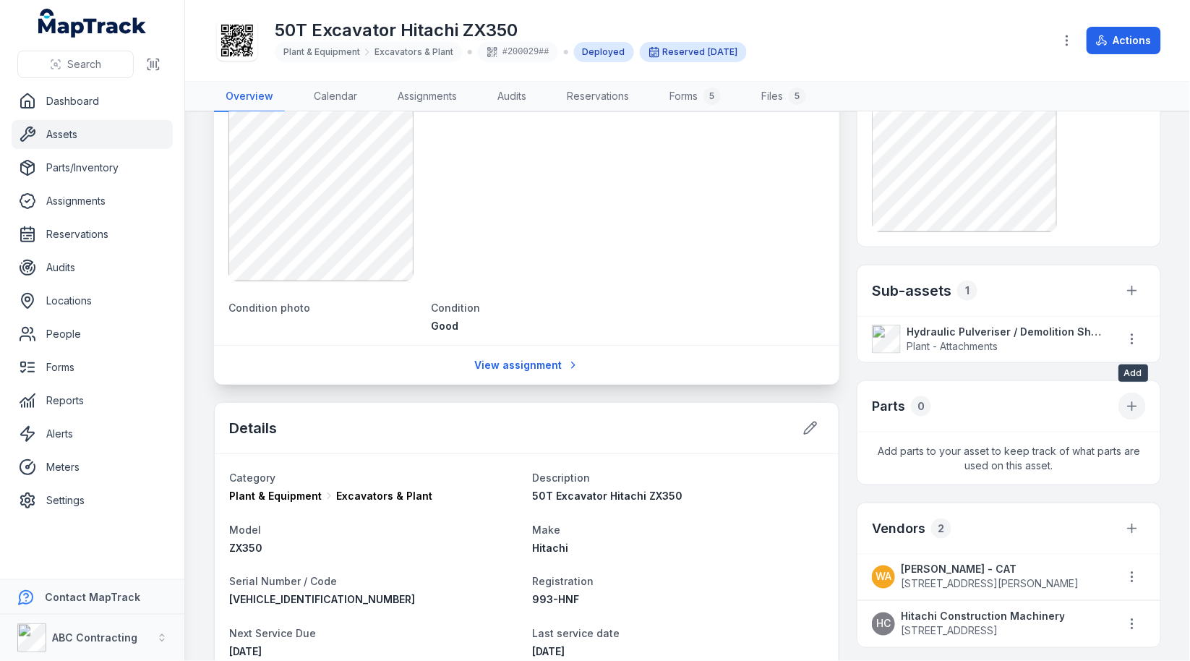
click at [1137, 399] on icon at bounding box center [1132, 406] width 14 height 14
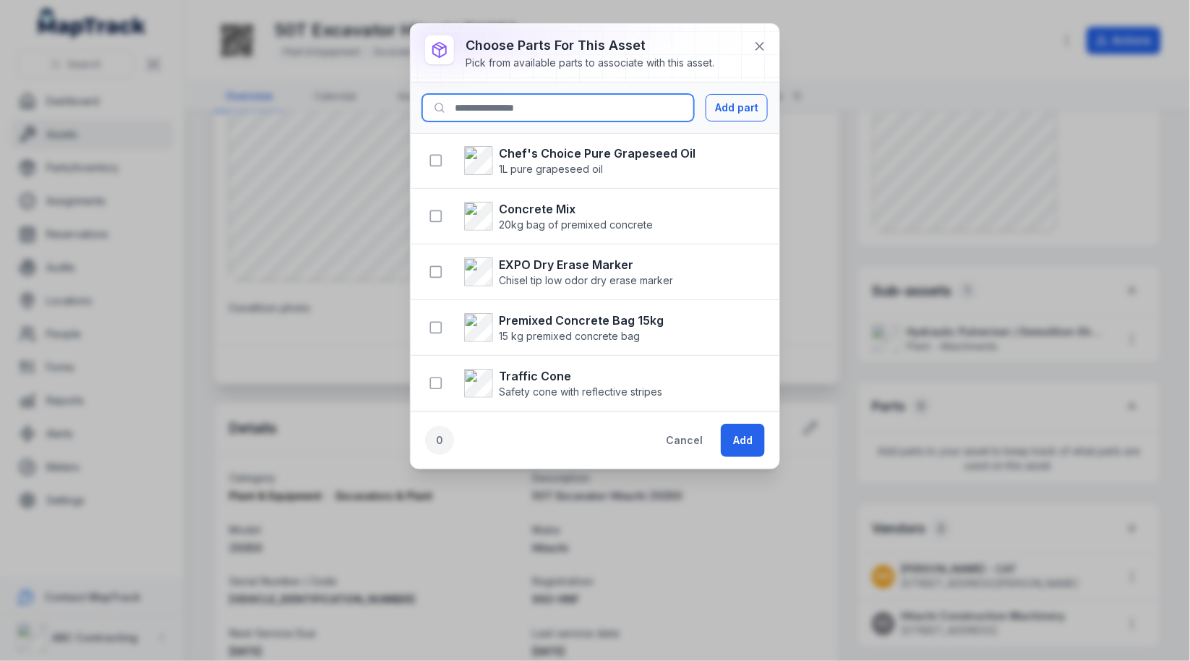
click at [544, 113] on input at bounding box center [558, 107] width 272 height 27
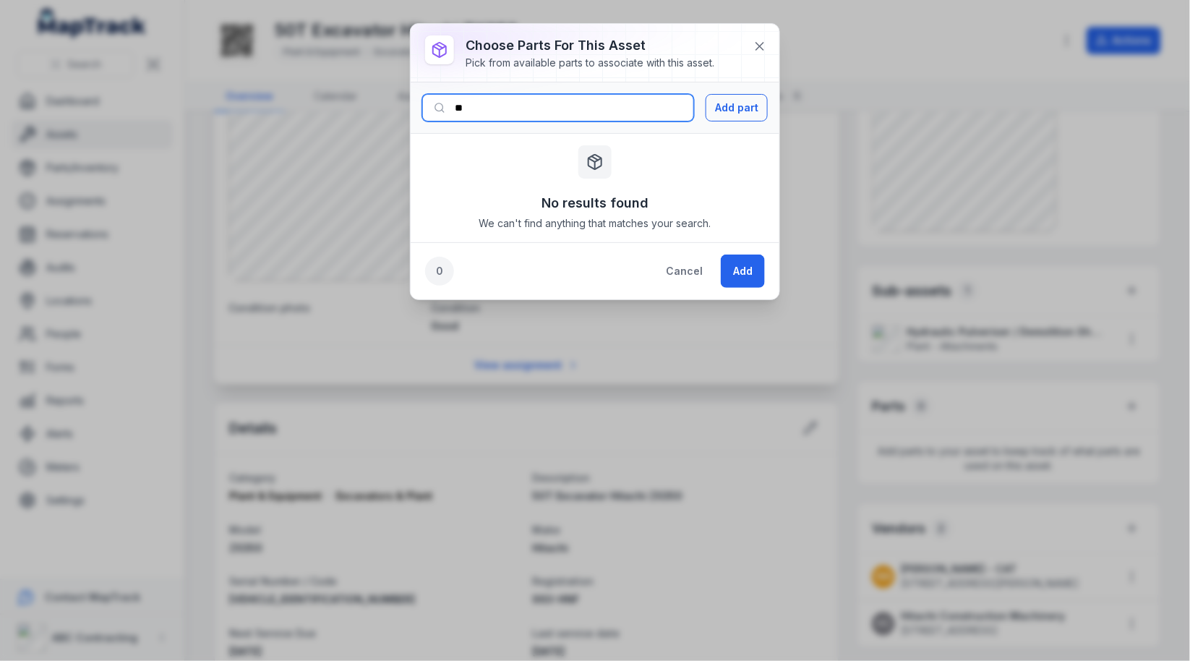
type input "*"
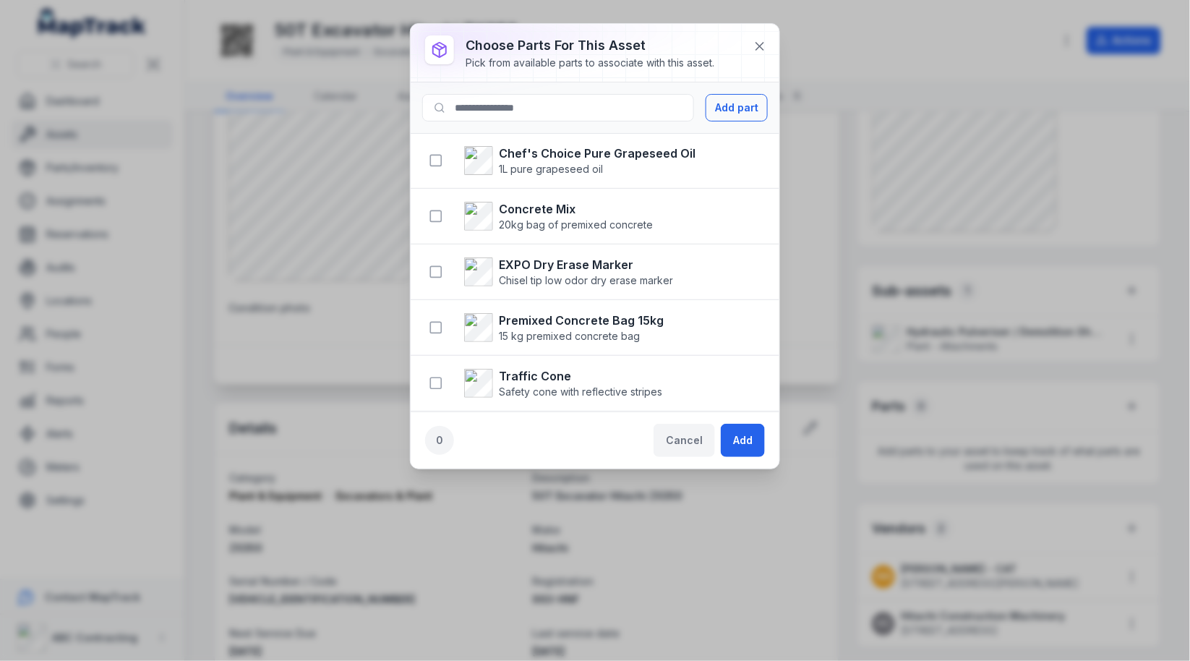
click at [698, 432] on button "Cancel" at bounding box center [683, 440] width 61 height 33
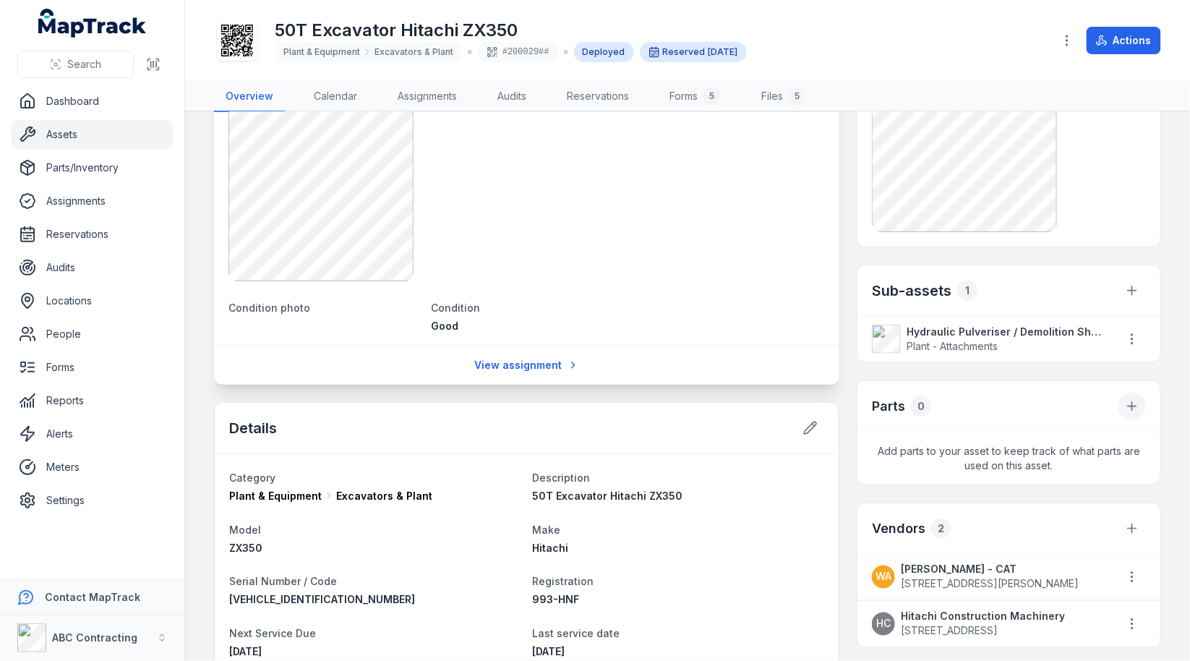
click at [1139, 399] on icon at bounding box center [1132, 406] width 14 height 14
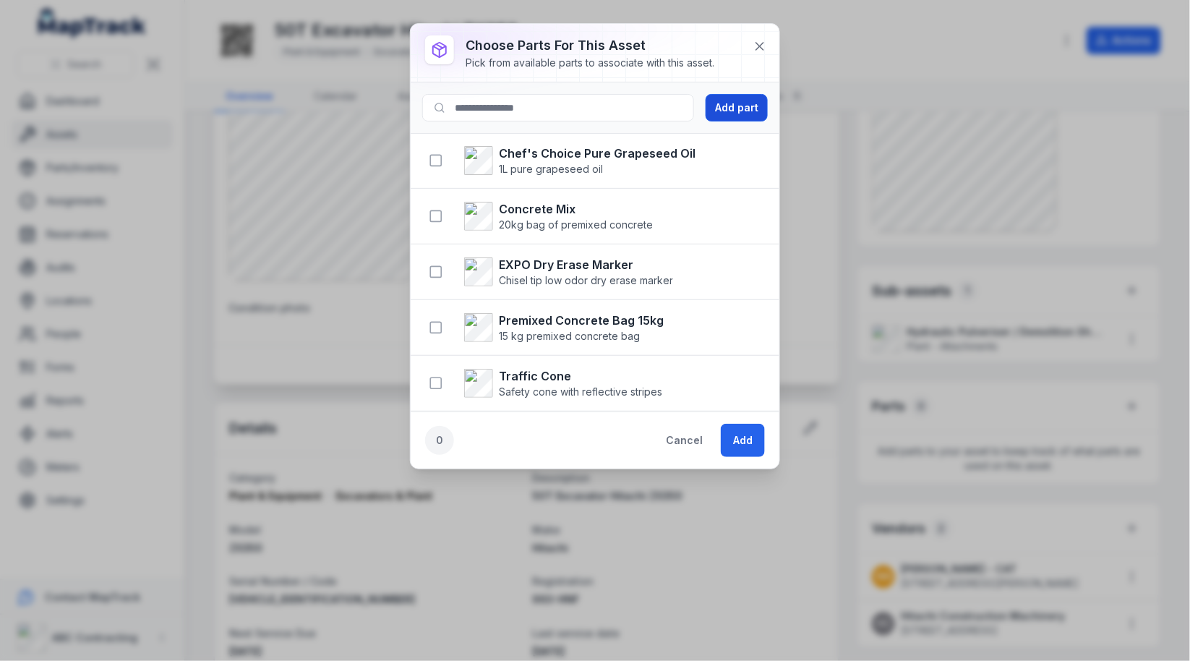
click at [739, 113] on button "Add part" at bounding box center [736, 107] width 62 height 27
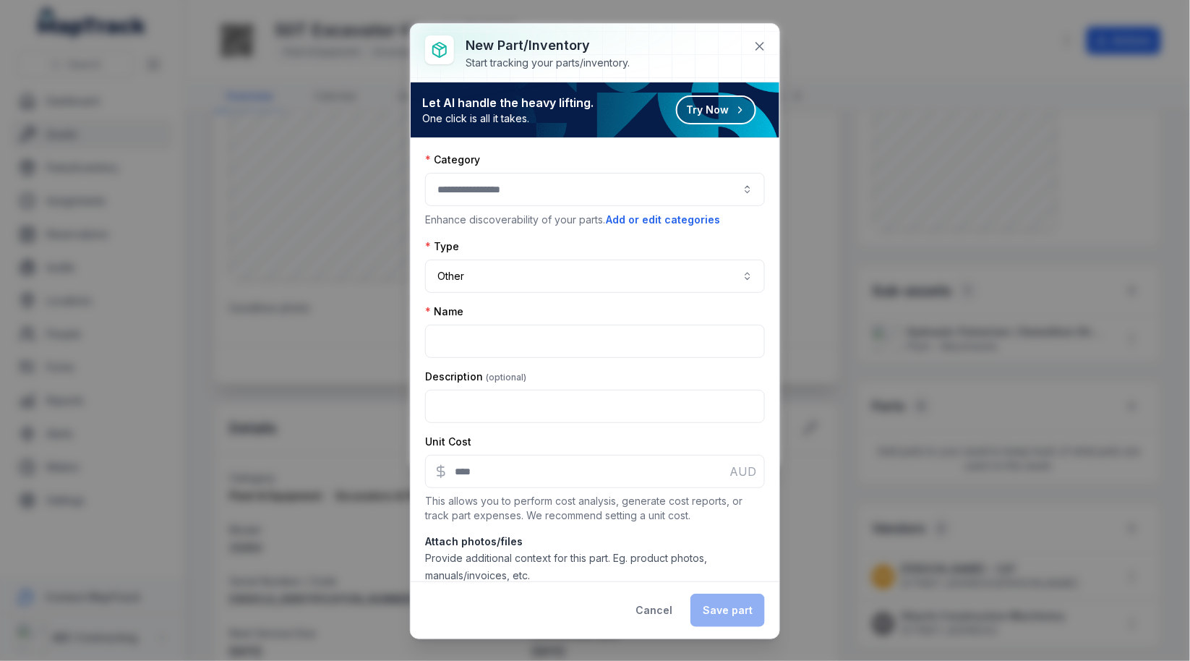
click at [490, 183] on div at bounding box center [595, 189] width 340 height 33
click at [531, 155] on div "Category" at bounding box center [595, 160] width 340 height 14
click at [643, 218] on button "Add or edit categories" at bounding box center [663, 220] width 116 height 16
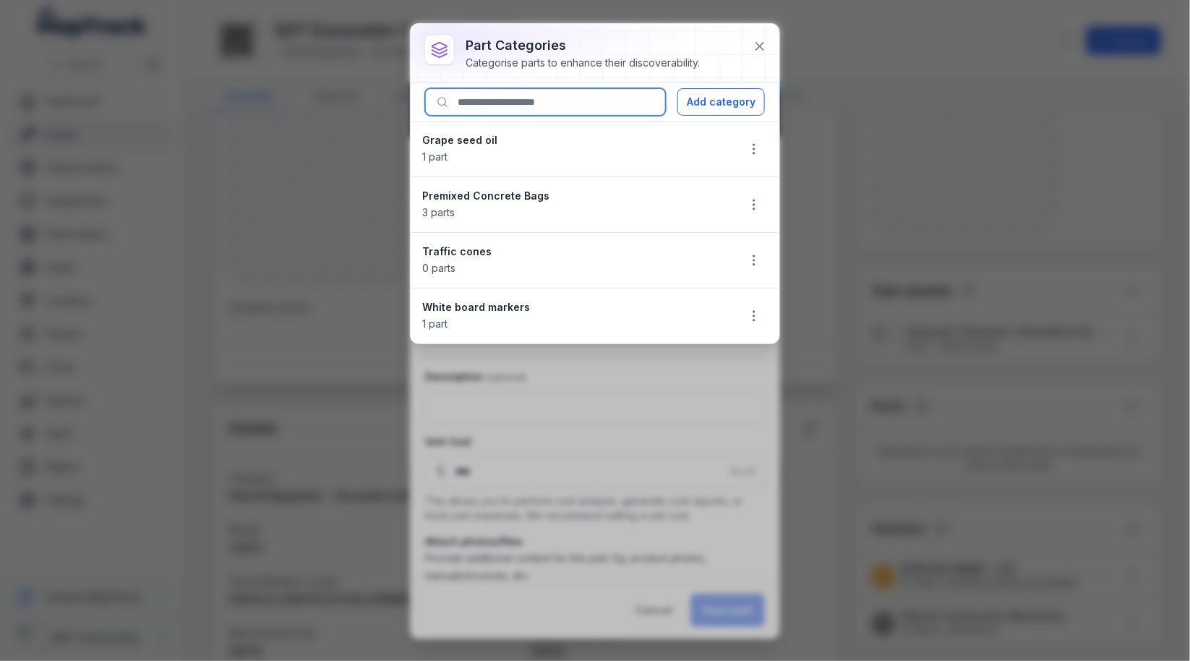
click at [507, 107] on input at bounding box center [545, 101] width 241 height 27
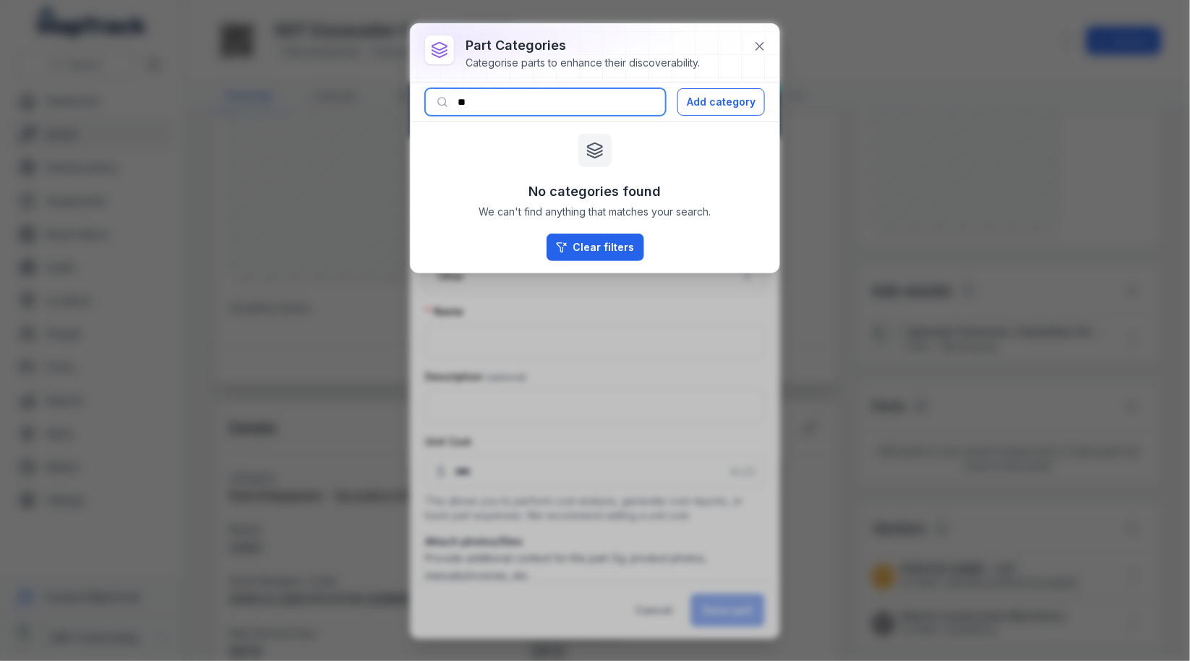
type input "**"
click at [763, 52] on icon at bounding box center [759, 46] width 14 height 14
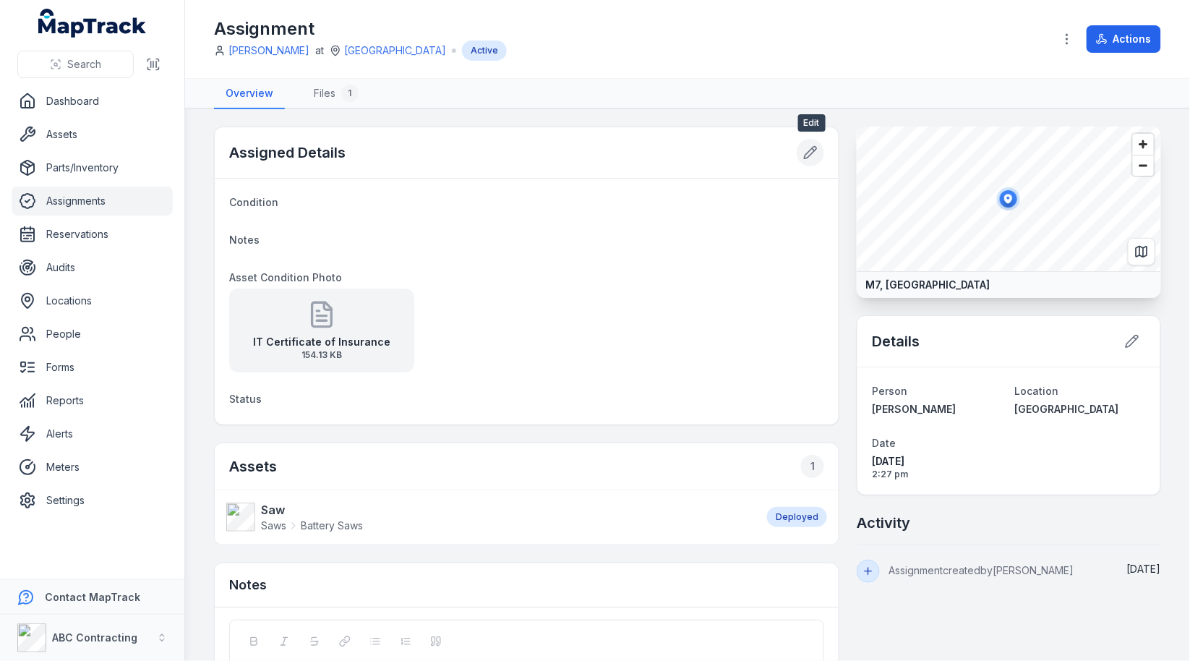
click at [802, 153] on button at bounding box center [810, 152] width 27 height 27
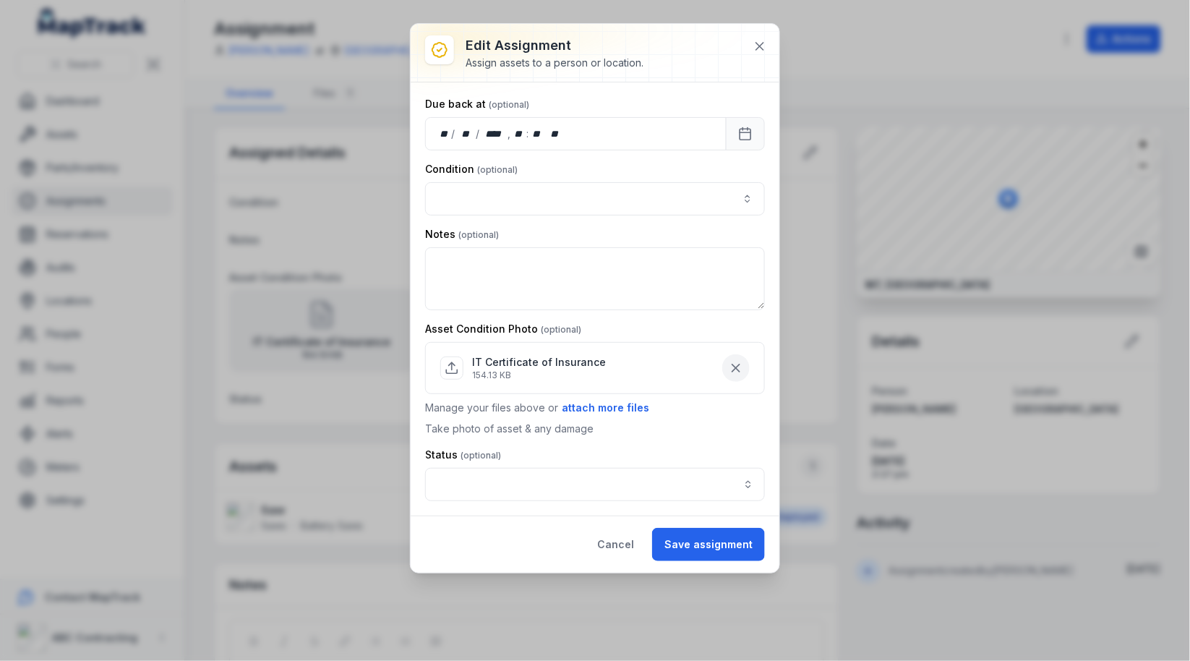
click at [735, 374] on button "button" at bounding box center [735, 367] width 27 height 27
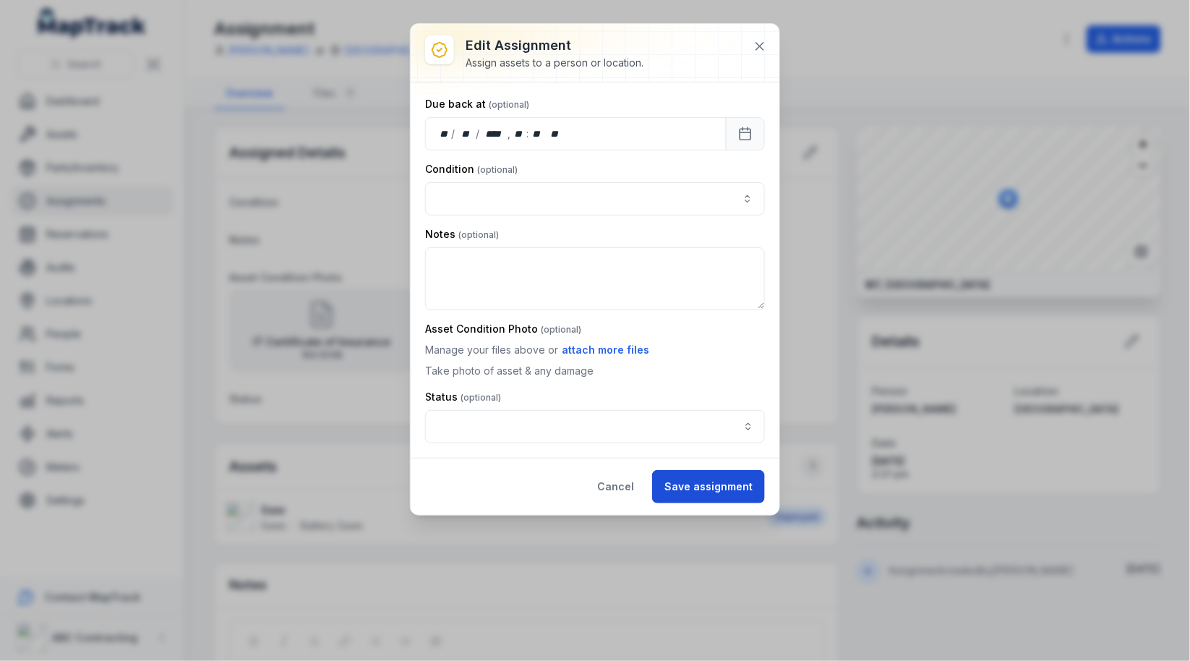
click at [711, 475] on button "Save assignment" at bounding box center [708, 486] width 113 height 33
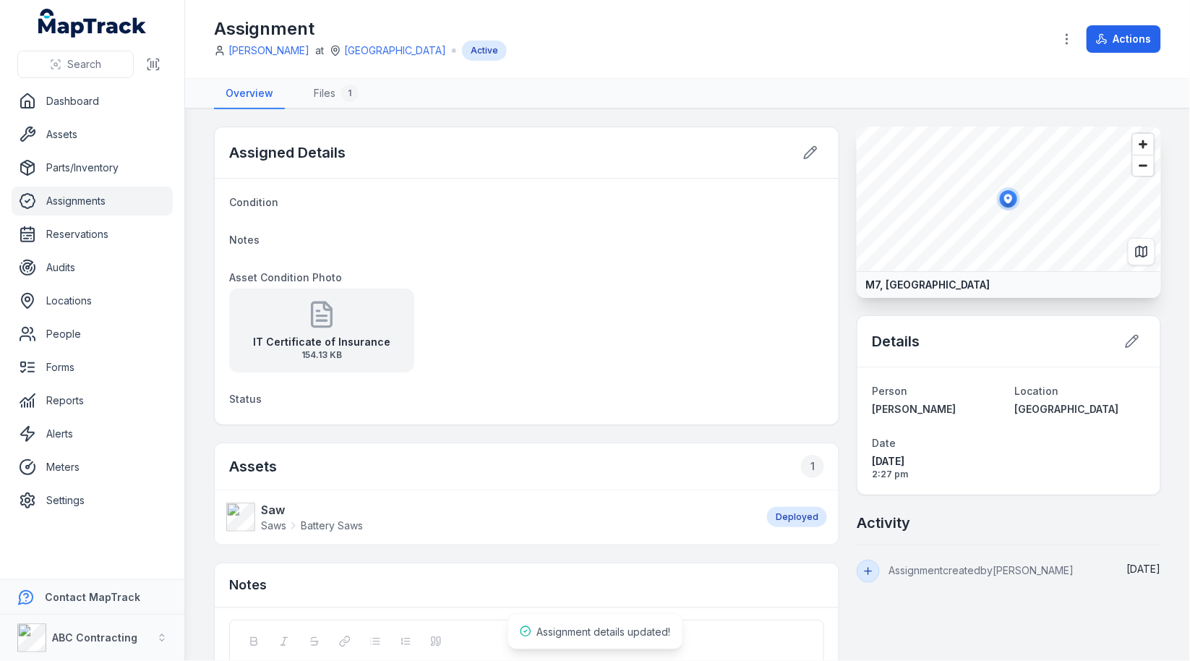
click at [664, 316] on div "IT Certificate of Insurance 154.13 KB" at bounding box center [526, 330] width 595 height 84
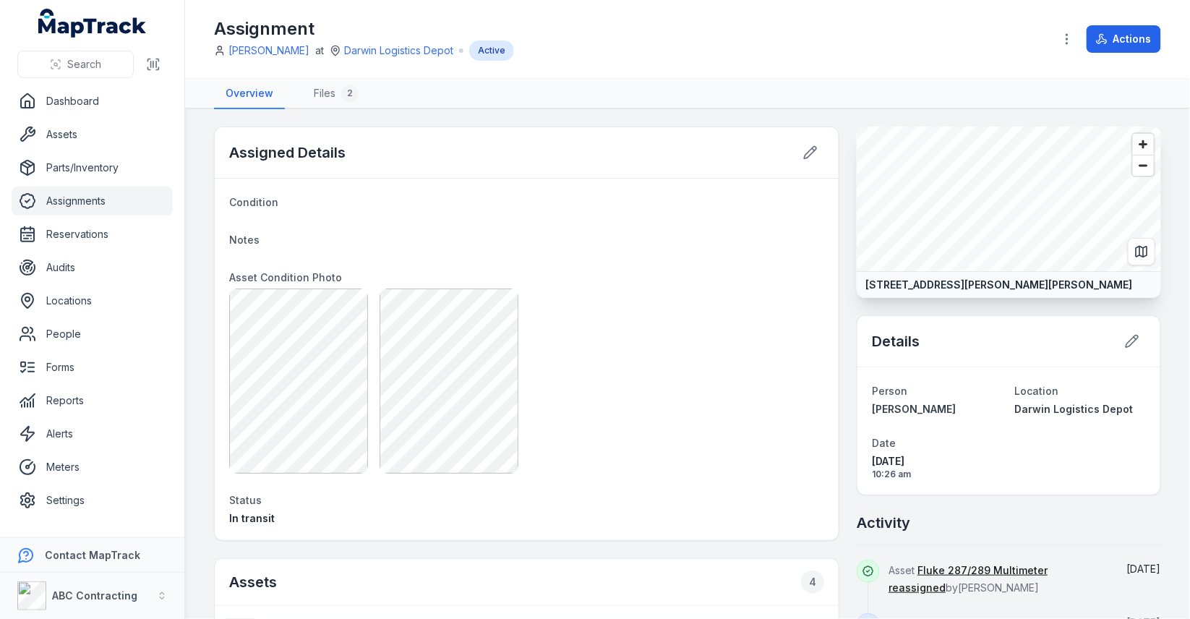
click at [687, 99] on nav "Overview Files 2" at bounding box center [687, 94] width 947 height 30
click at [807, 154] on icon at bounding box center [810, 152] width 14 height 14
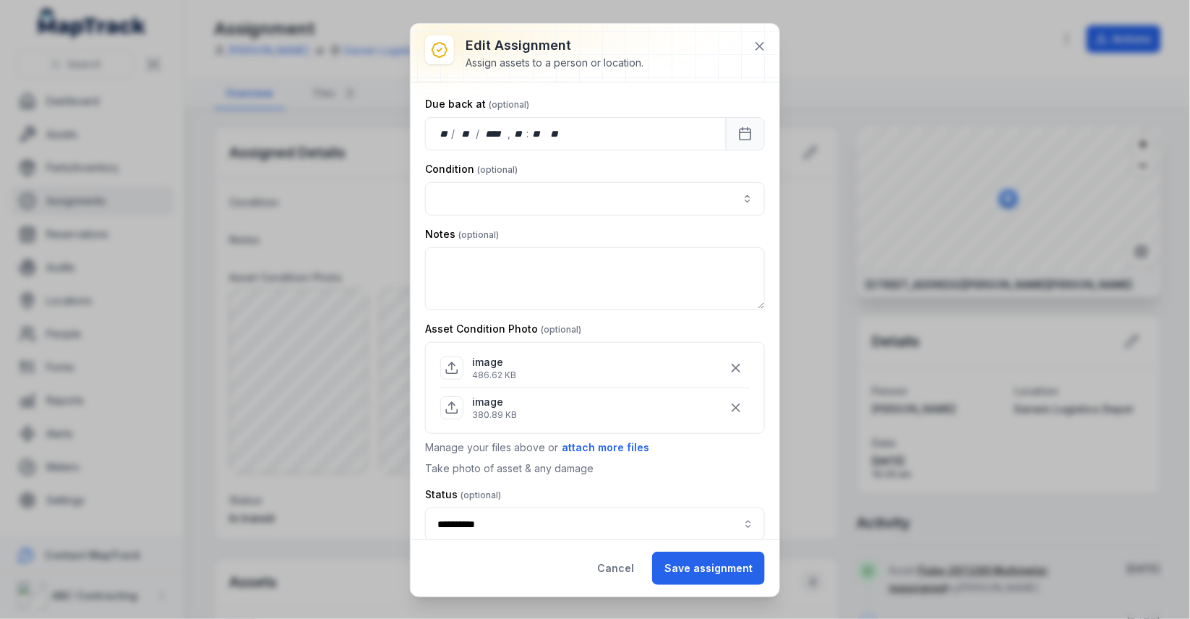
scroll to position [9, 0]
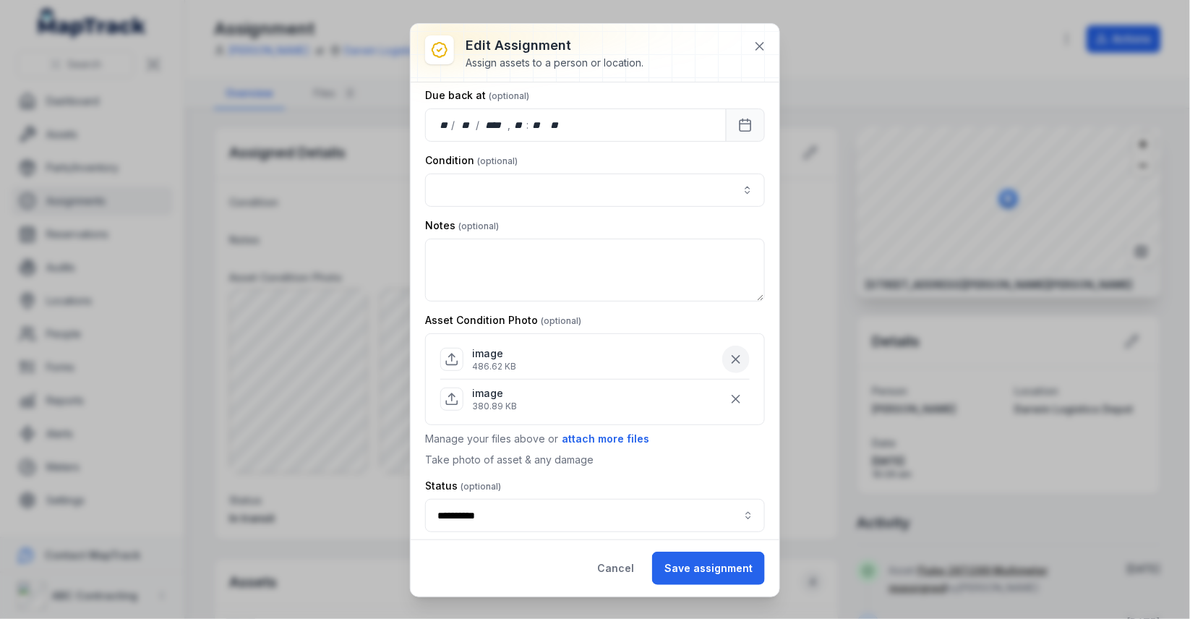
click at [742, 352] on icon "button" at bounding box center [736, 359] width 14 height 14
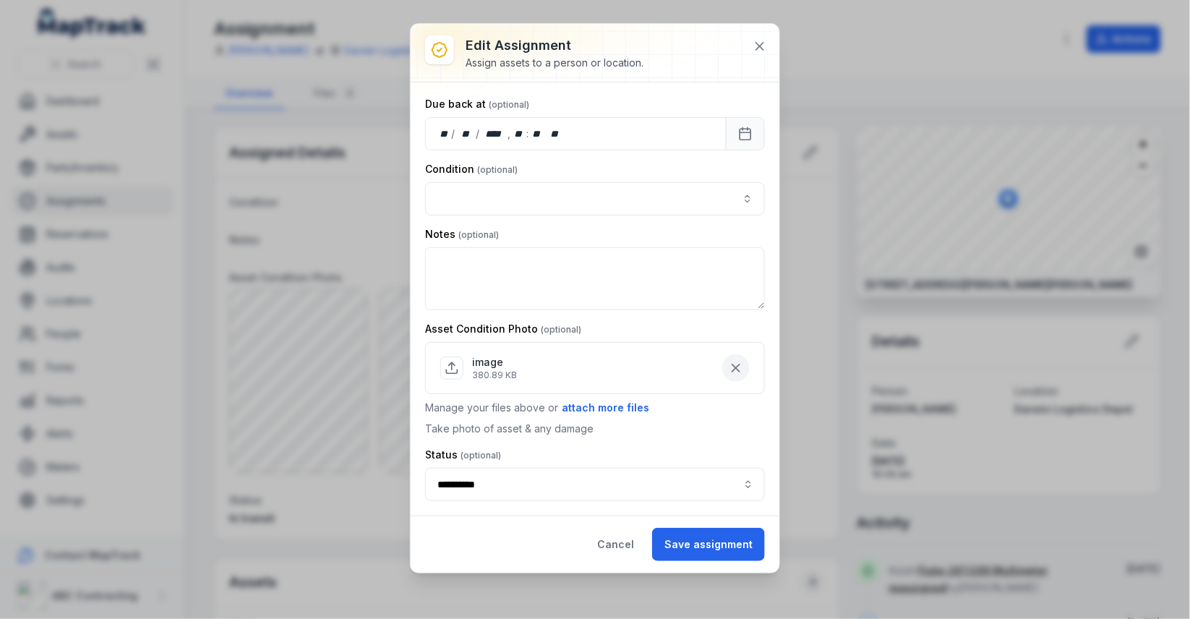
click at [730, 371] on icon "button" at bounding box center [736, 368] width 14 height 14
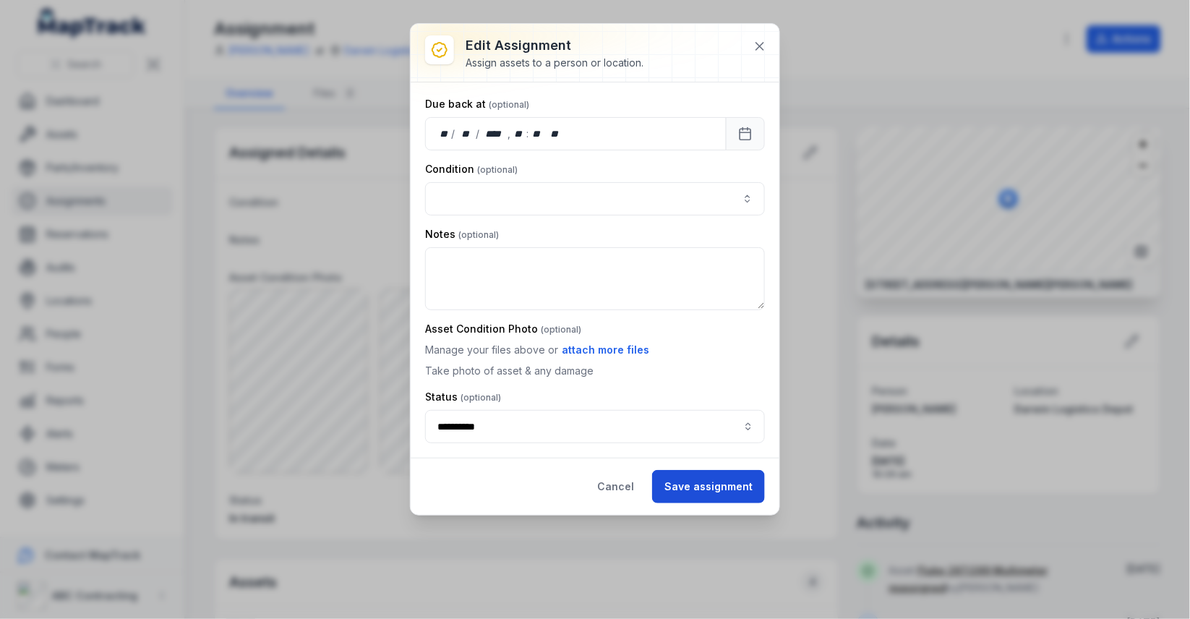
click at [711, 491] on button "Save assignment" at bounding box center [708, 486] width 113 height 33
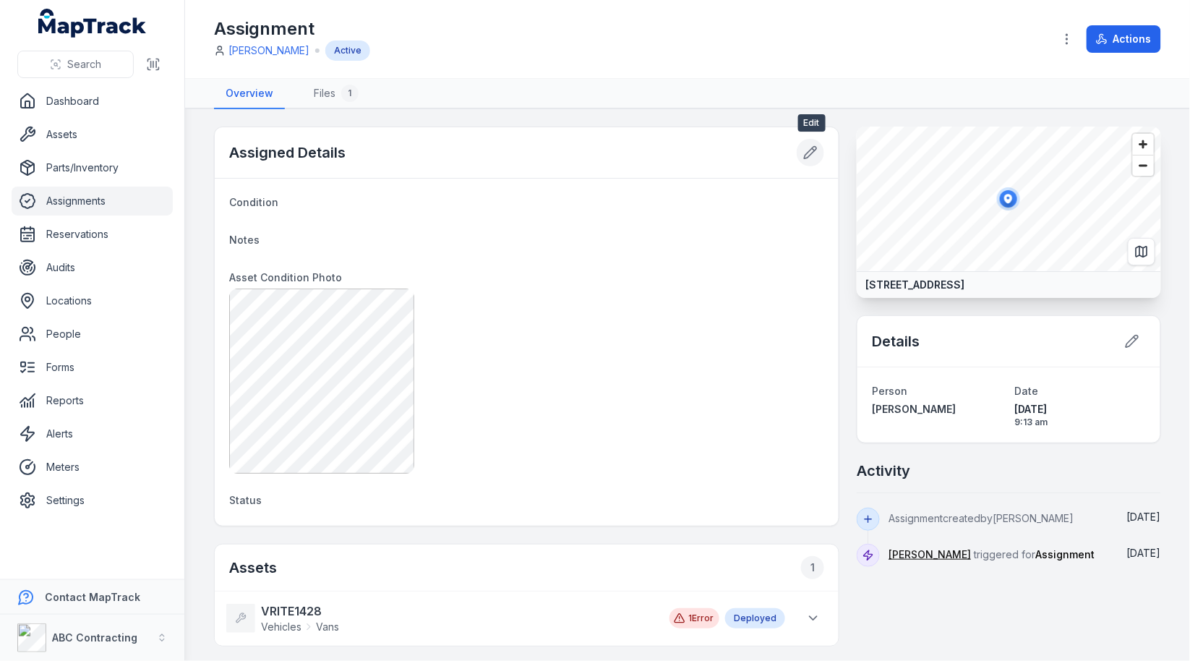
click at [810, 145] on icon at bounding box center [810, 152] width 14 height 14
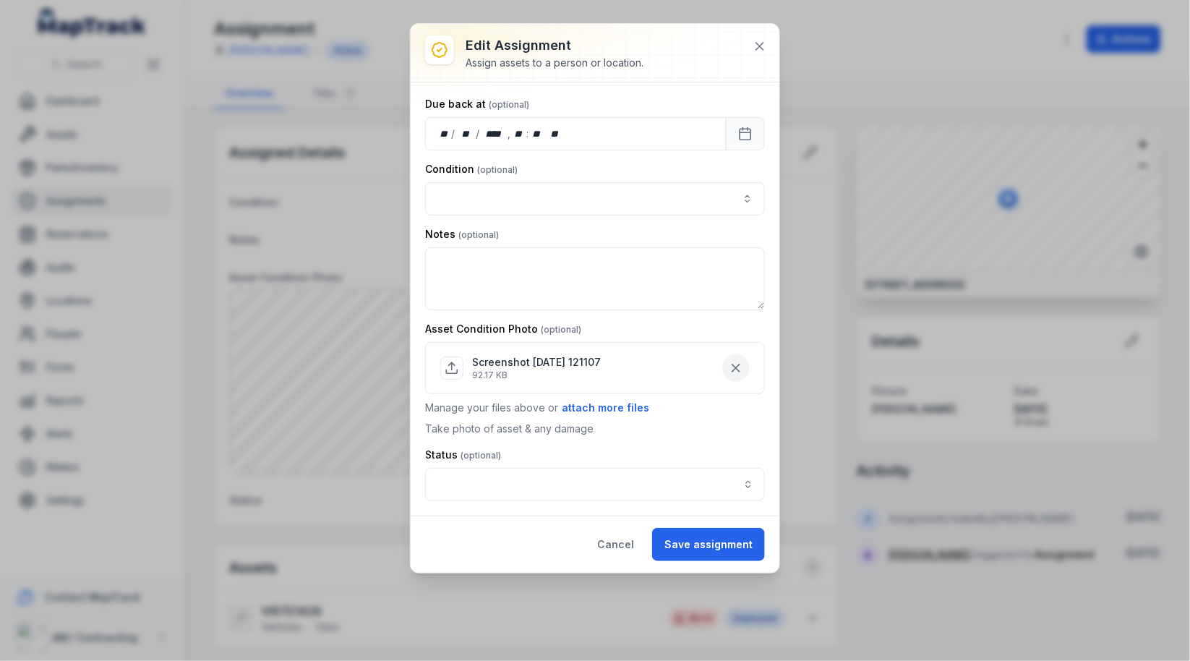
click at [735, 361] on icon "button" at bounding box center [736, 368] width 14 height 14
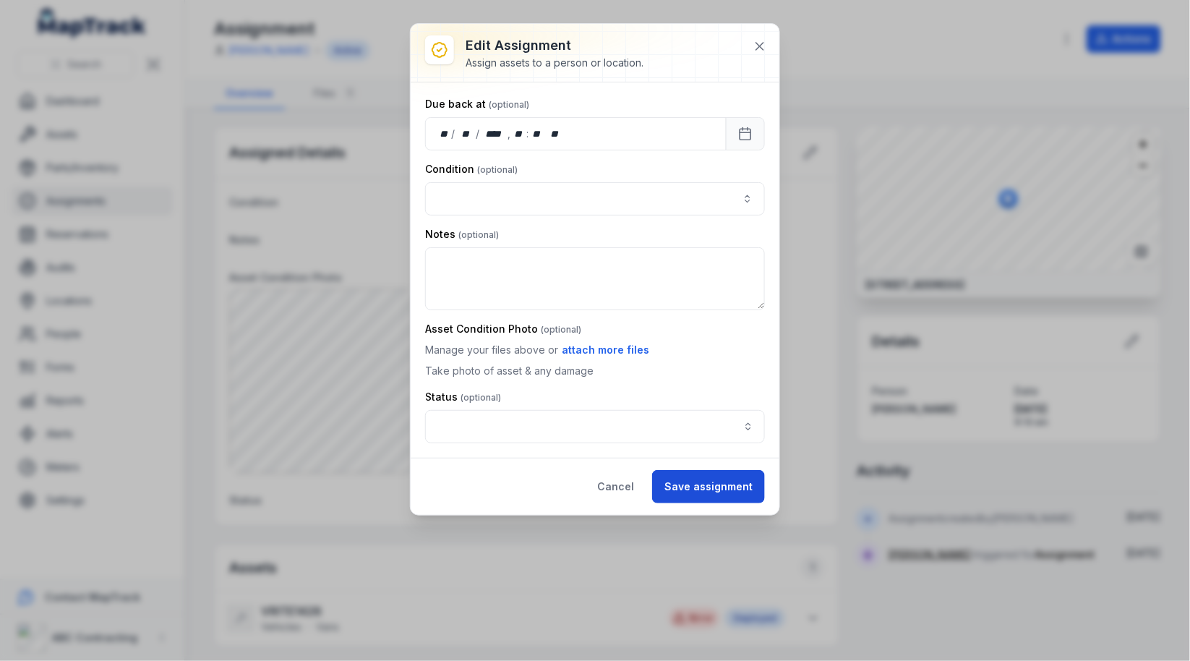
click at [729, 472] on button "Save assignment" at bounding box center [708, 486] width 113 height 33
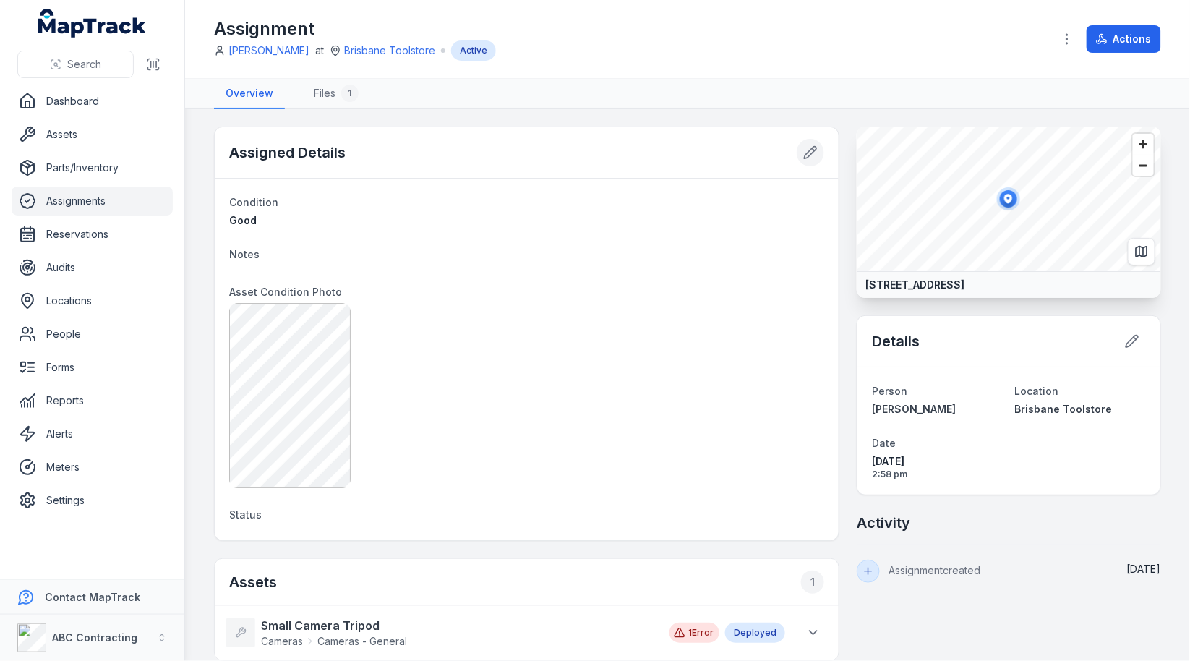
click at [817, 157] on icon at bounding box center [810, 152] width 14 height 14
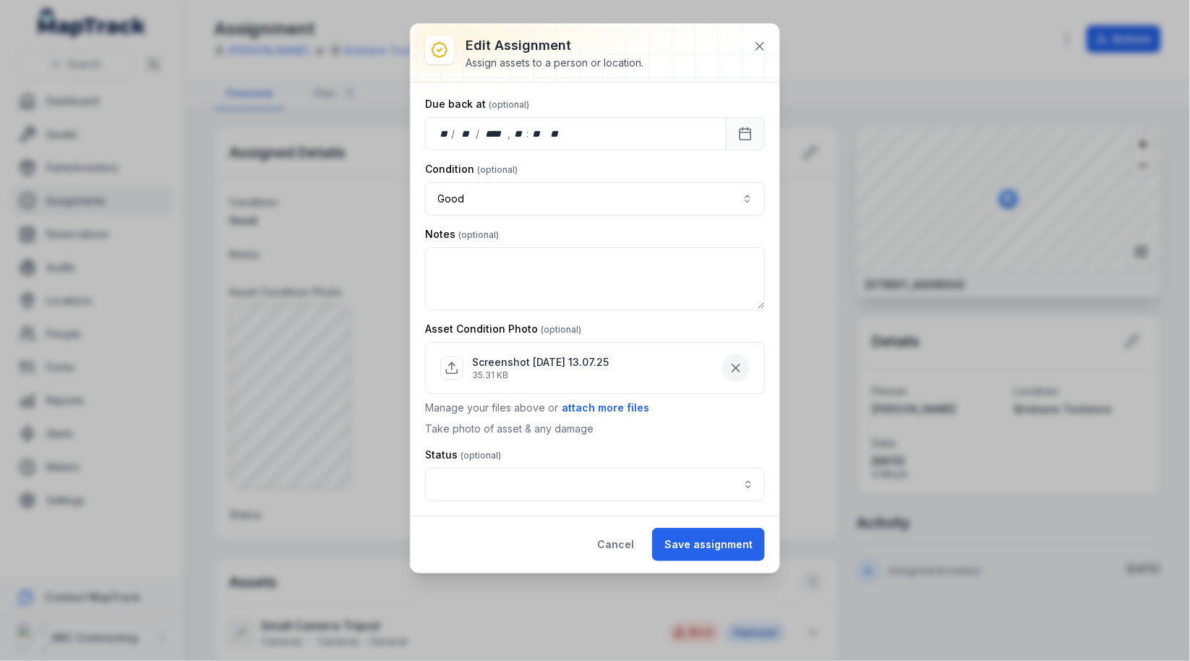
click at [731, 361] on icon "button" at bounding box center [736, 368] width 14 height 14
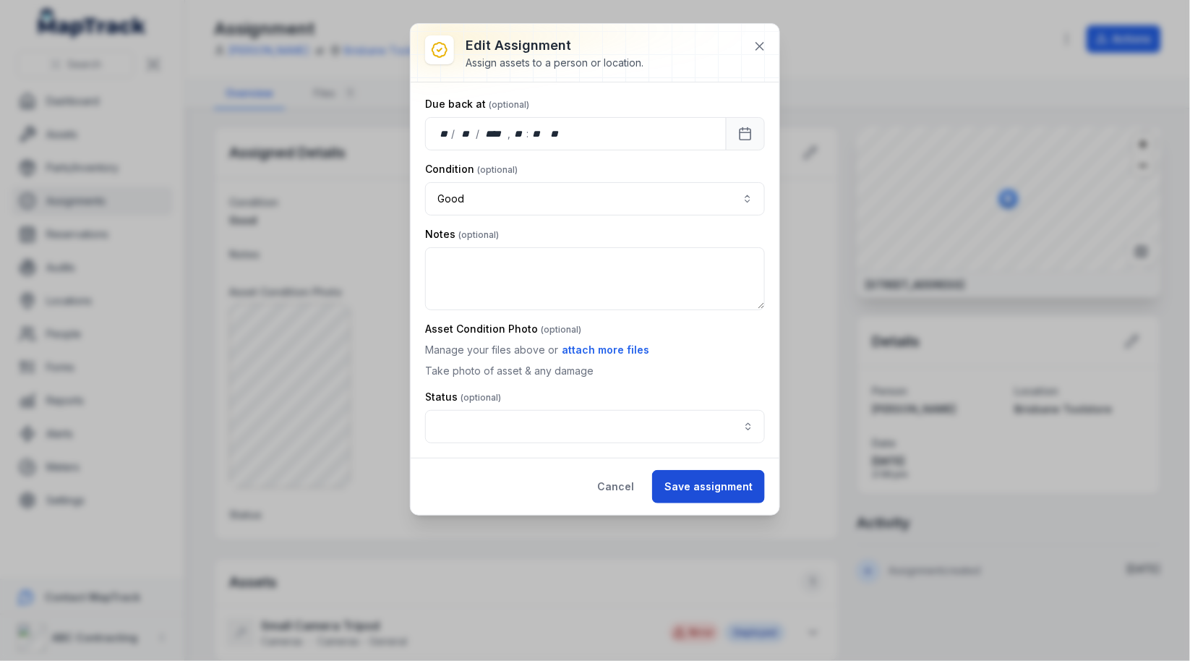
click at [727, 473] on button "Save assignment" at bounding box center [708, 486] width 113 height 33
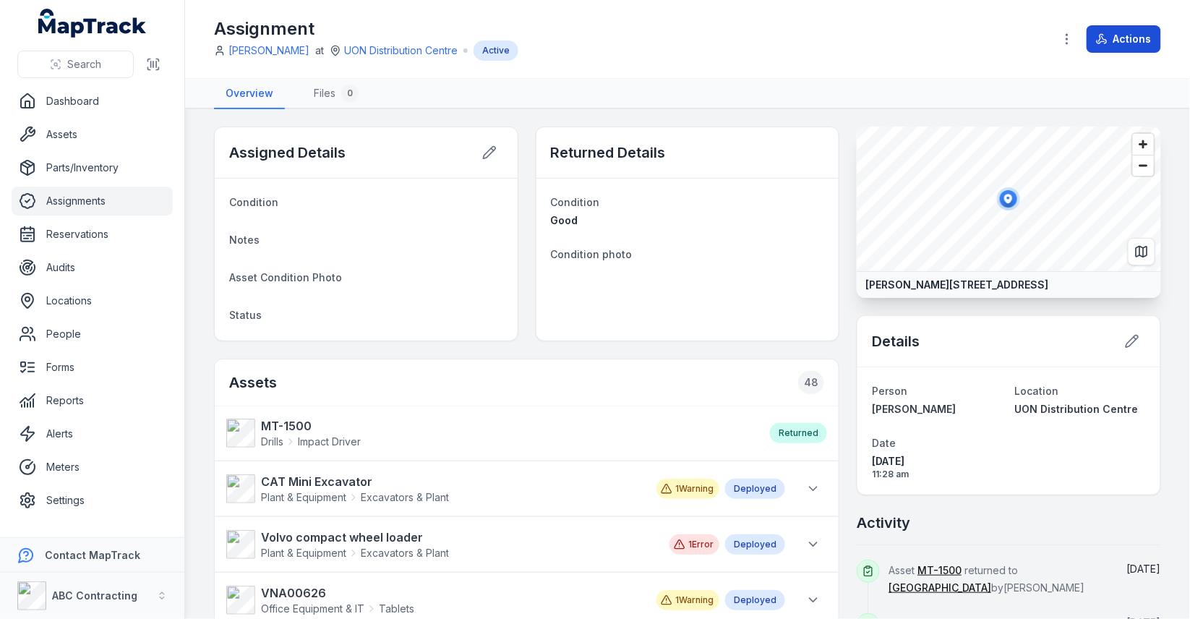
click at [1132, 46] on button "Actions" at bounding box center [1123, 38] width 74 height 27
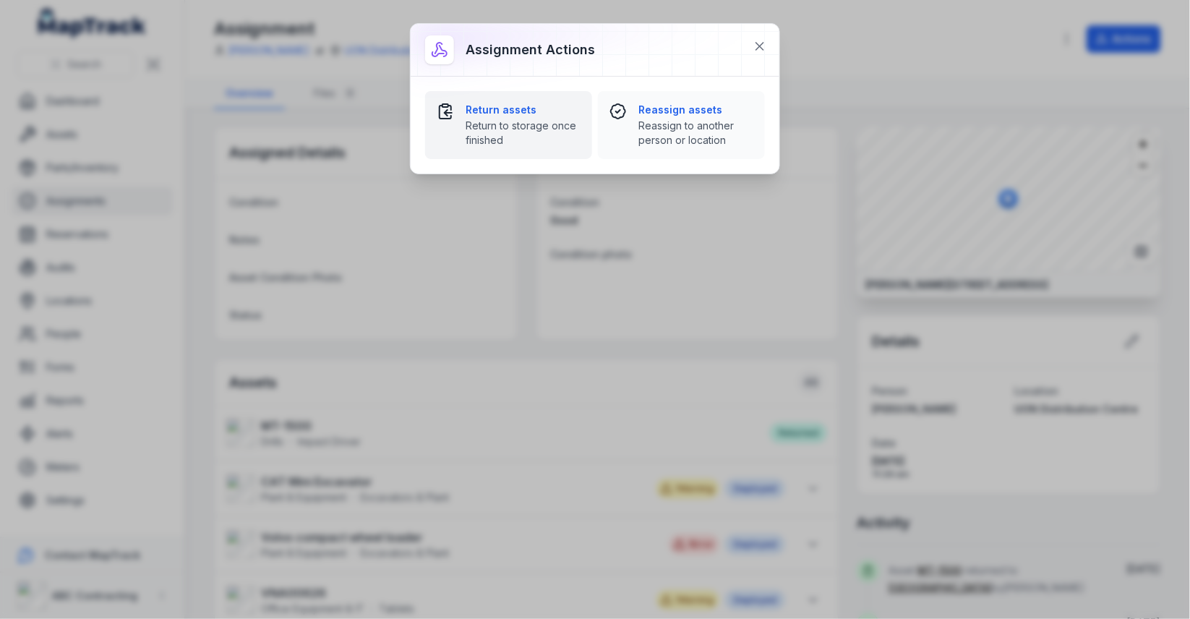
click at [535, 135] on span "Return to storage once finished" at bounding box center [522, 133] width 115 height 29
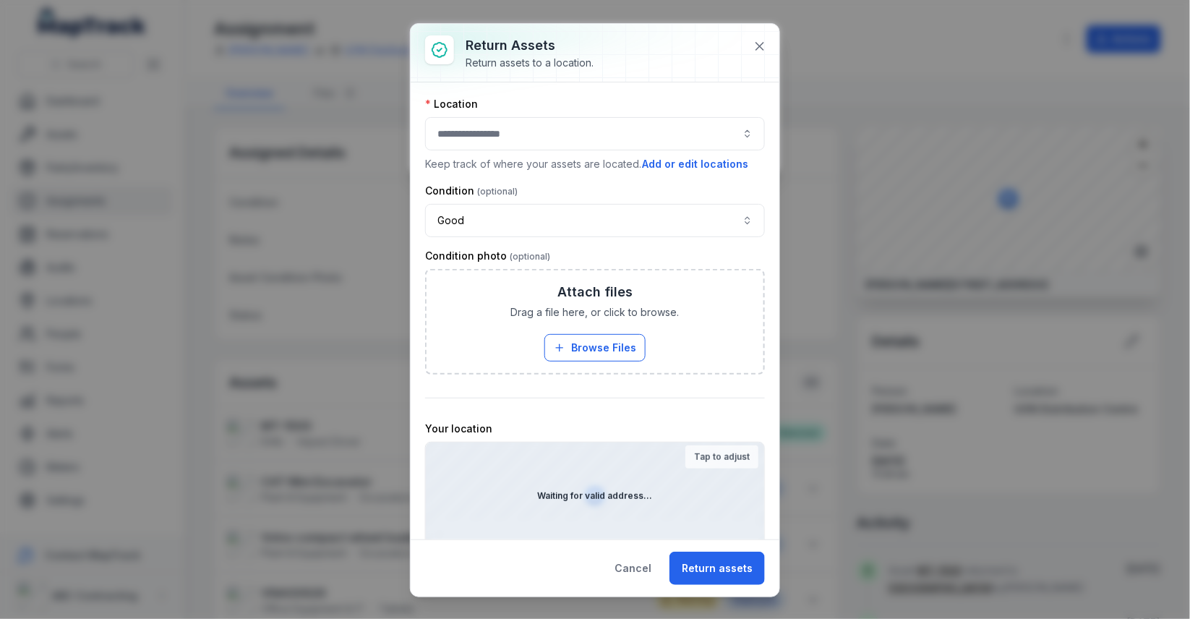
click at [482, 140] on div at bounding box center [595, 133] width 340 height 33
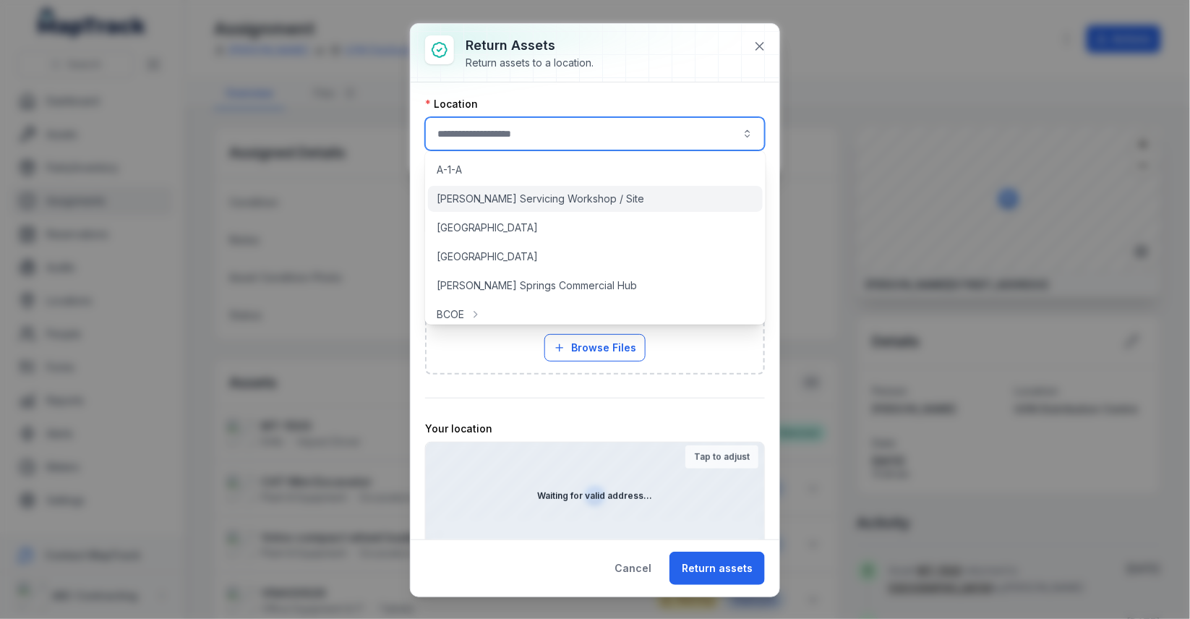
scroll to position [385, 0]
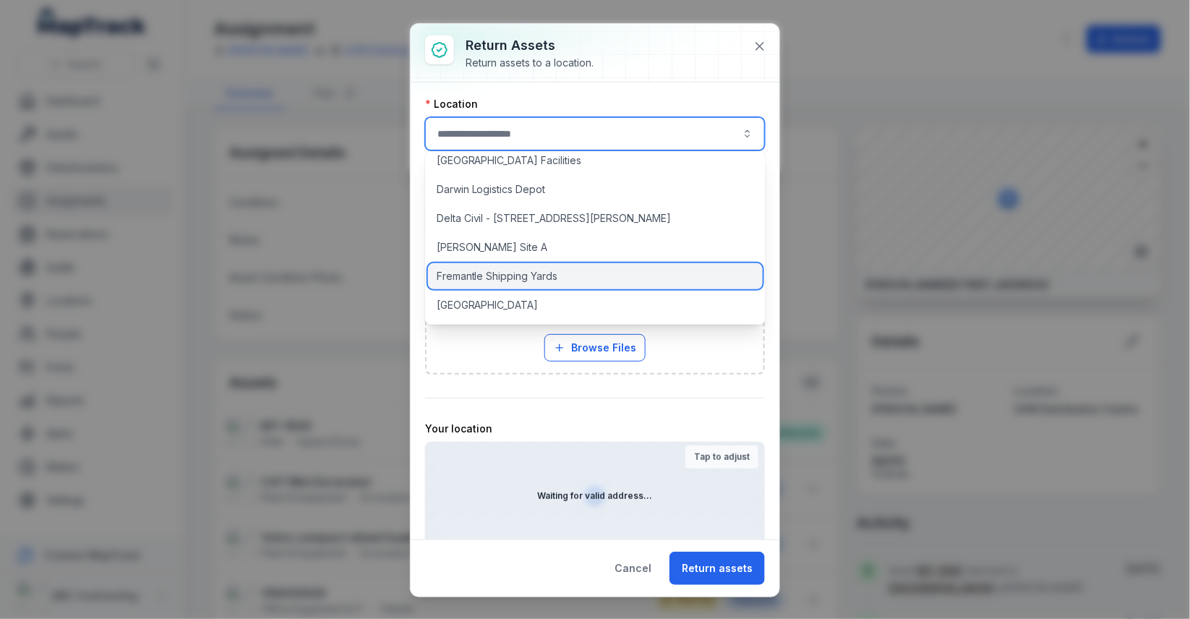
click at [508, 275] on span "Fremantle Shipping Yards" at bounding box center [497, 276] width 121 height 14
type input "**********"
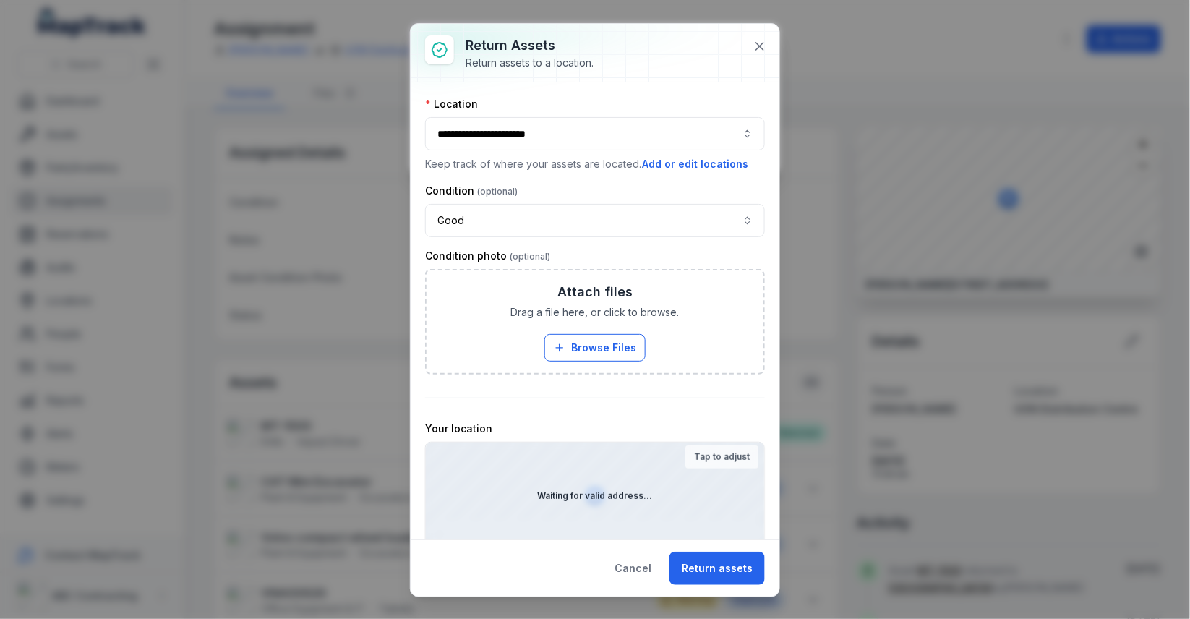
click at [711, 452] on strong "Tap to adjust" at bounding box center [722, 457] width 56 height 12
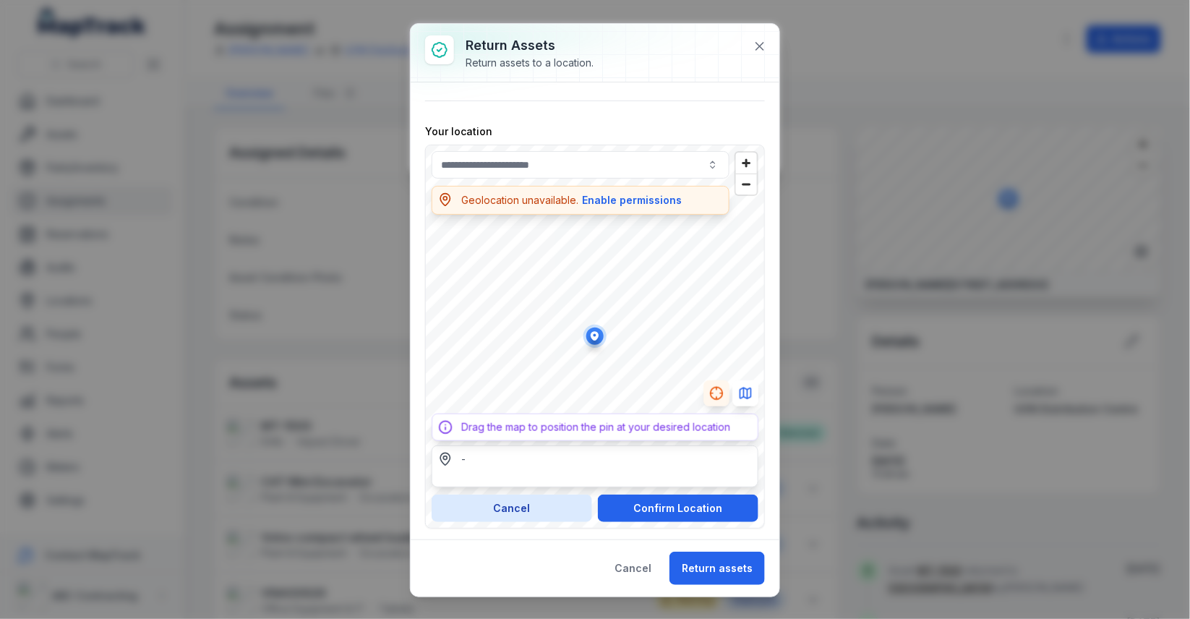
scroll to position [298, 0]
click at [538, 163] on input "text" at bounding box center [581, 163] width 298 height 27
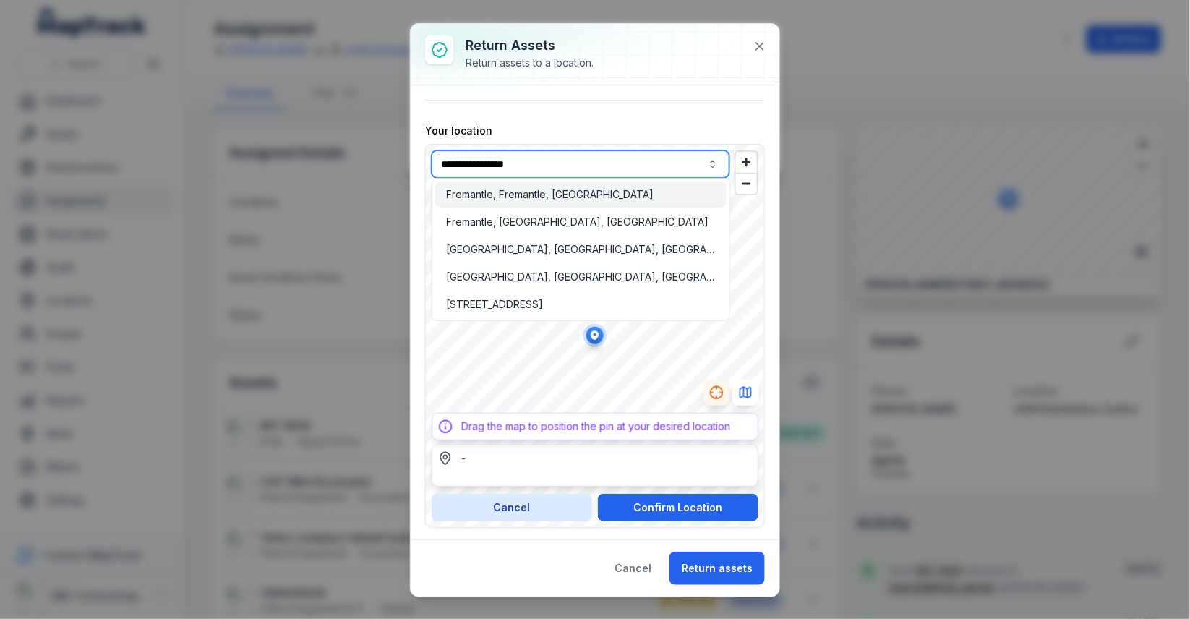
type input "**********"
click at [544, 194] on span "Fremantle Place, Wakeley, Sydney New South Wales 2176, Australia" at bounding box center [495, 194] width 97 height 14
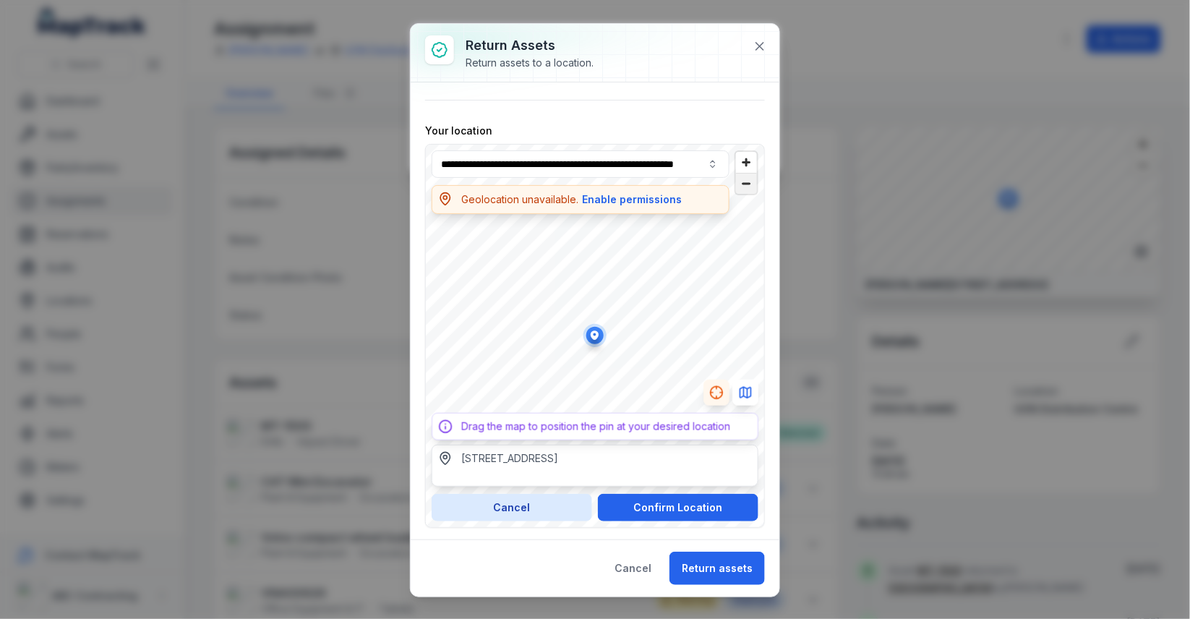
click at [751, 176] on span "Zoom out" at bounding box center [746, 183] width 21 height 20
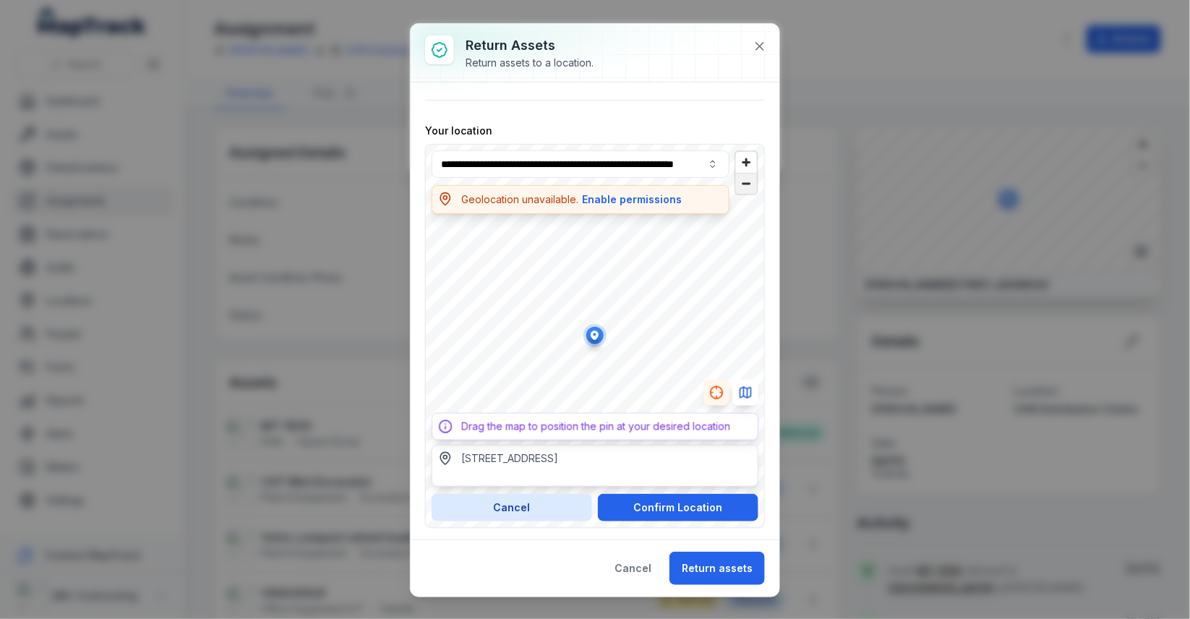
click at [751, 176] on span "Zoom out" at bounding box center [746, 183] width 21 height 20
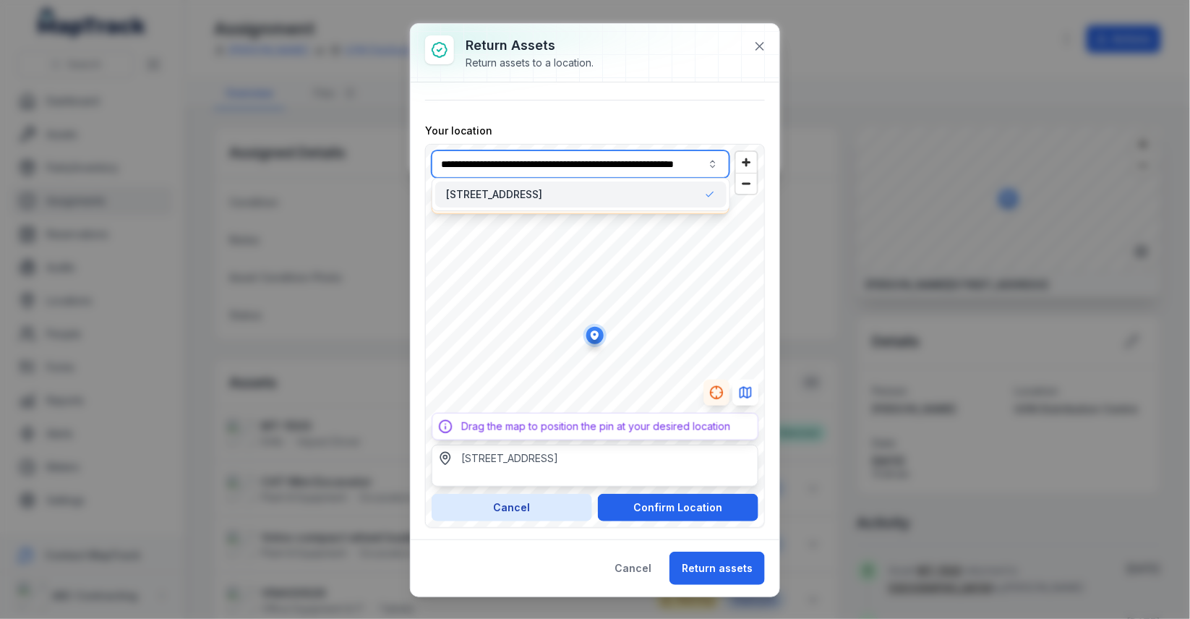
click at [549, 157] on input "**********" at bounding box center [581, 163] width 298 height 27
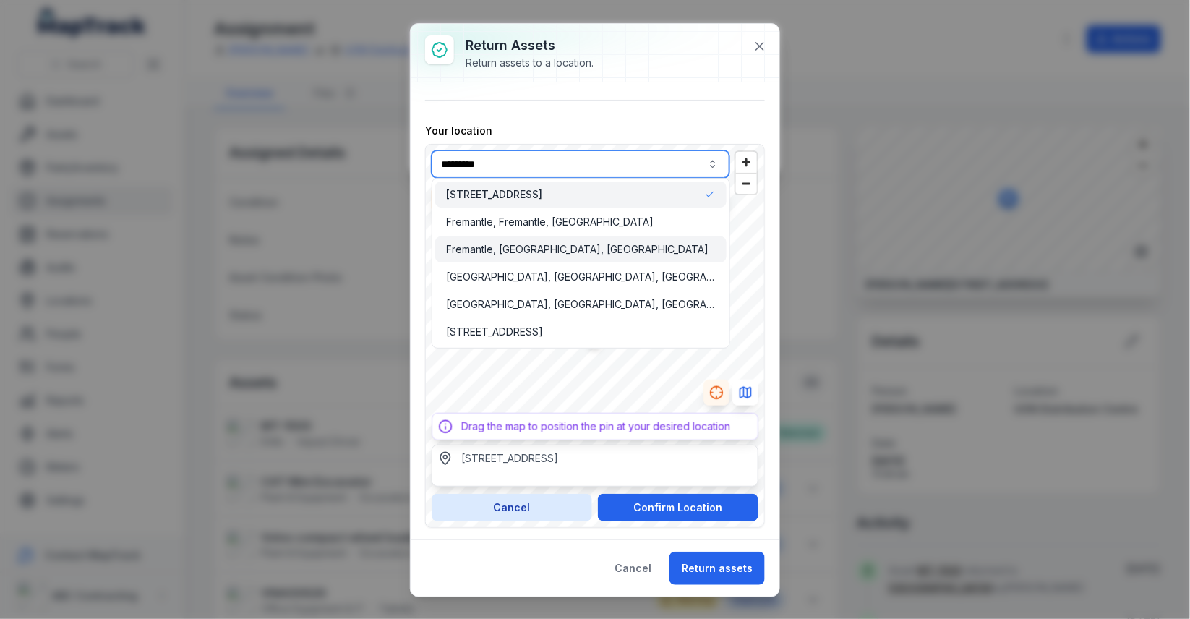
click at [481, 258] on div "Fremantle, Western Australia, Australia" at bounding box center [581, 249] width 292 height 26
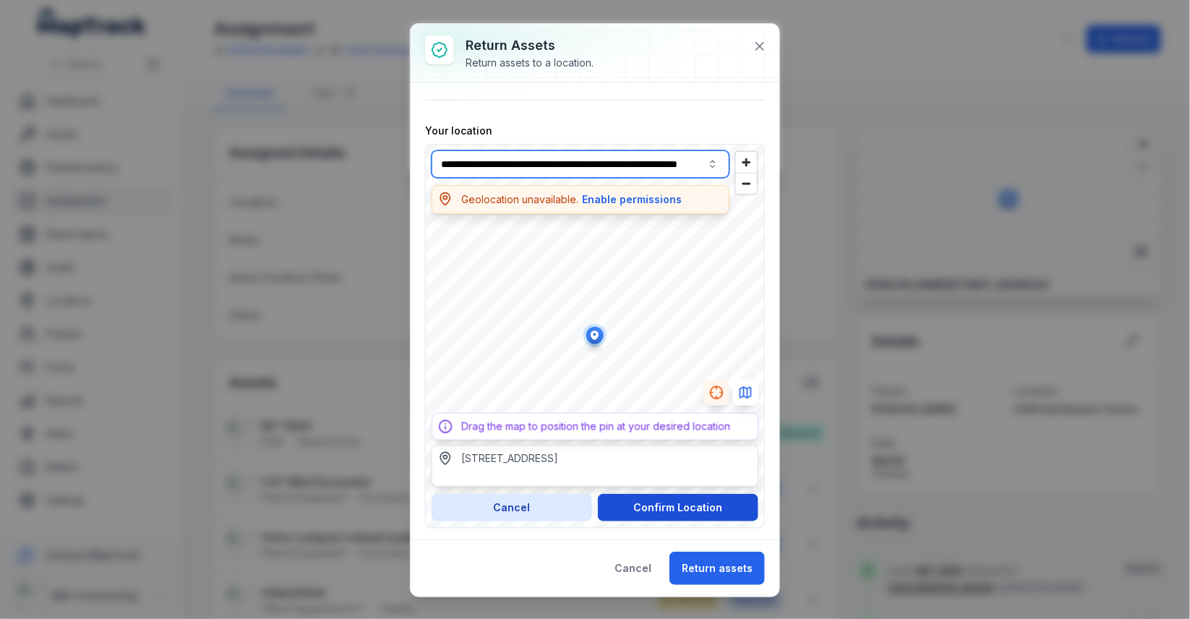
type input "**********"
click at [710, 512] on button "Confirm Location" at bounding box center [678, 507] width 160 height 27
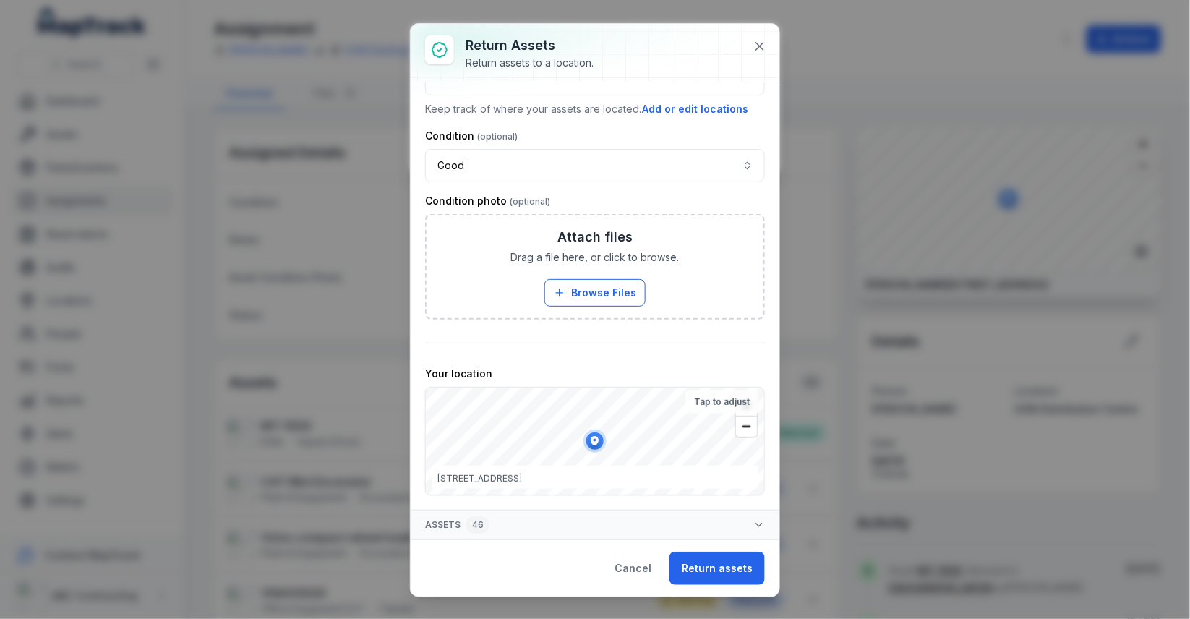
scroll to position [49, 0]
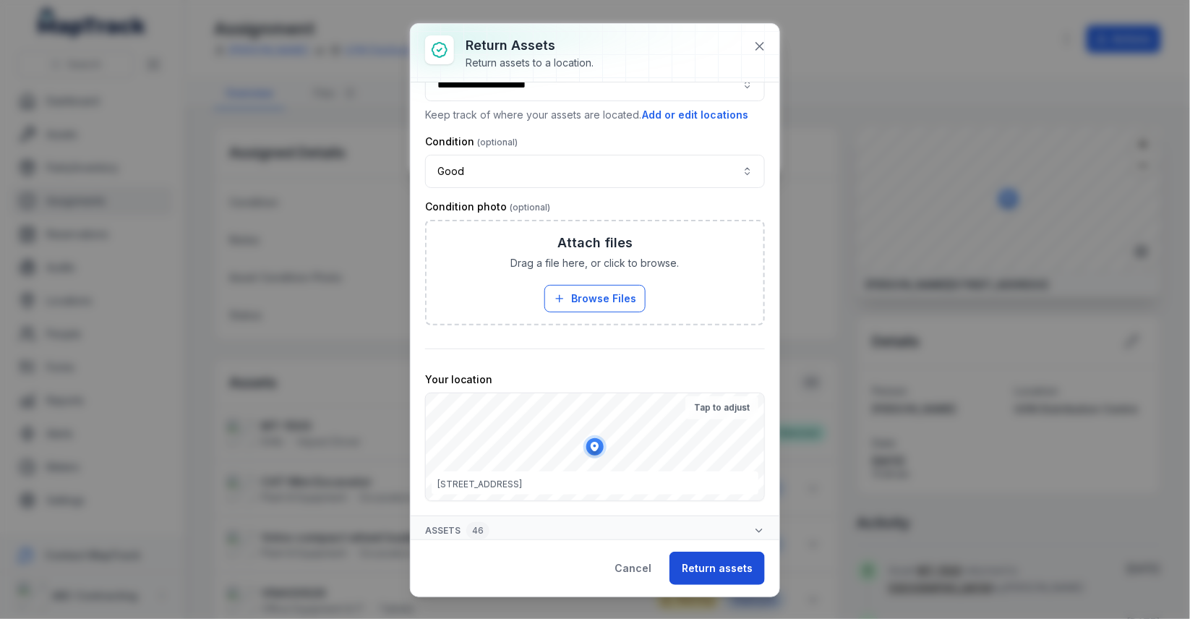
click at [711, 564] on button "Return assets" at bounding box center [716, 568] width 95 height 33
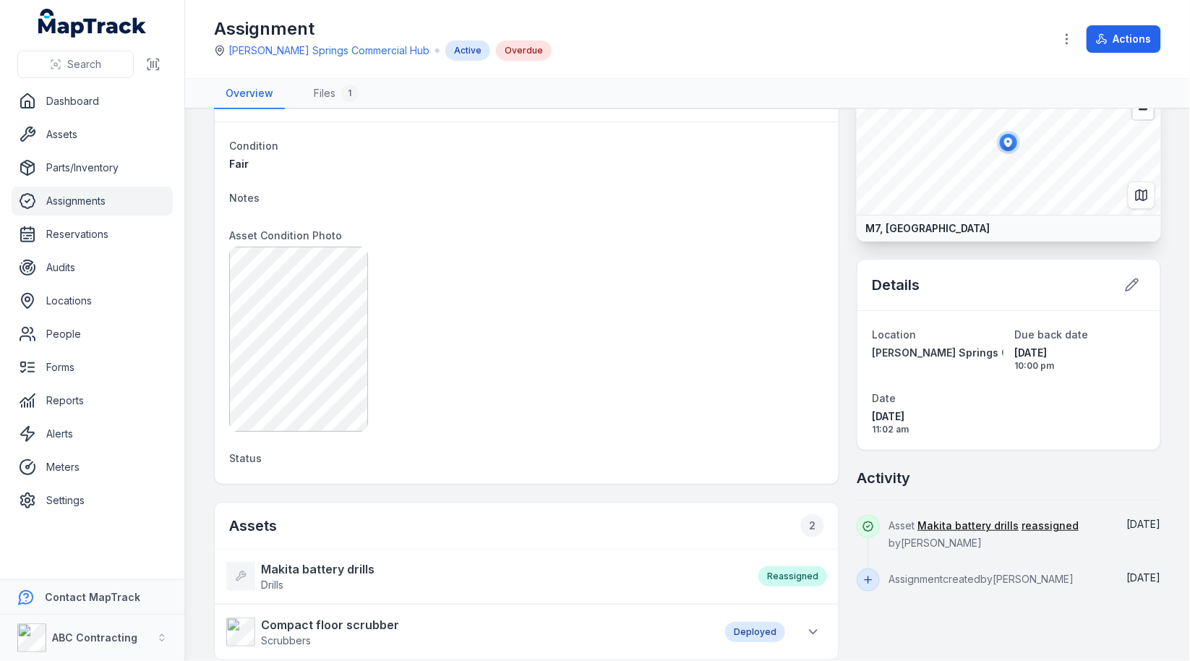
scroll to position [59, 0]
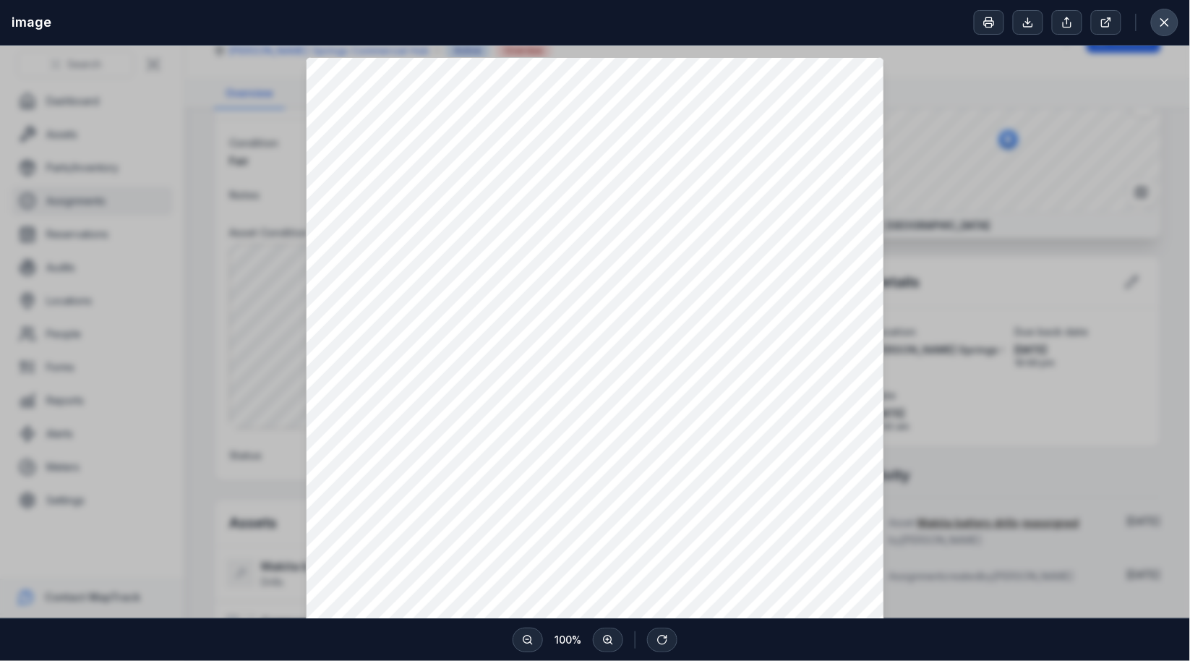
click at [1170, 16] on icon at bounding box center [1164, 22] width 14 height 14
